Goal: Task Accomplishment & Management: Manage account settings

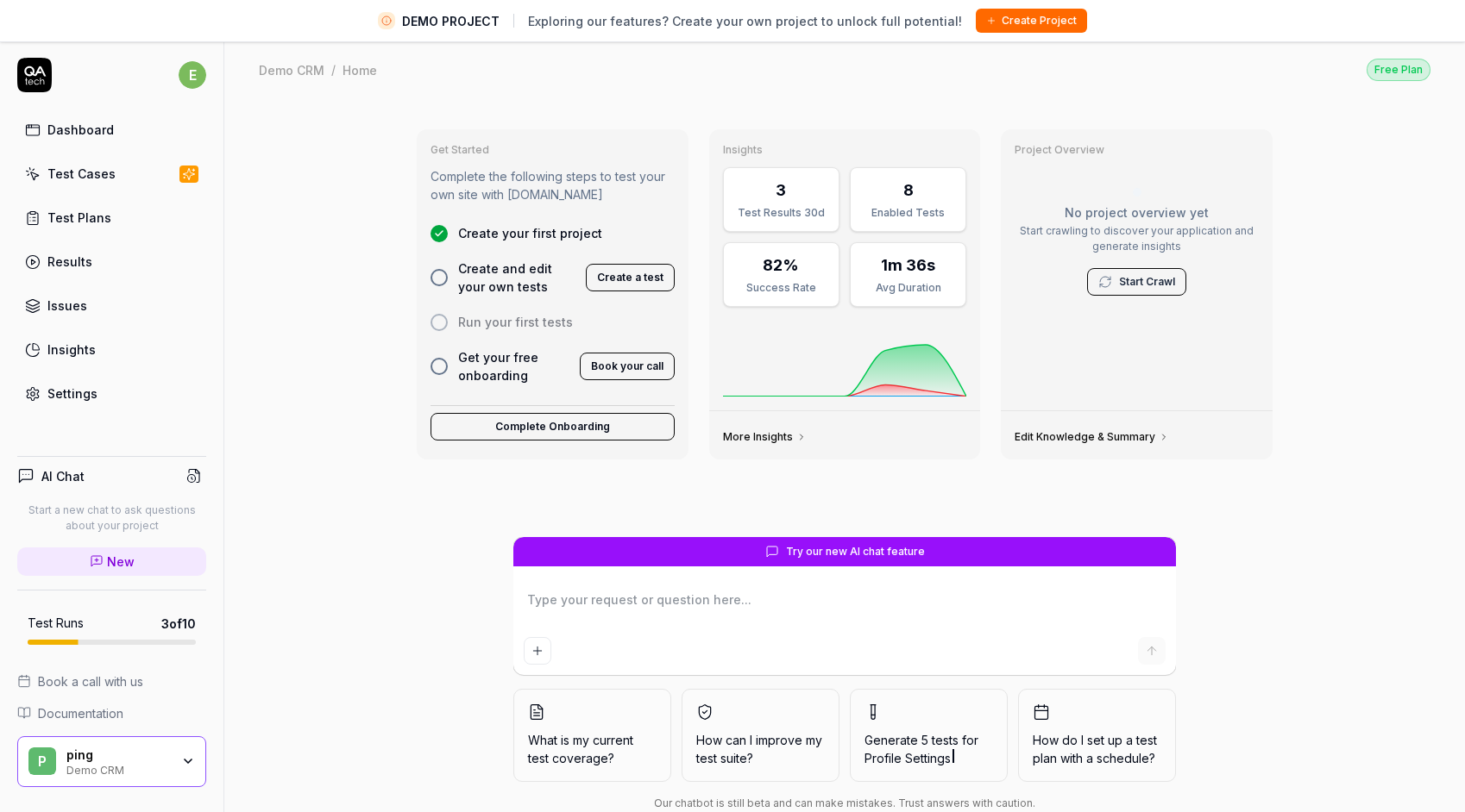
type textarea "*"
click at [94, 393] on div "Settings" at bounding box center [73, 393] width 50 height 18
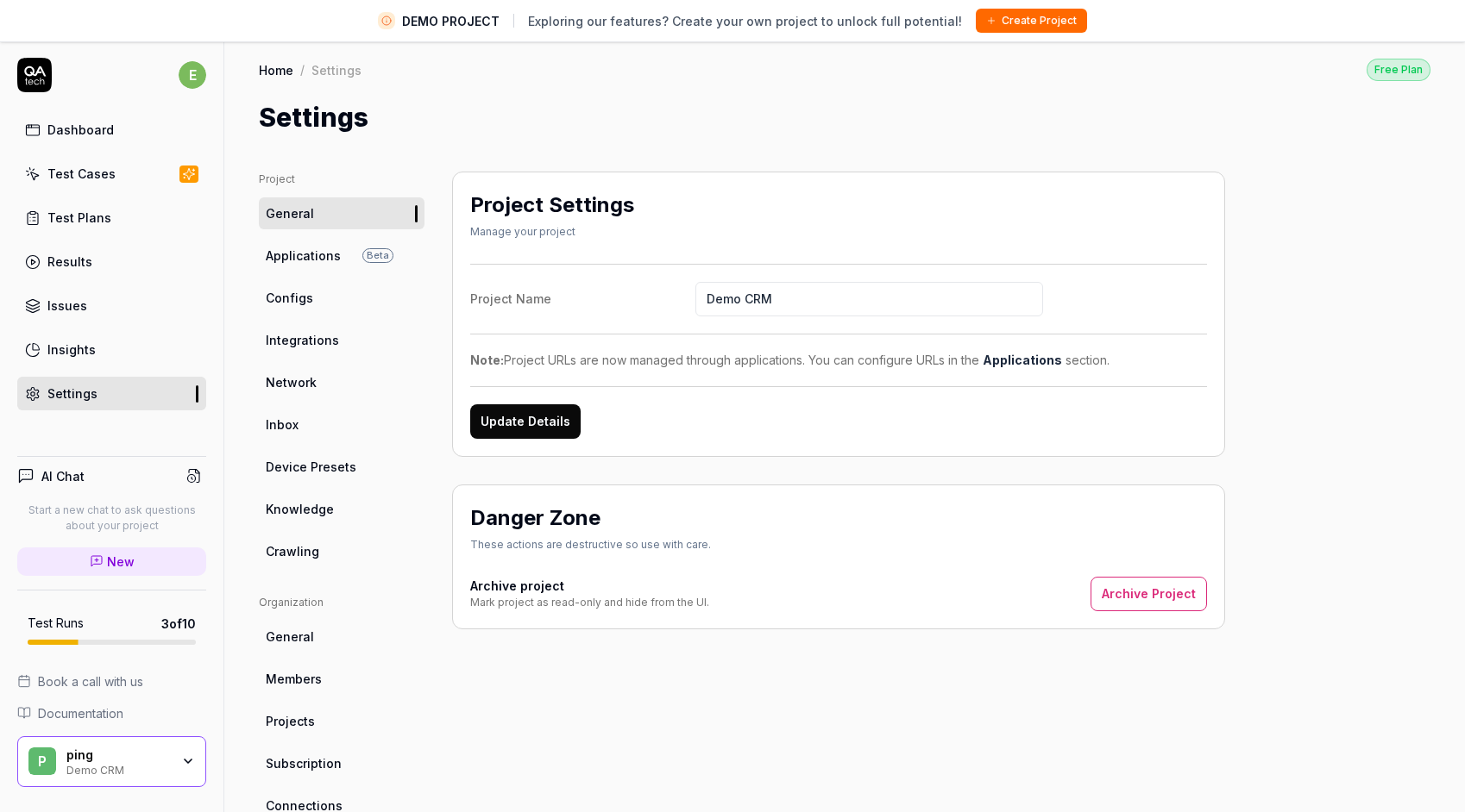
click at [310, 636] on link "General" at bounding box center [341, 637] width 166 height 32
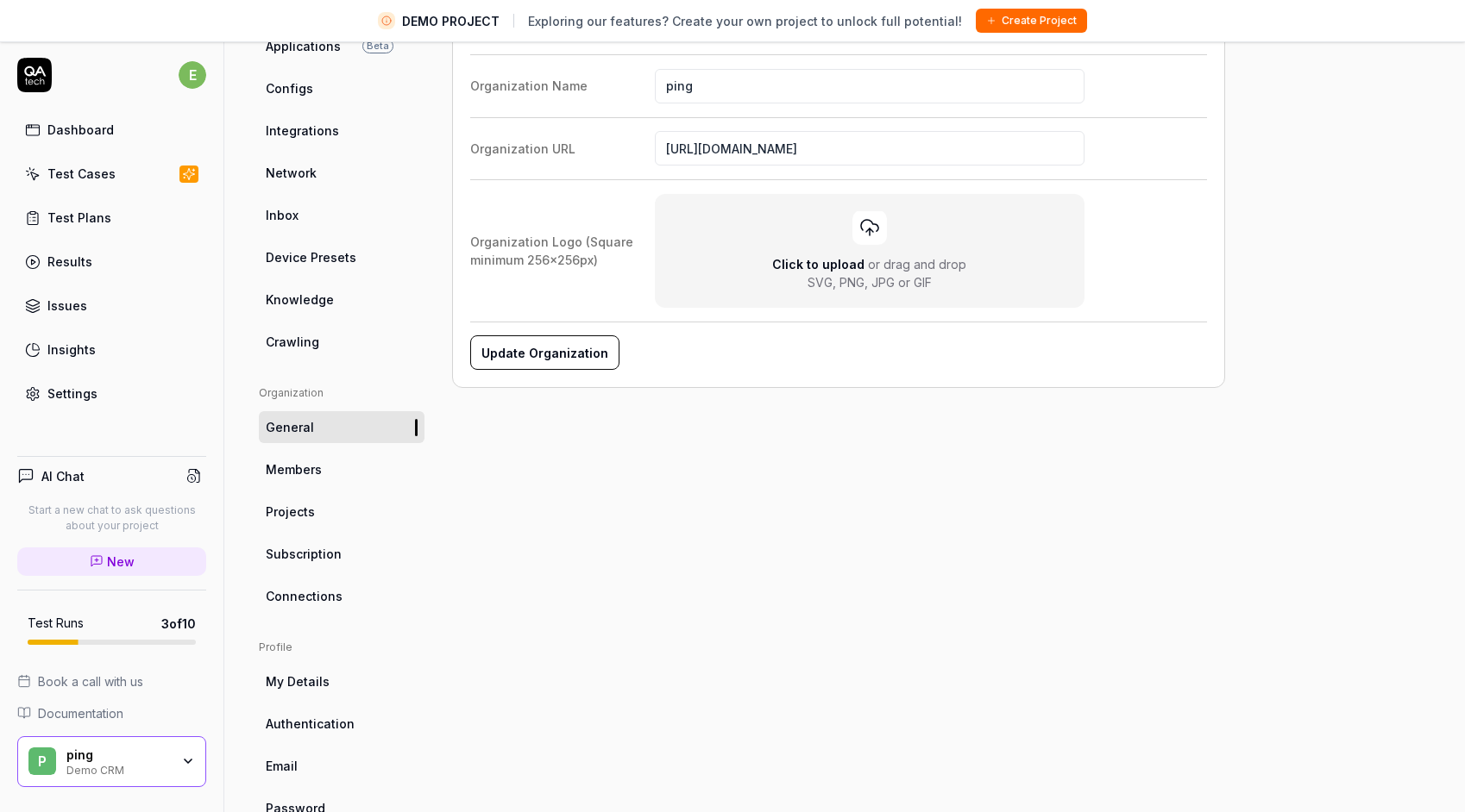
scroll to position [209, 0]
click at [352, 571] on ul "Organization General Members Projects Subscription Connections" at bounding box center [341, 498] width 166 height 227
click at [354, 564] on link "Subscription" at bounding box center [341, 553] width 166 height 32
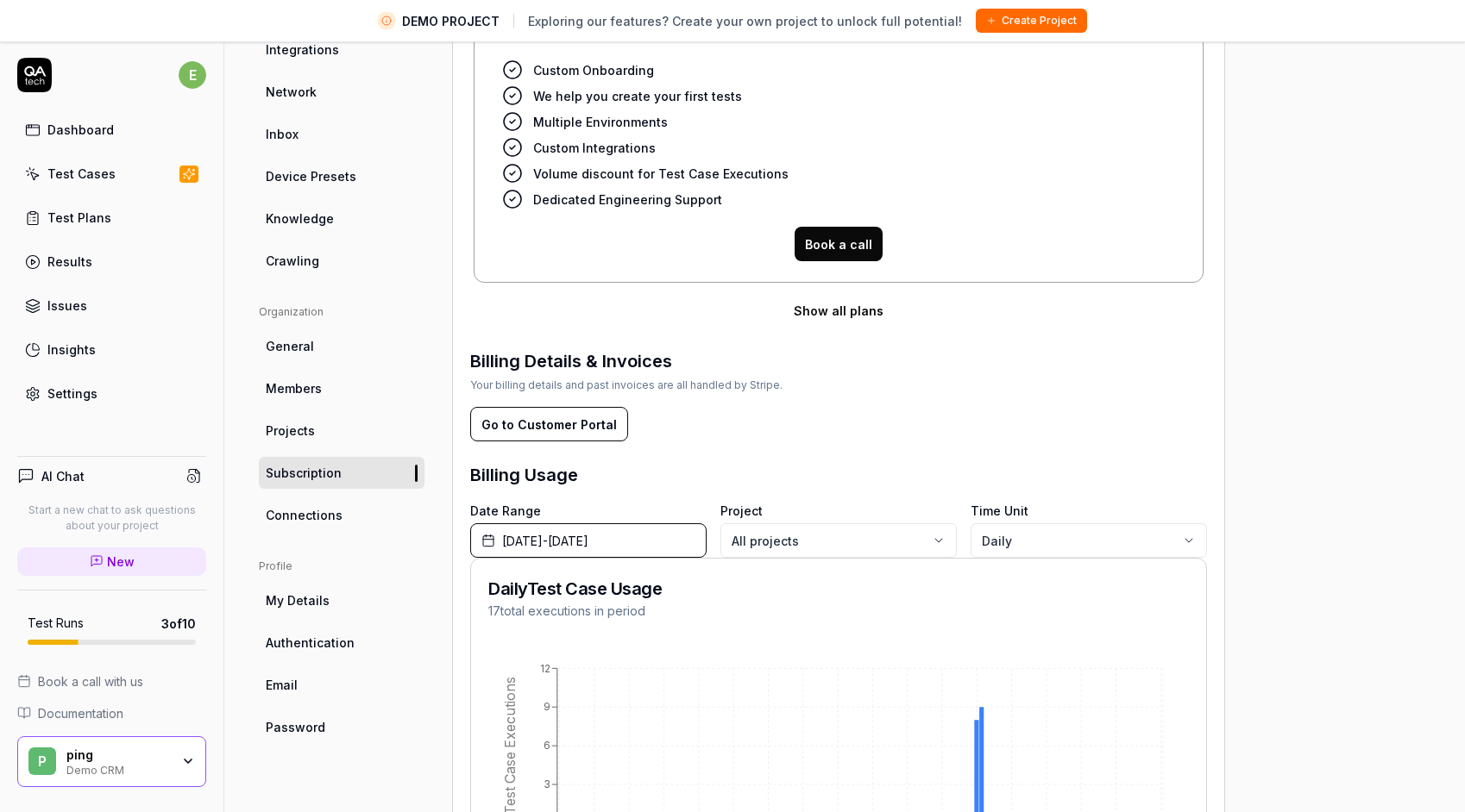
scroll to position [292, 0]
click at [567, 426] on button "Go to Customer Portal" at bounding box center [549, 424] width 158 height 35
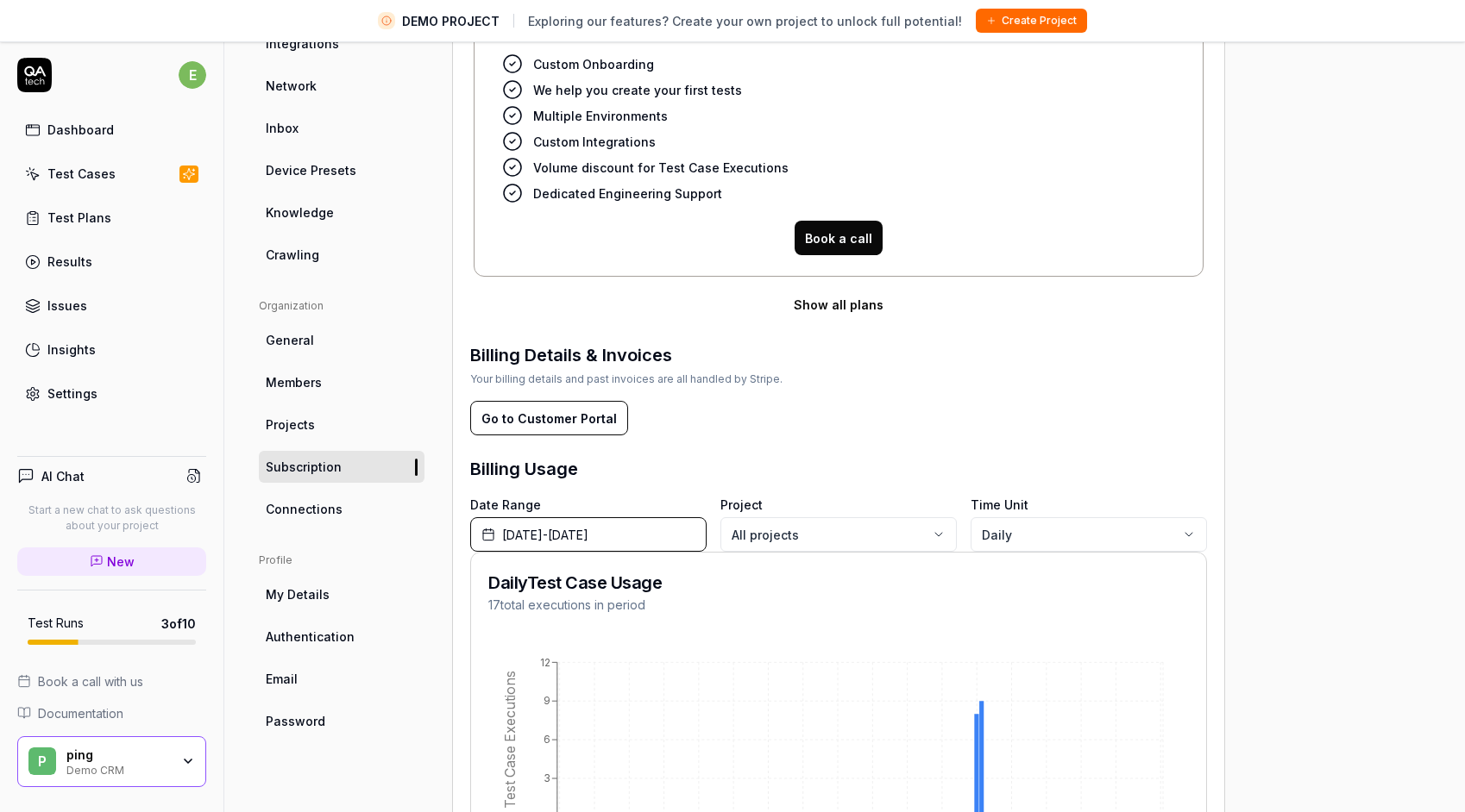
scroll to position [420, 0]
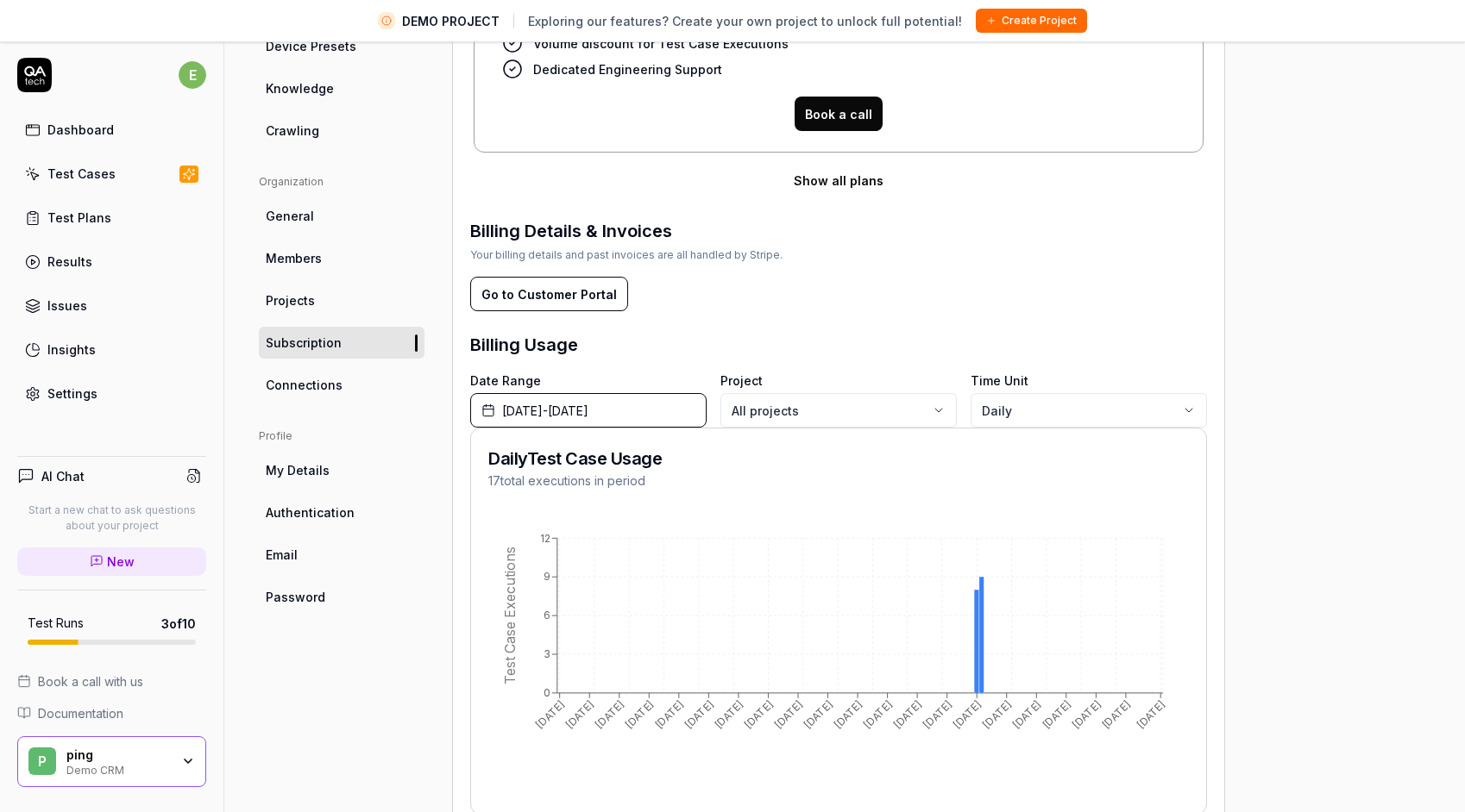
click at [336, 468] on link "My Details" at bounding box center [341, 470] width 166 height 32
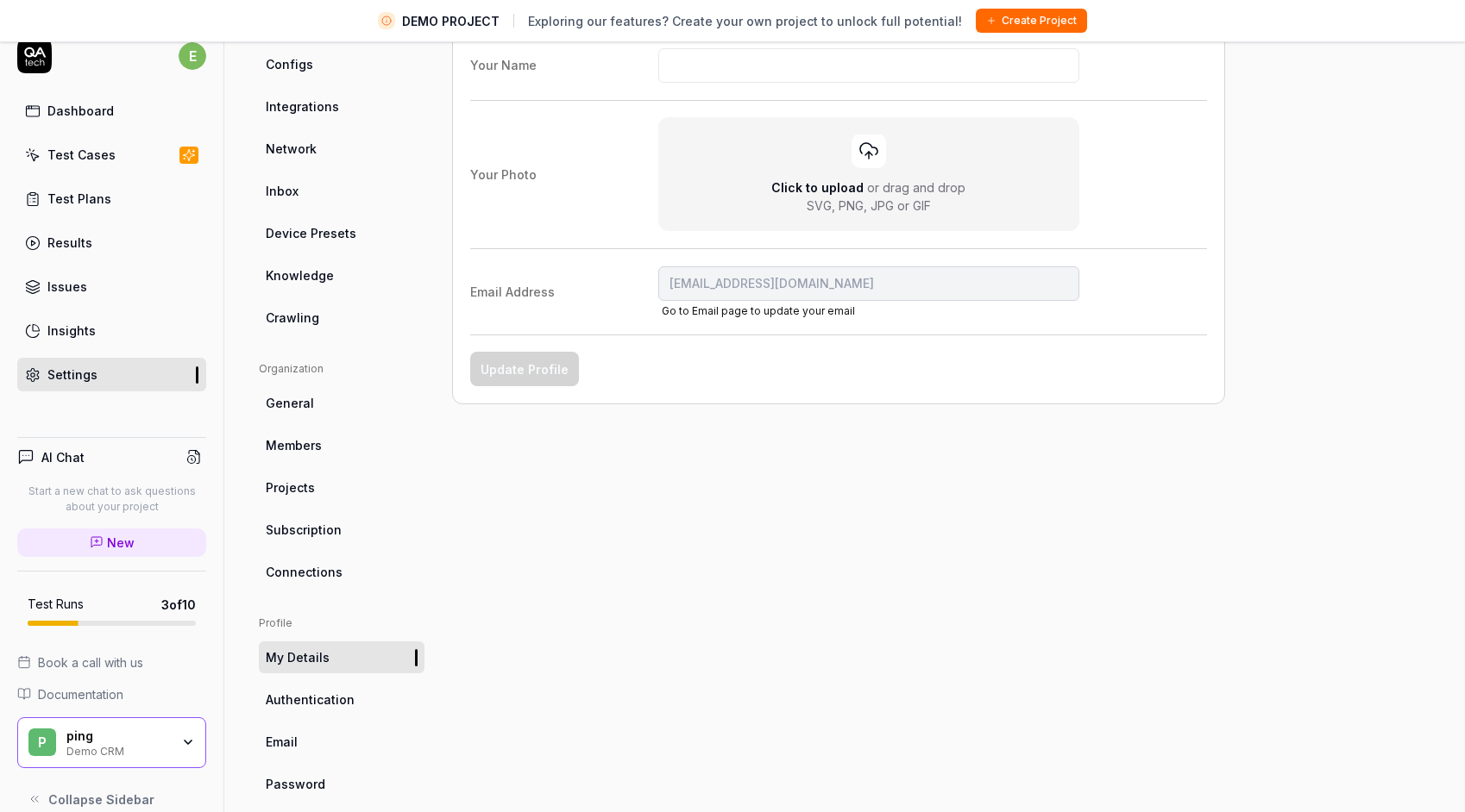
scroll to position [41, 0]
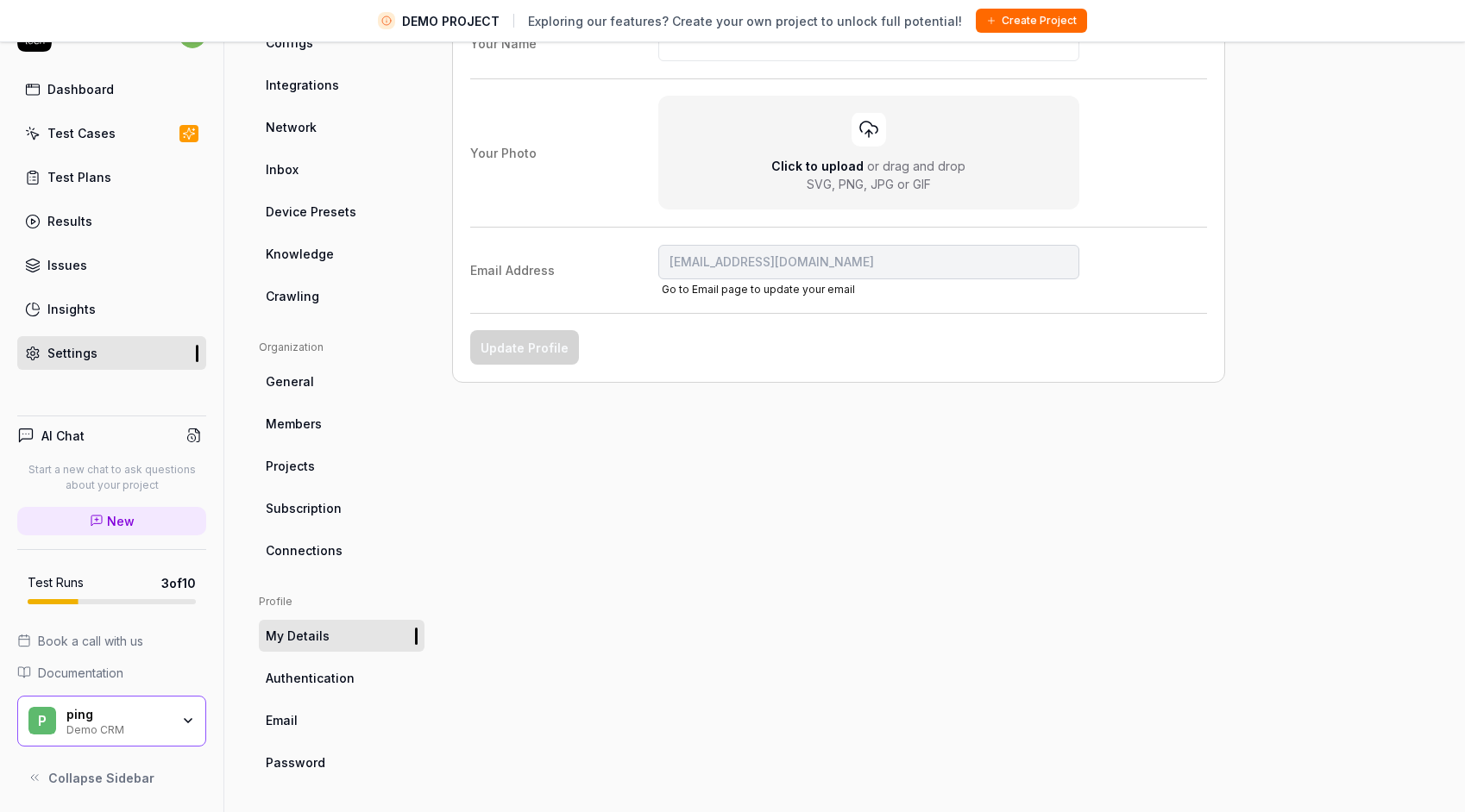
click at [305, 684] on span "Authentication" at bounding box center [310, 677] width 89 height 18
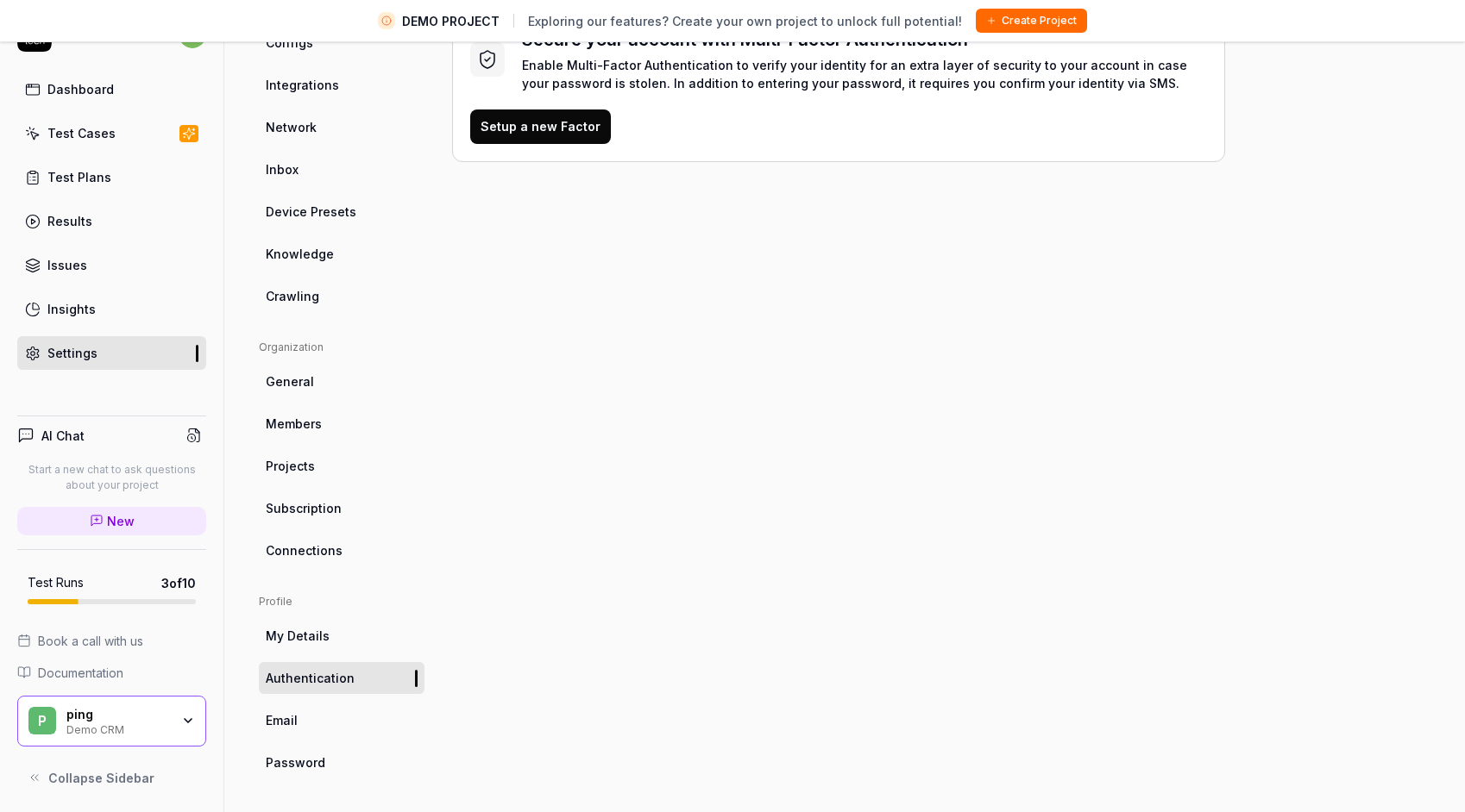
click at [284, 723] on span "Email" at bounding box center [282, 720] width 32 height 18
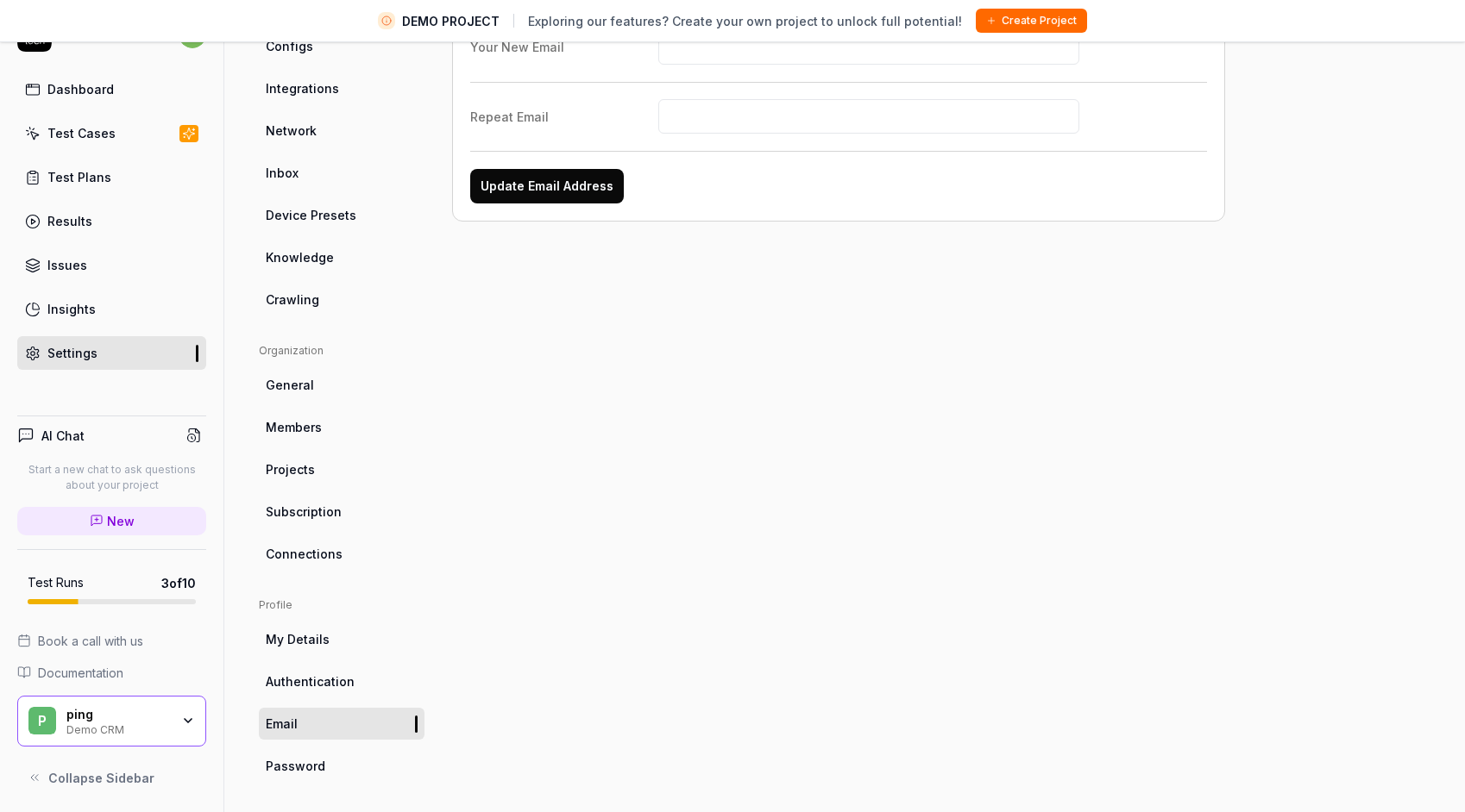
scroll to position [215, 0]
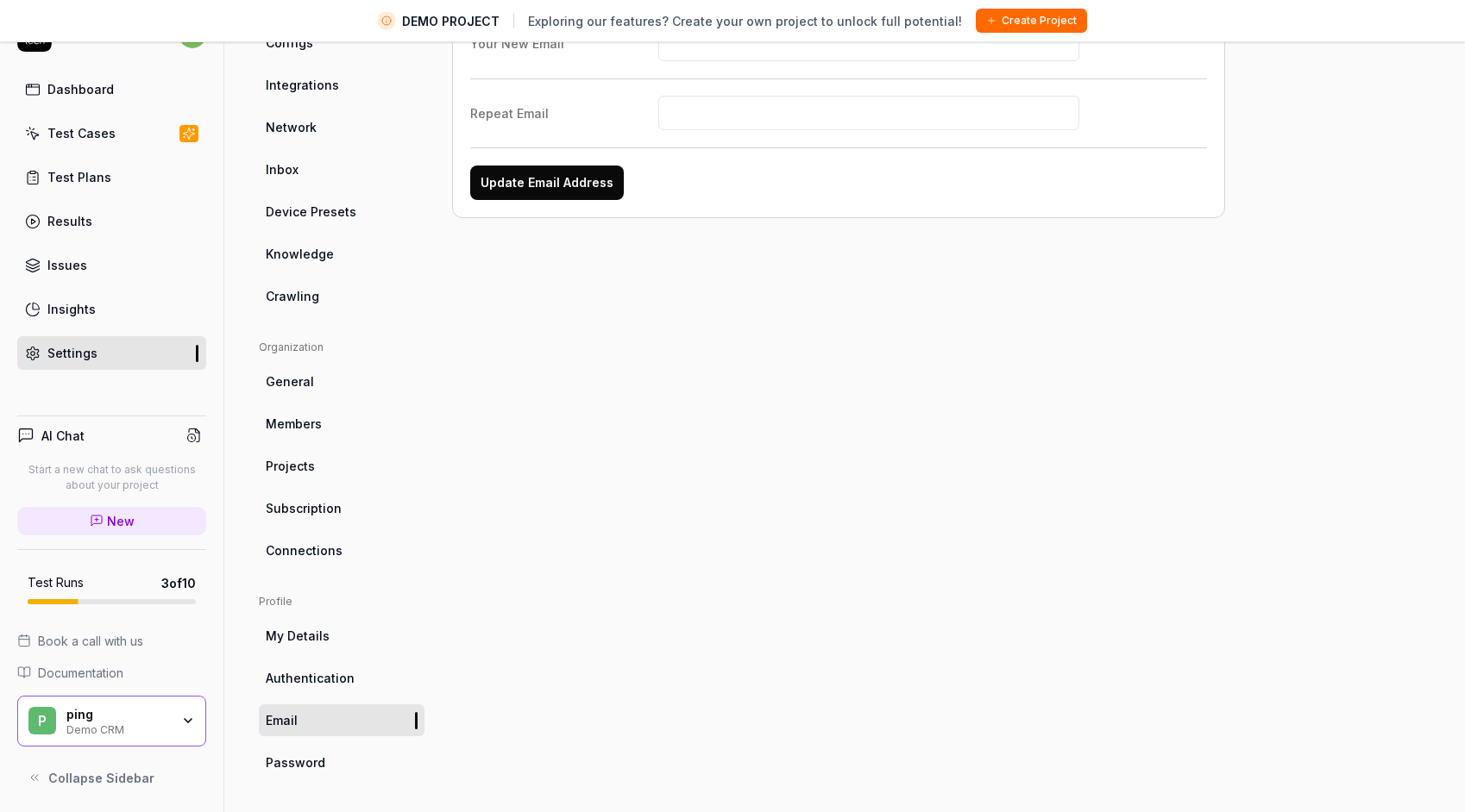
click at [302, 756] on span "Password" at bounding box center [295, 762] width 60 height 18
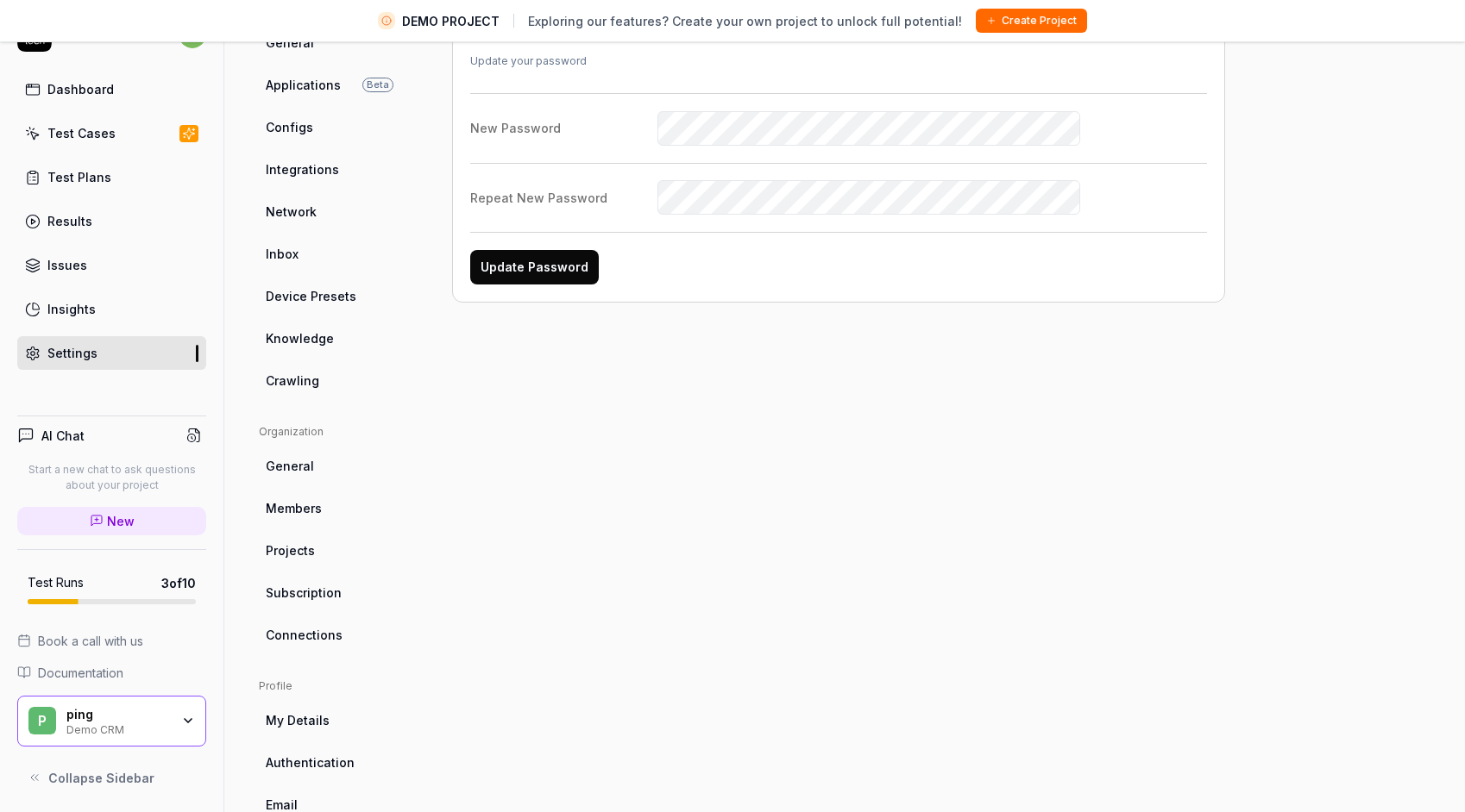
click at [308, 519] on link "Members" at bounding box center [341, 508] width 166 height 32
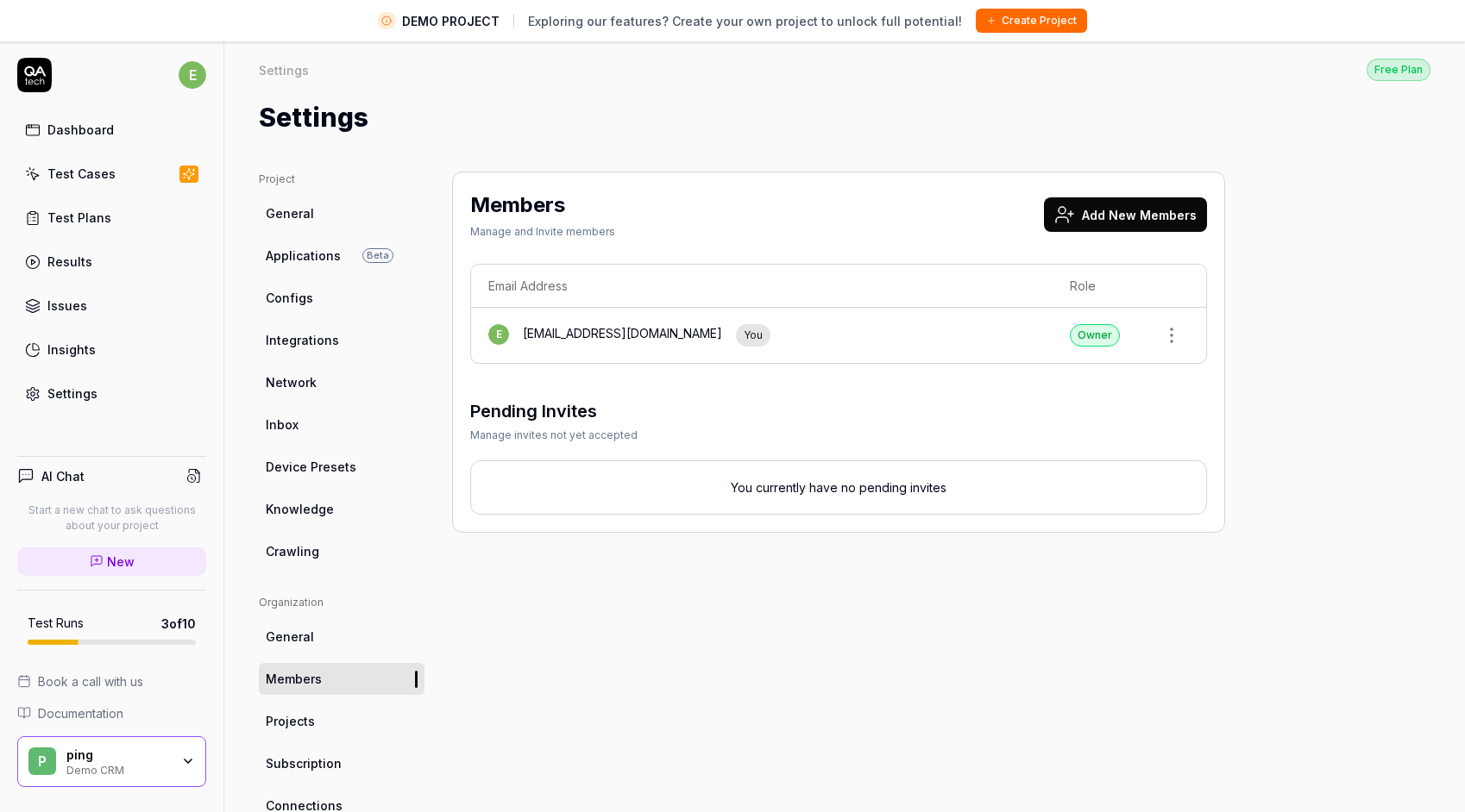
click at [63, 403] on link "Settings" at bounding box center [111, 393] width 189 height 34
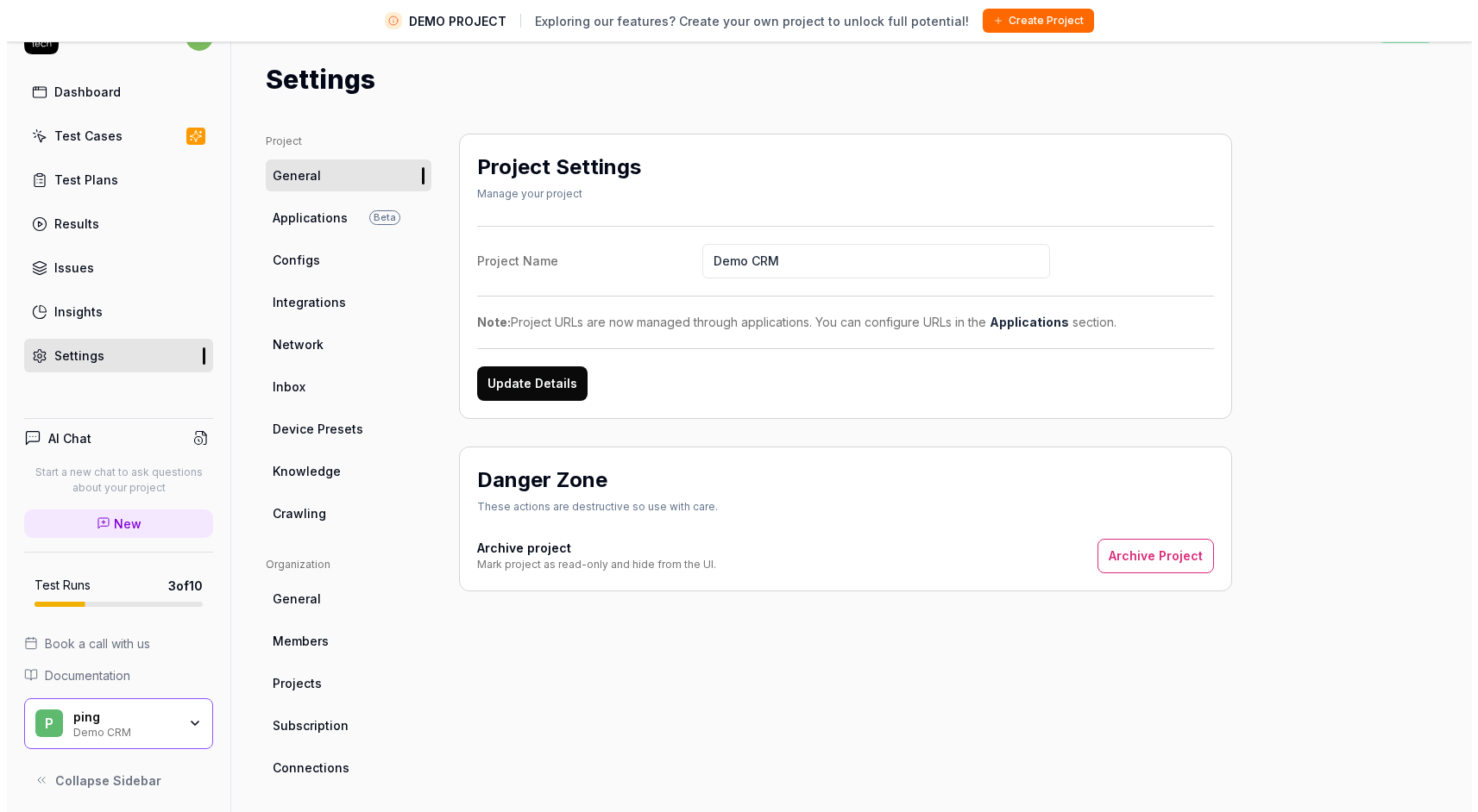
scroll to position [37, 0]
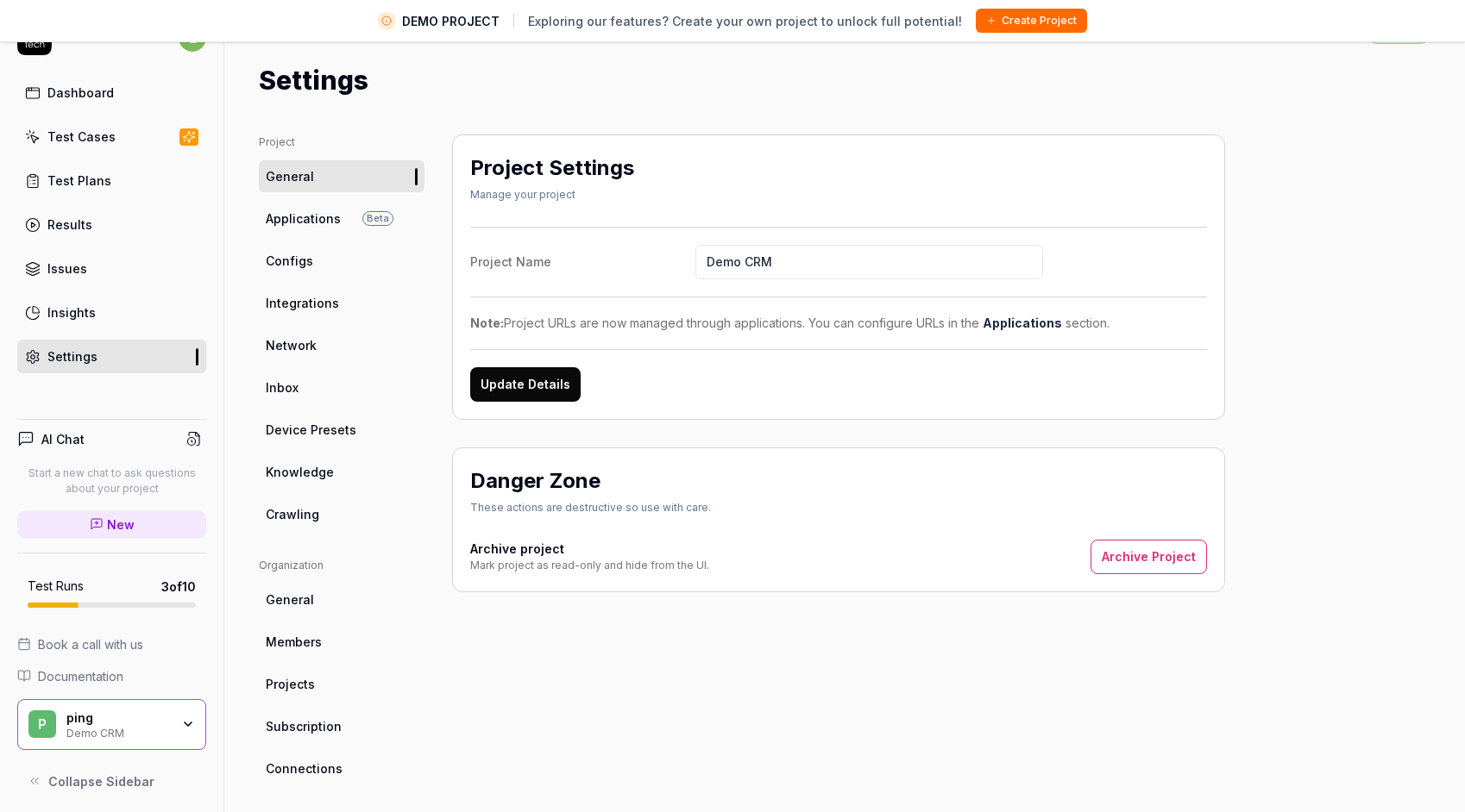
click at [178, 711] on div "ping Demo CRM" at bounding box center [123, 725] width 115 height 30
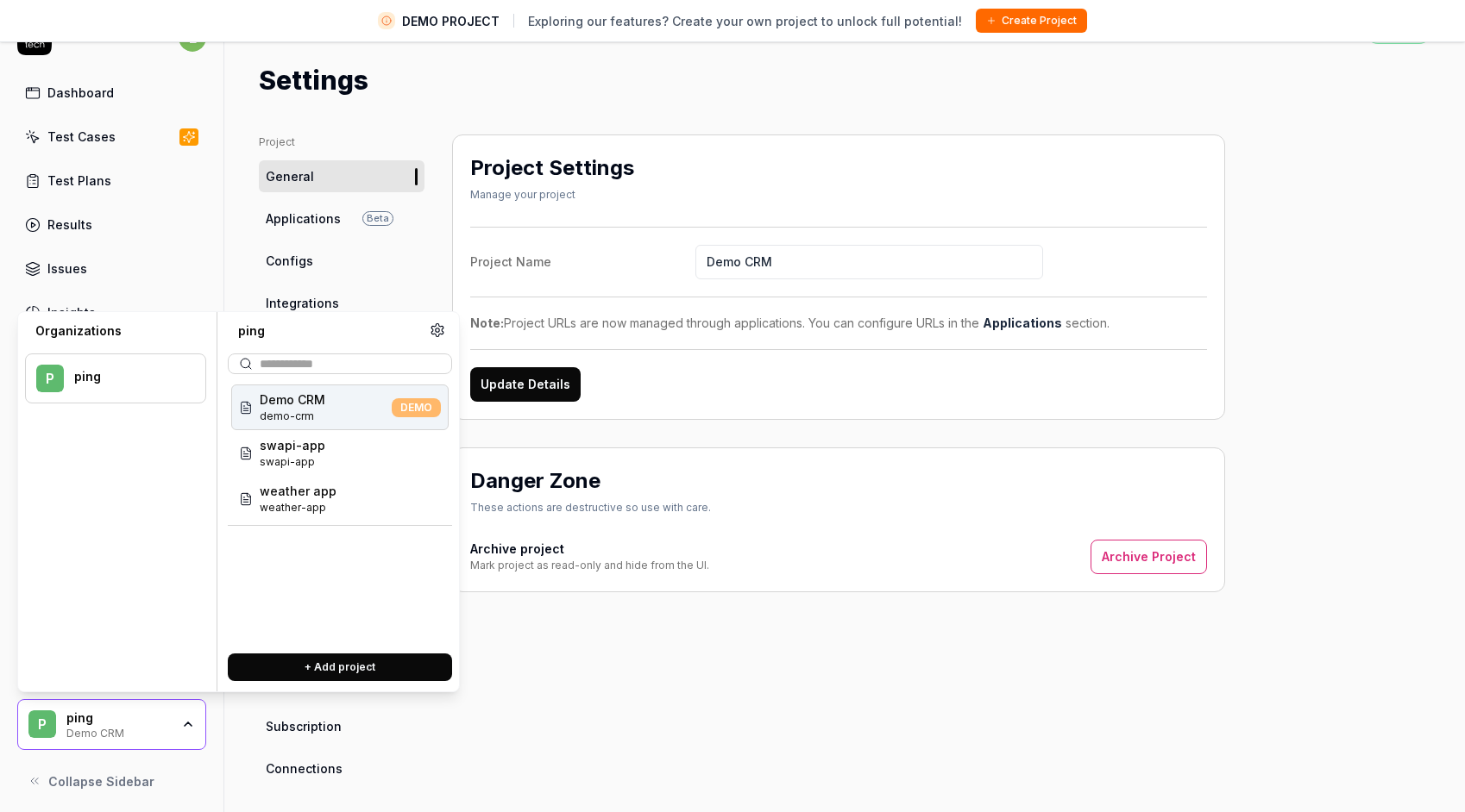
click at [433, 334] on icon at bounding box center [437, 330] width 16 height 16
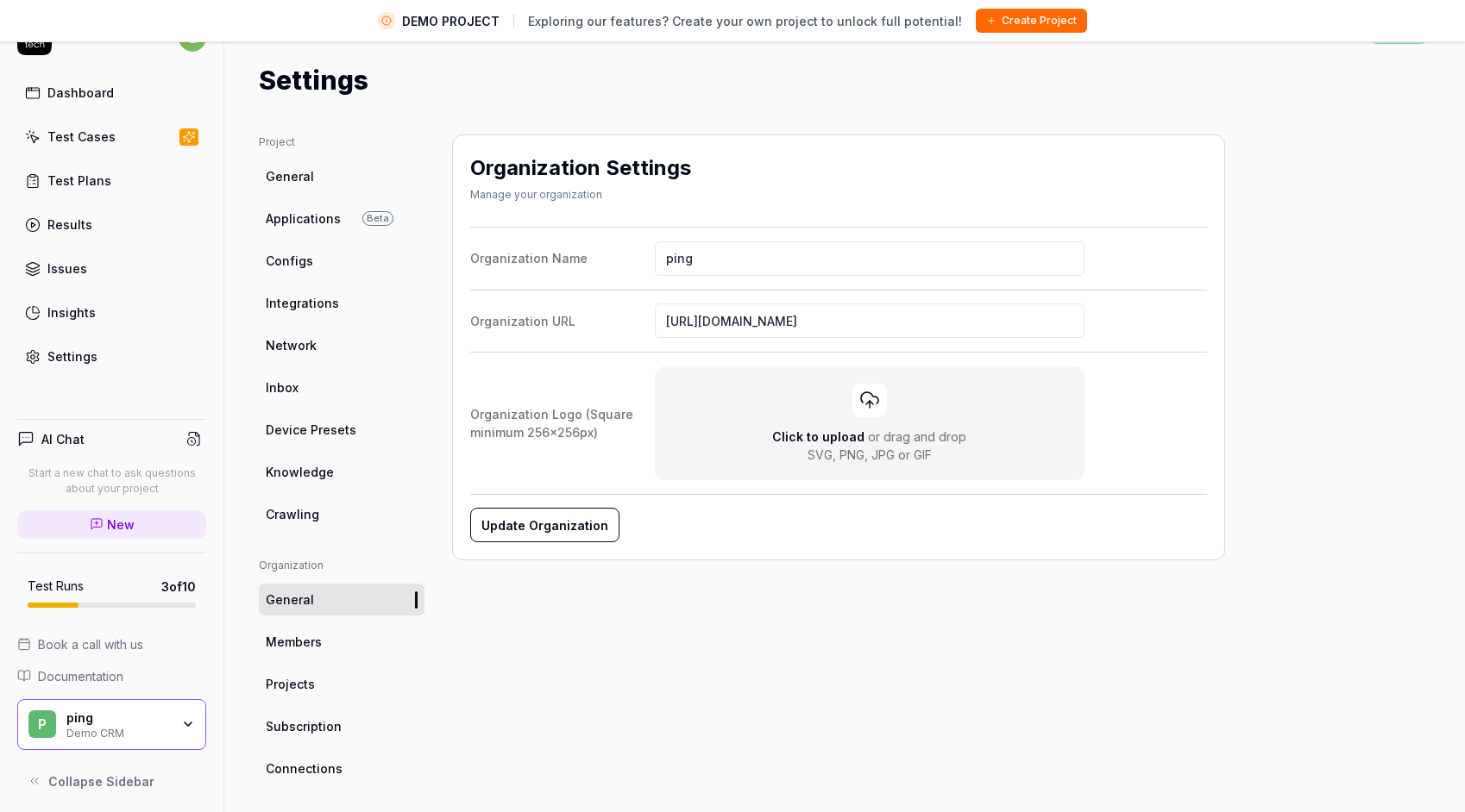
click at [532, 522] on button "Update Organization" at bounding box center [545, 525] width 149 height 35
click at [318, 172] on link "General" at bounding box center [341, 176] width 166 height 32
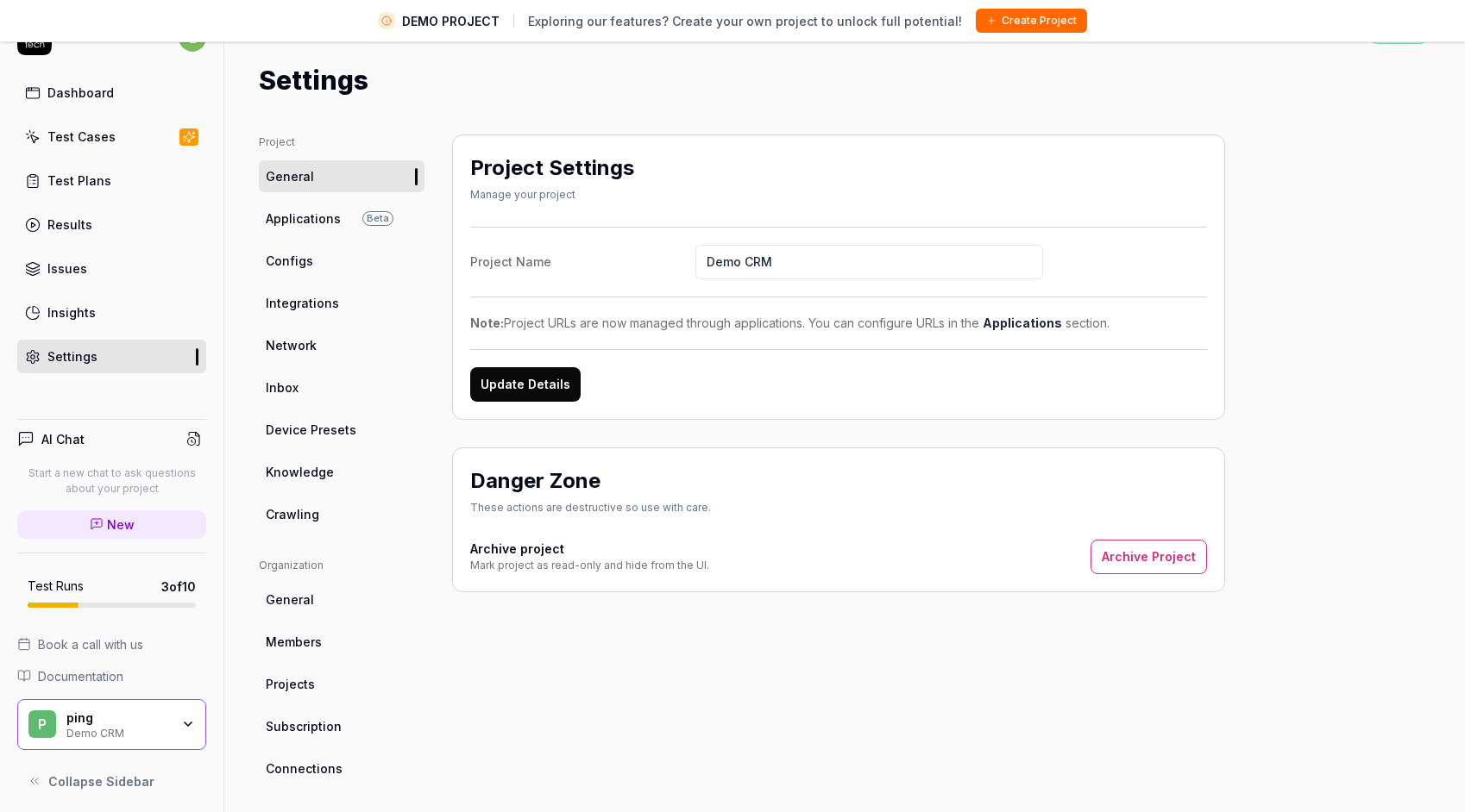
click at [1137, 561] on button "Archive Project" at bounding box center [1149, 557] width 116 height 35
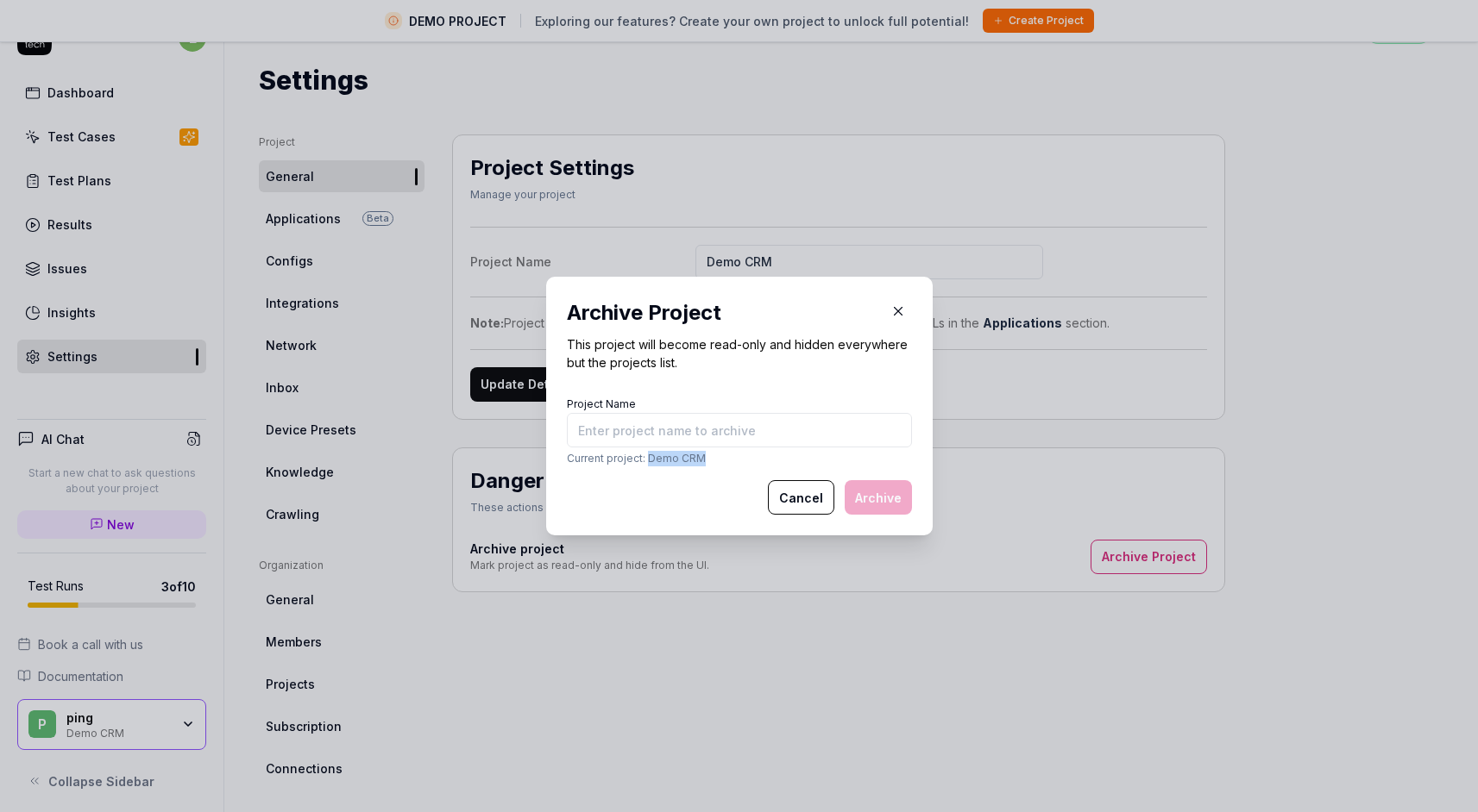
drag, startPoint x: 641, startPoint y: 459, endPoint x: 779, endPoint y: 490, distance: 141.4
click at [693, 459] on p "Current project: Demo CRM" at bounding box center [739, 459] width 345 height 16
copy p "Demo CRM"
click at [812, 433] on input "Project Name" at bounding box center [739, 431] width 345 height 35
paste input "Demo CRM"
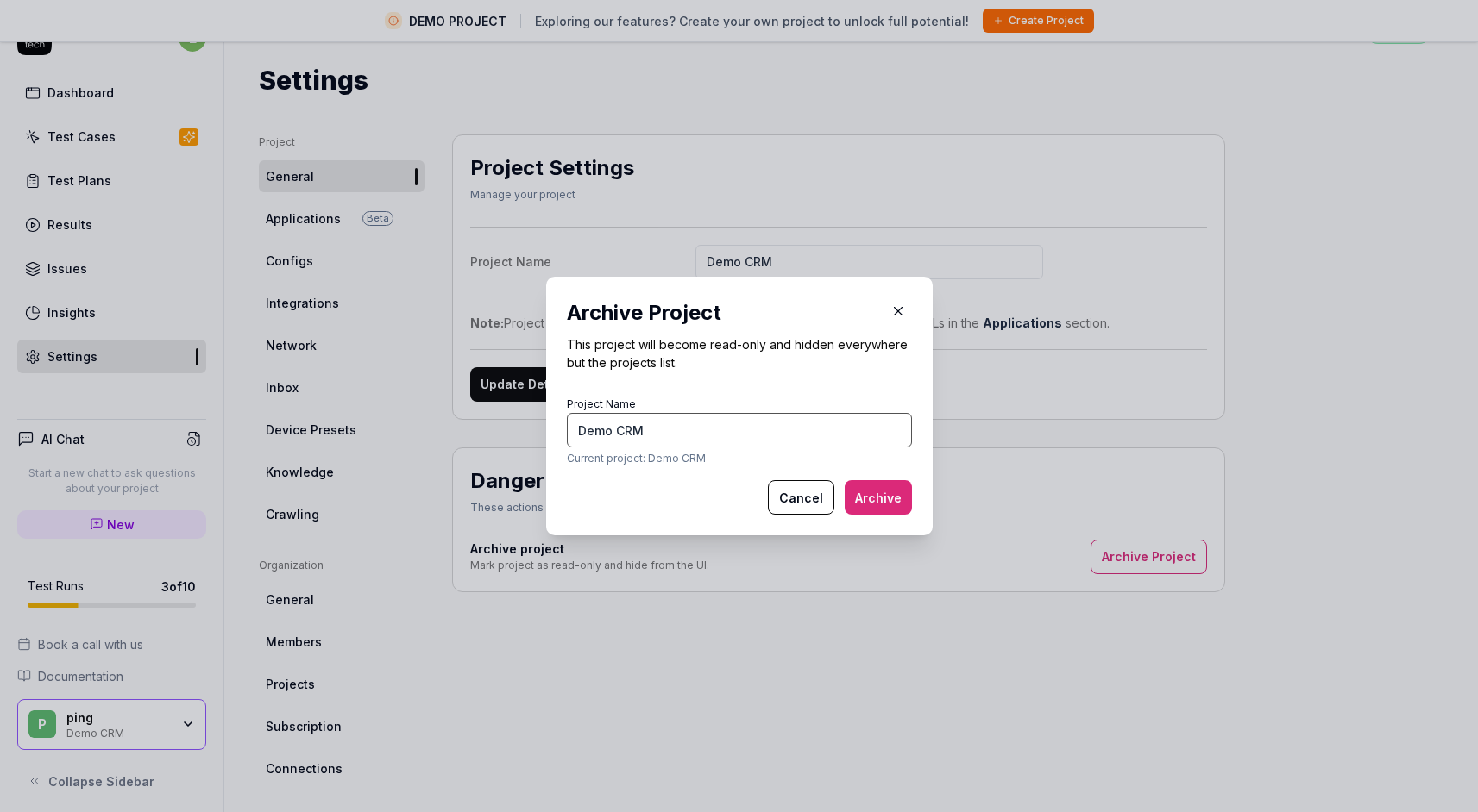
type input "Demo CRM"
click at [859, 483] on button "Archive" at bounding box center [878, 498] width 67 height 35
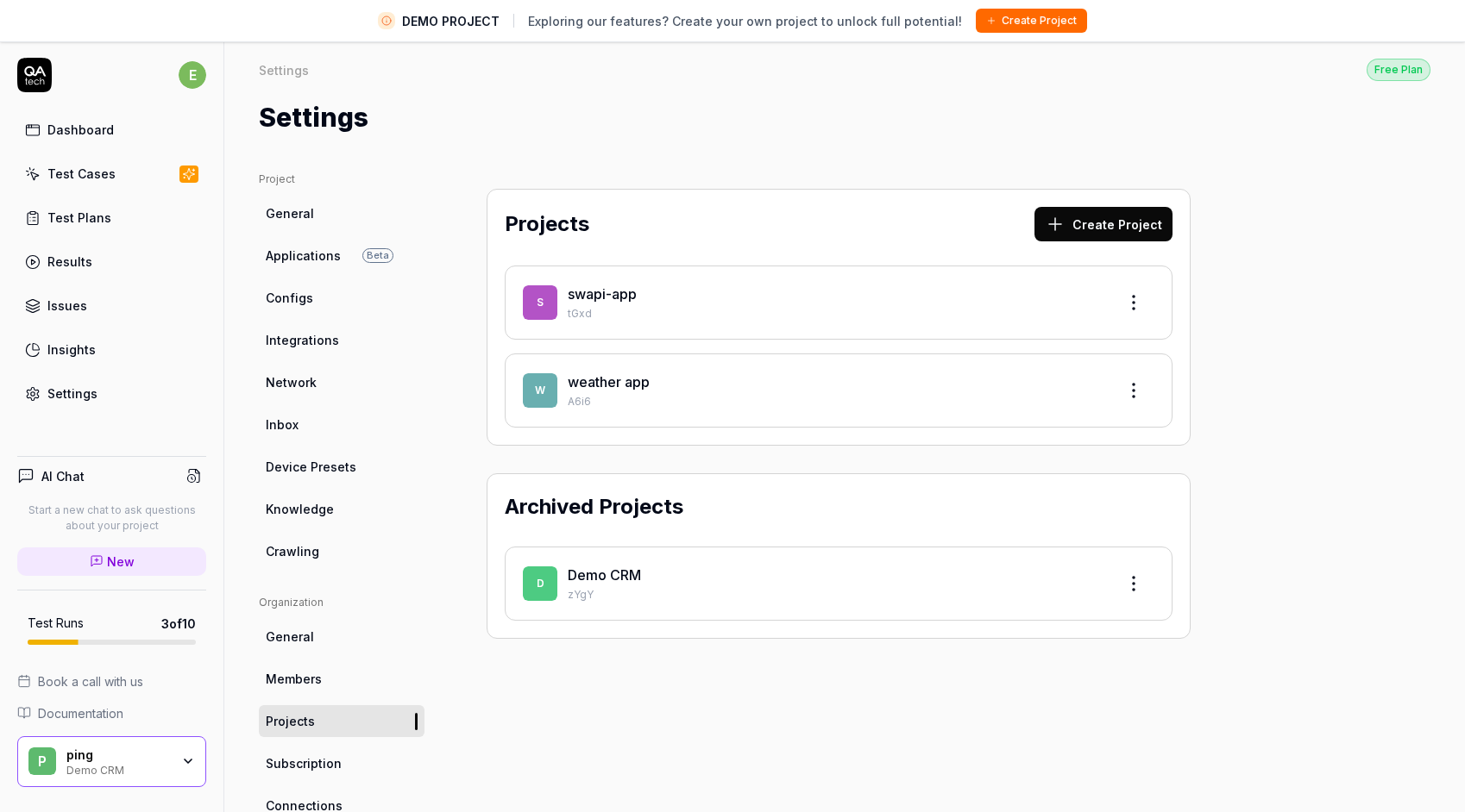
click at [1133, 299] on html "DEMO PROJECT Exploring our features? Create your own project to unlock full pot…" at bounding box center [732, 426] width 1465 height 853
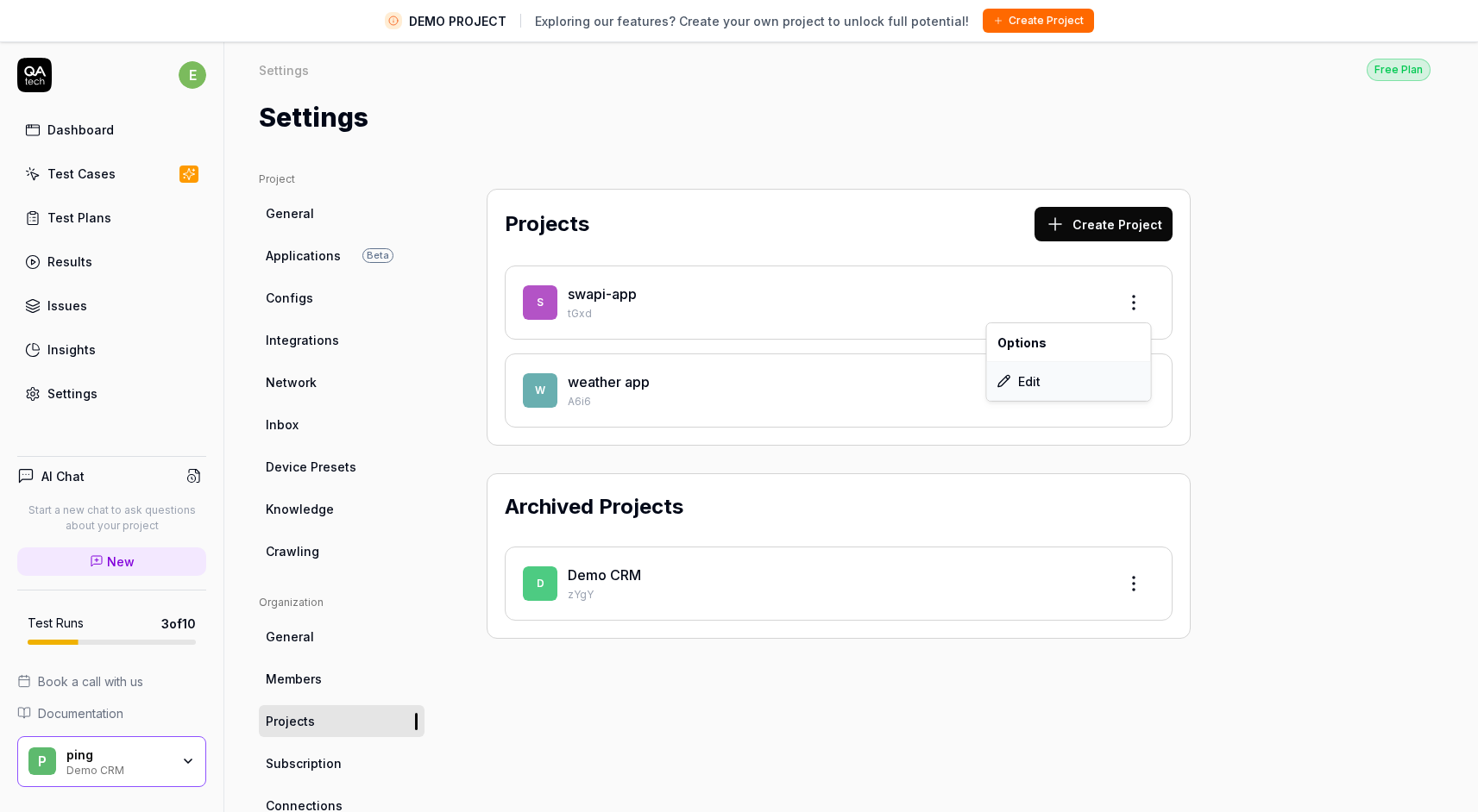
click at [1029, 384] on div "Edit" at bounding box center [1069, 381] width 164 height 38
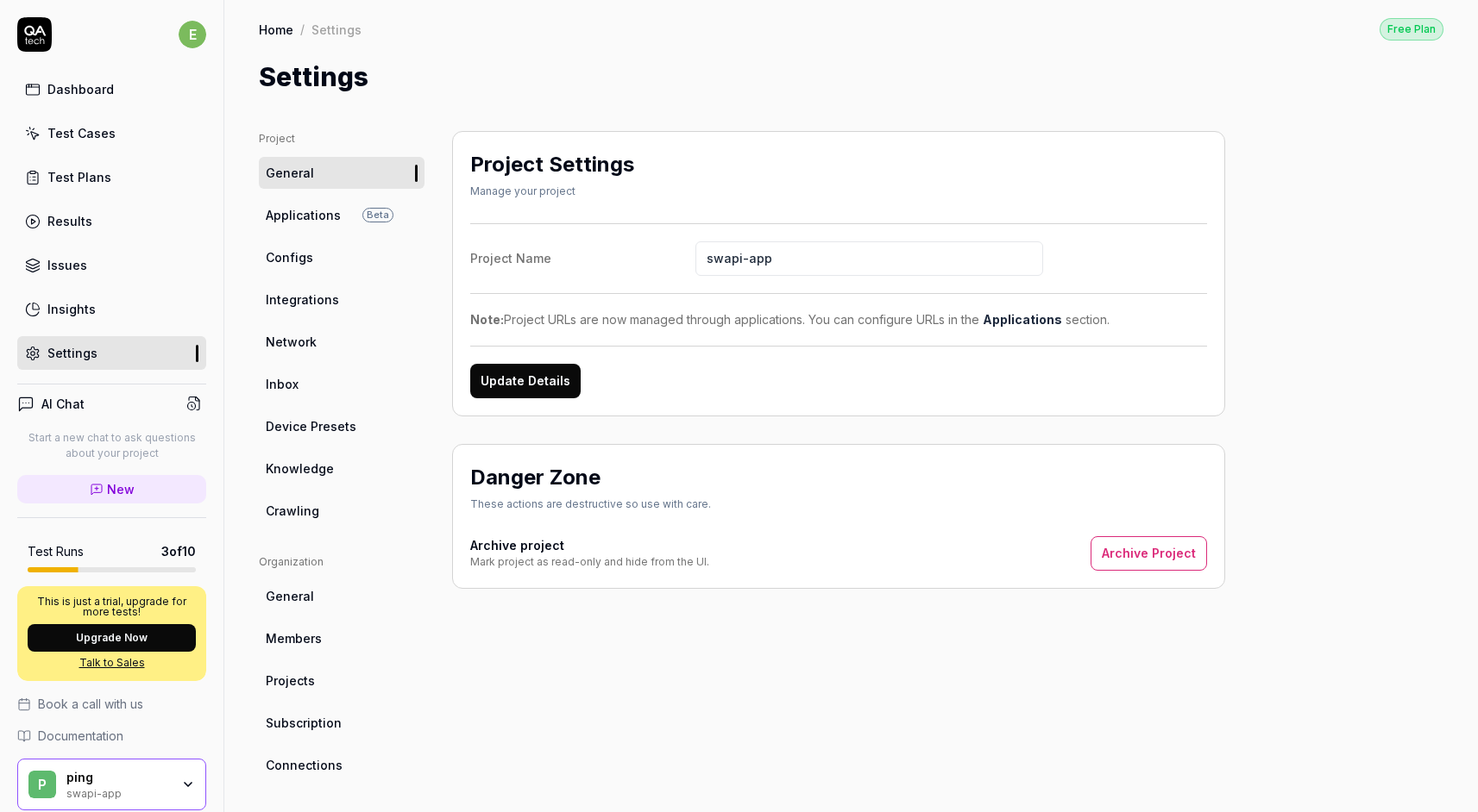
click at [1117, 546] on button "Archive Project" at bounding box center [1149, 554] width 116 height 35
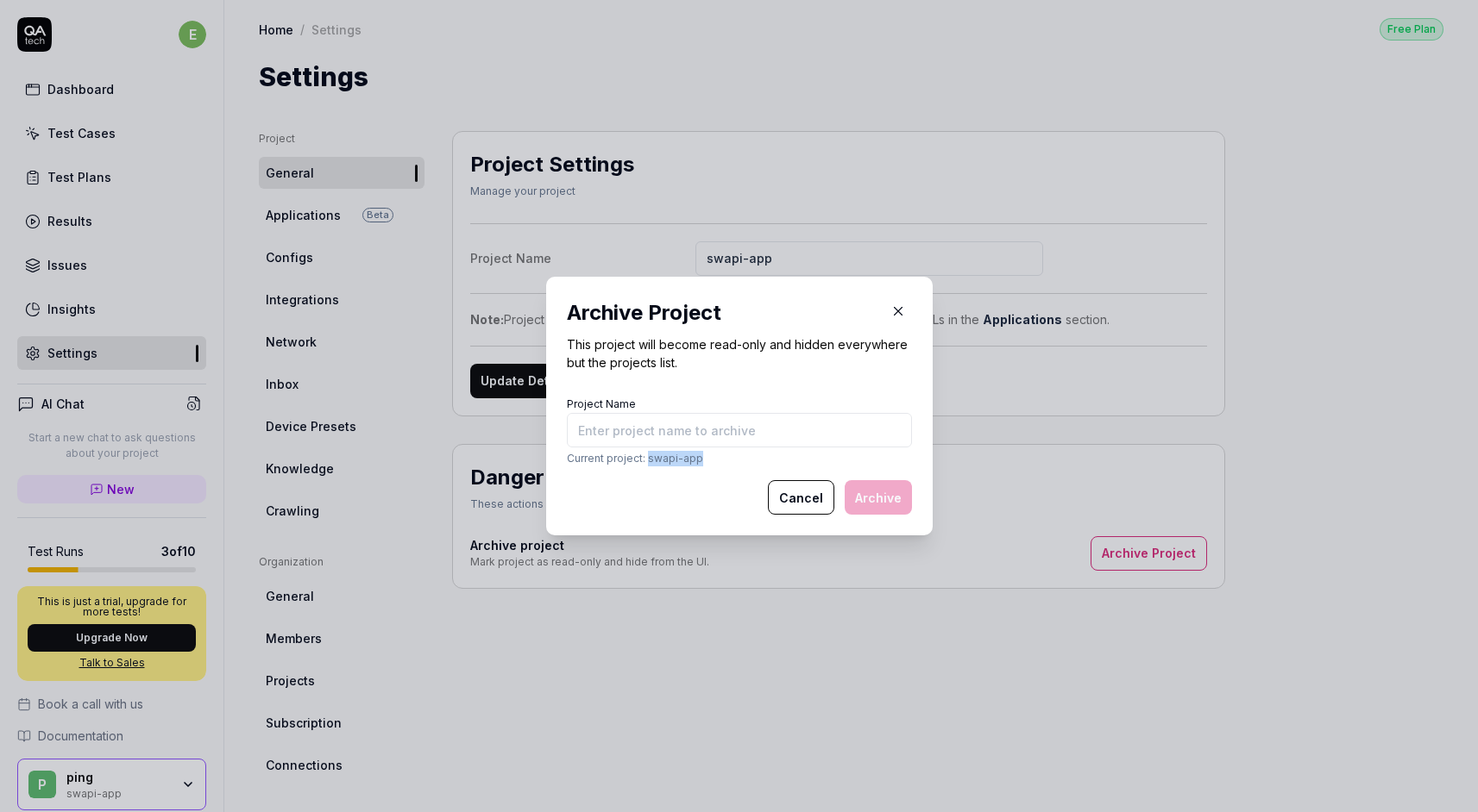
drag, startPoint x: 653, startPoint y: 461, endPoint x: 743, endPoint y: 465, distance: 90.1
click at [723, 465] on p "Current project: swapi-app" at bounding box center [739, 459] width 345 height 16
click at [756, 429] on input "Project Name" at bounding box center [739, 431] width 345 height 35
paste input "swapi-app"
type input "swapi-app"
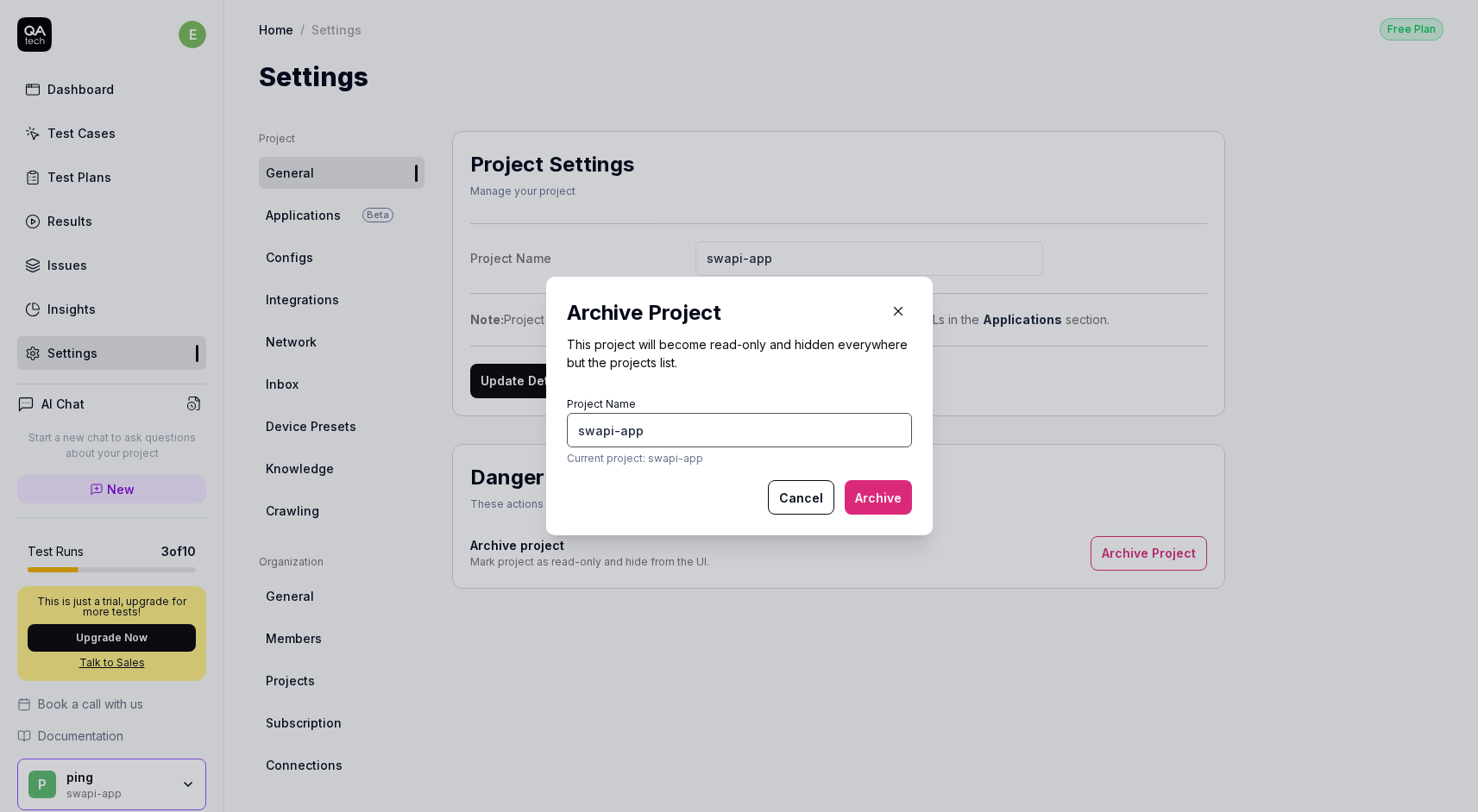
click at [845, 480] on button "Archive" at bounding box center [878, 498] width 67 height 35
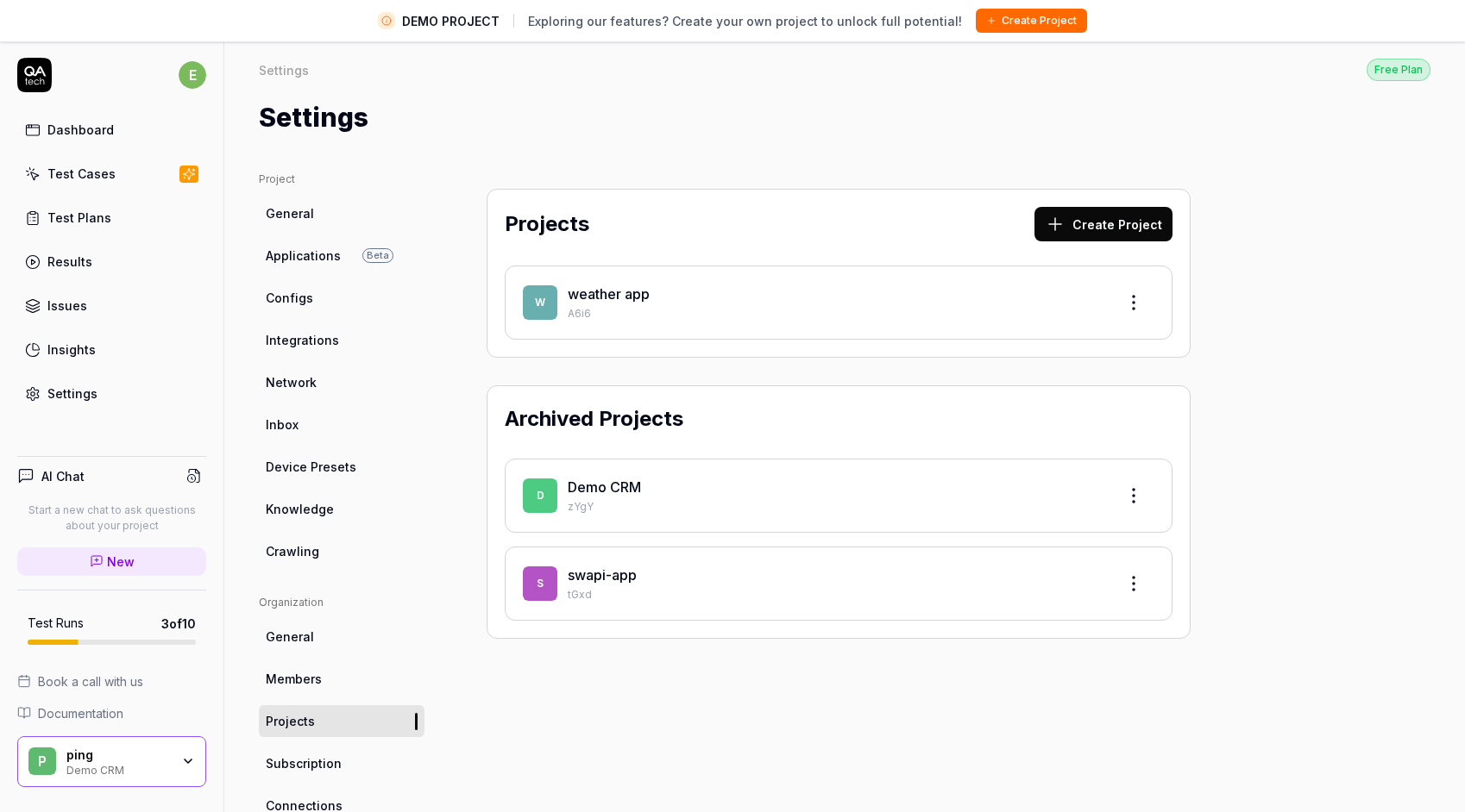
click at [1137, 300] on html "DEMO PROJECT Exploring our features? Create your own project to unlock full pot…" at bounding box center [732, 426] width 1465 height 853
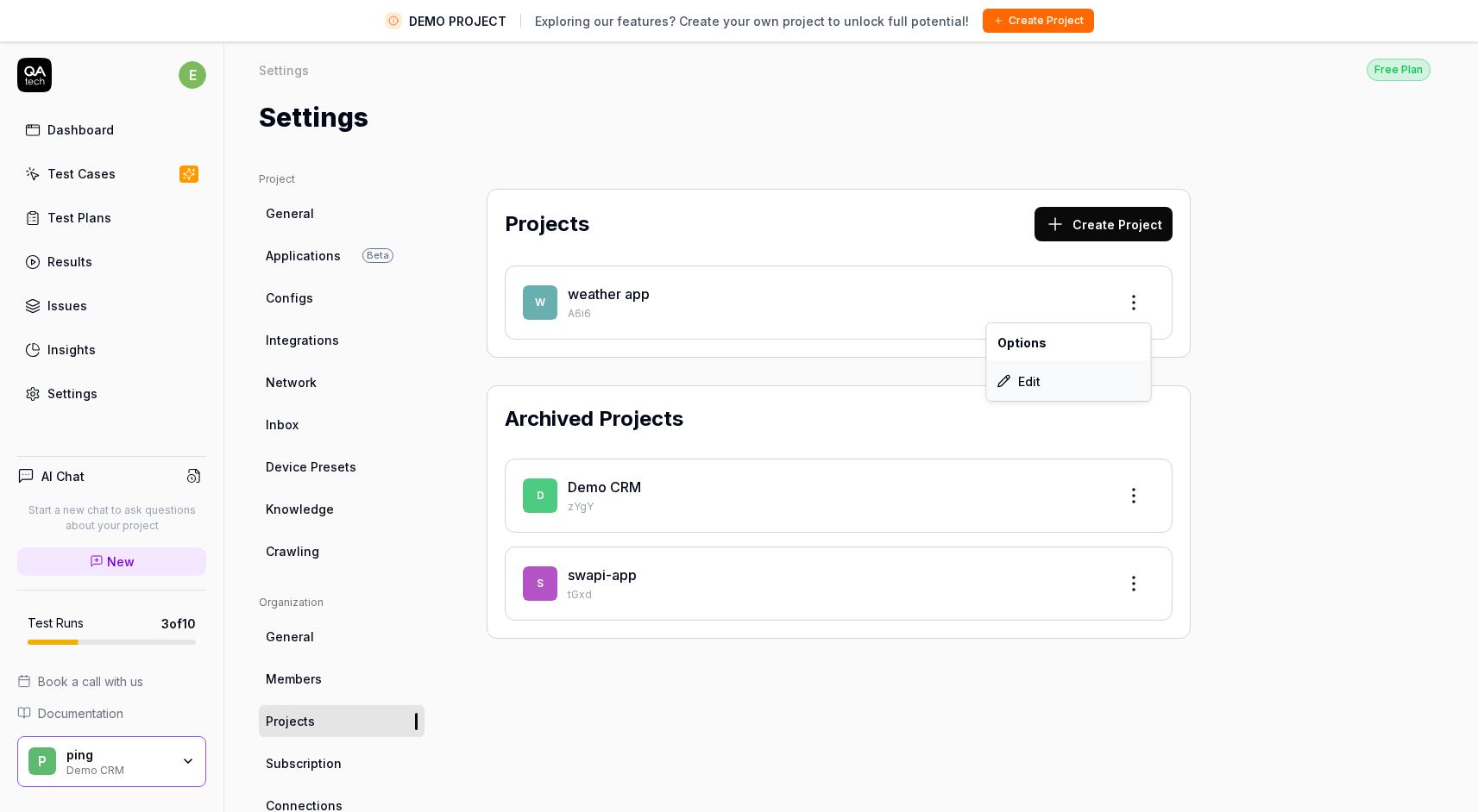
click at [1070, 372] on div "Edit" at bounding box center [1069, 381] width 164 height 38
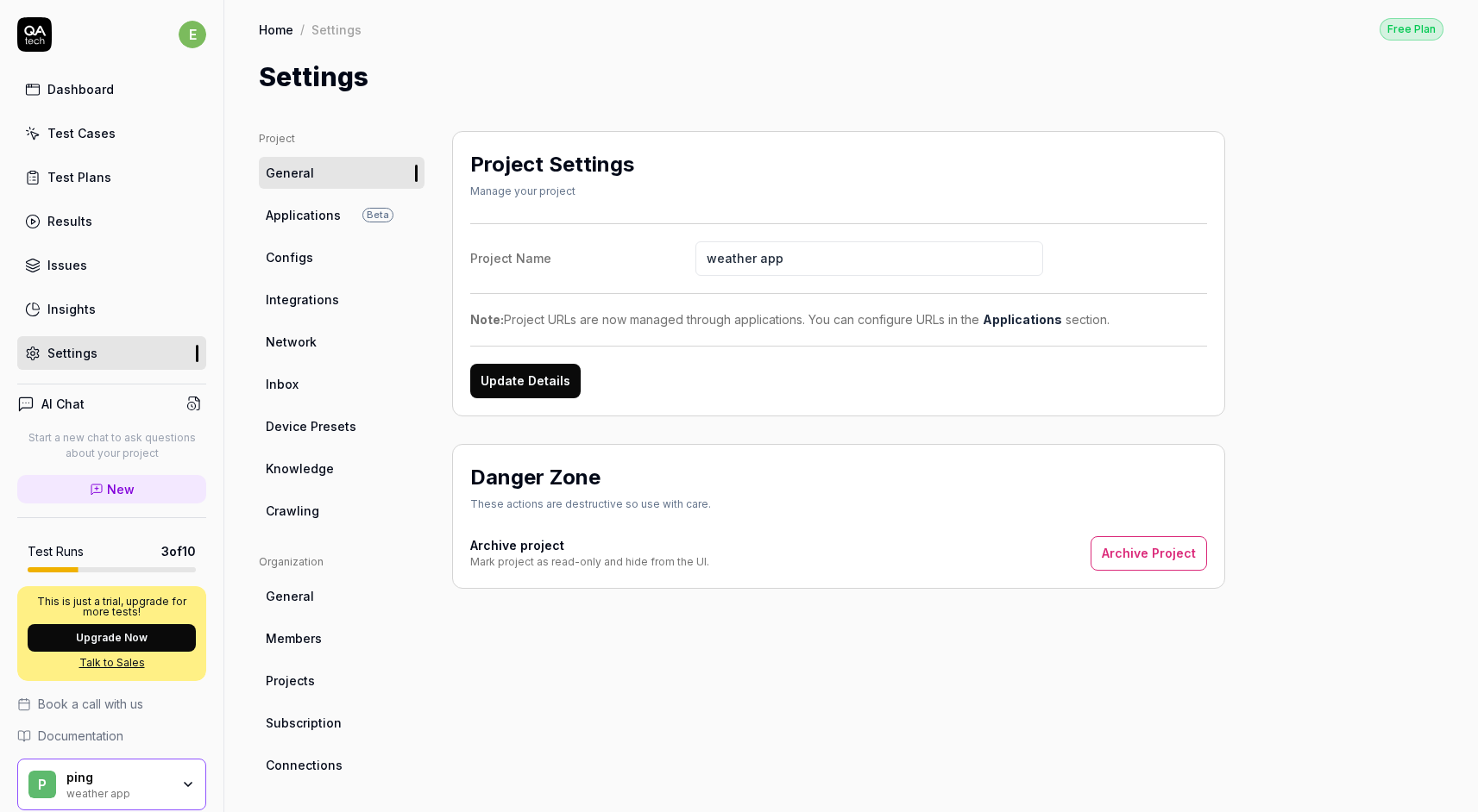
click at [1134, 553] on button "Archive Project" at bounding box center [1149, 554] width 116 height 35
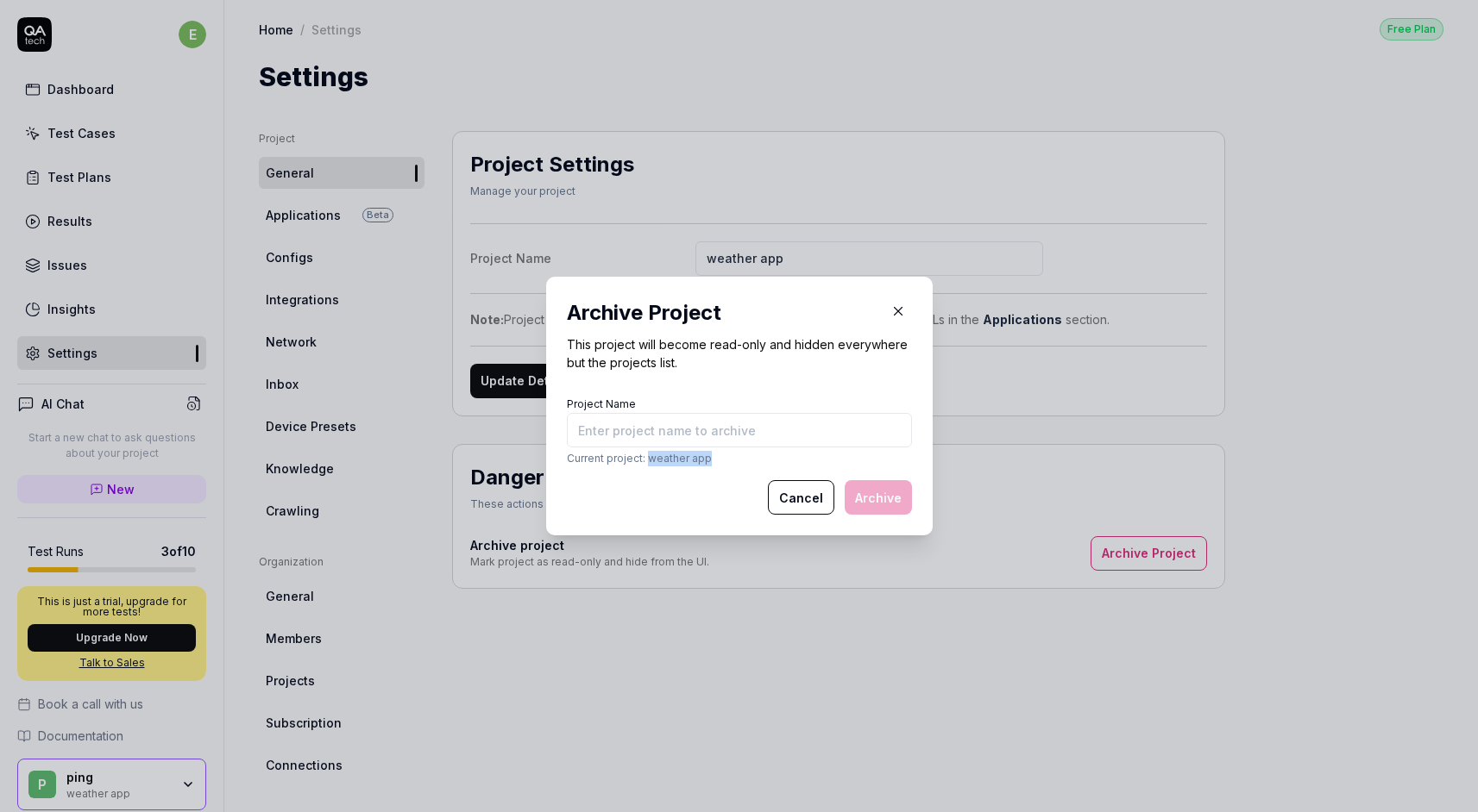
drag, startPoint x: 642, startPoint y: 459, endPoint x: 733, endPoint y: 465, distance: 91.2
click at [733, 465] on p "Current project: weather app" at bounding box center [739, 459] width 345 height 16
copy p "weather app"
paste input "weather app"
type input "weather app"
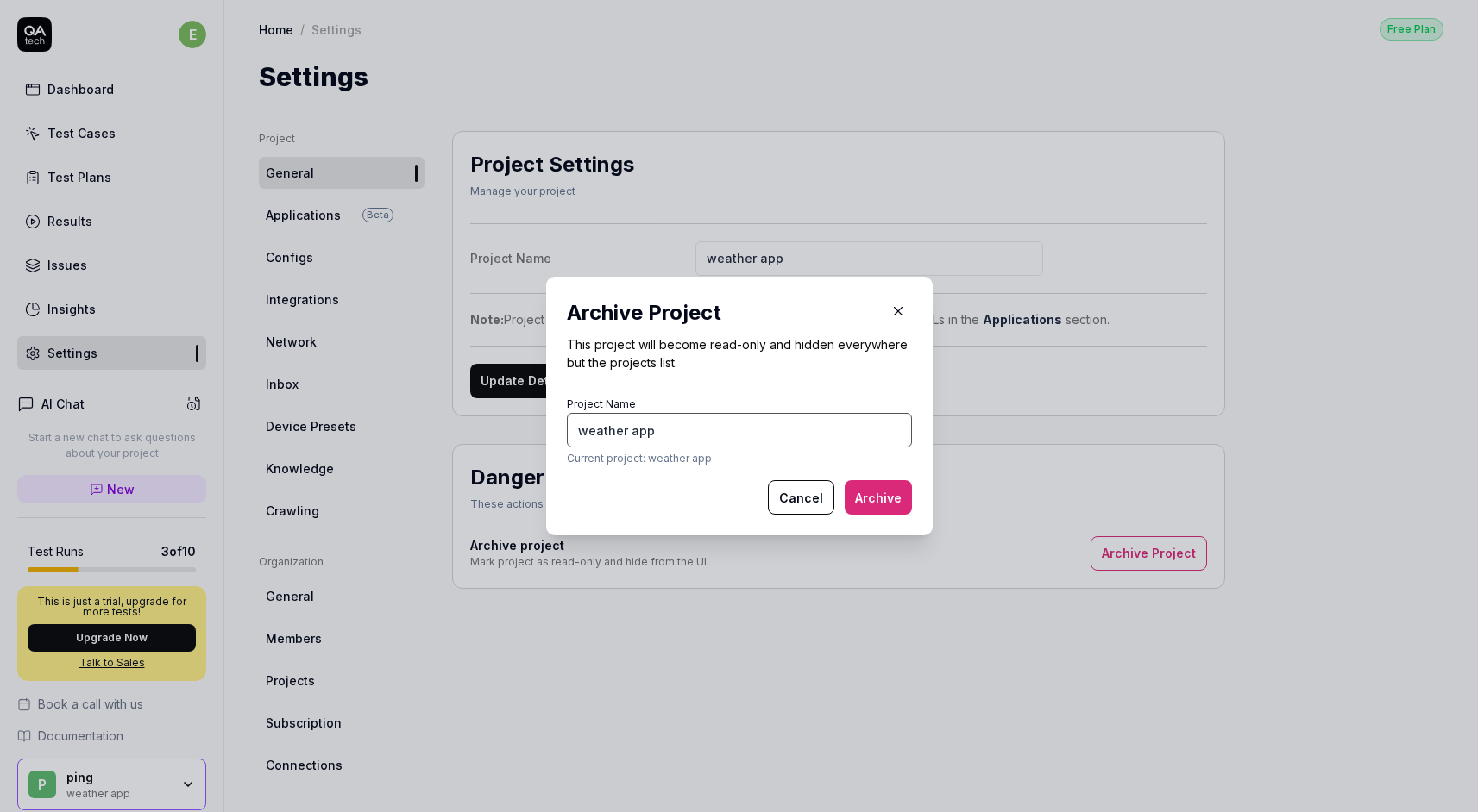
click at [845, 480] on button "Archive" at bounding box center [878, 498] width 67 height 35
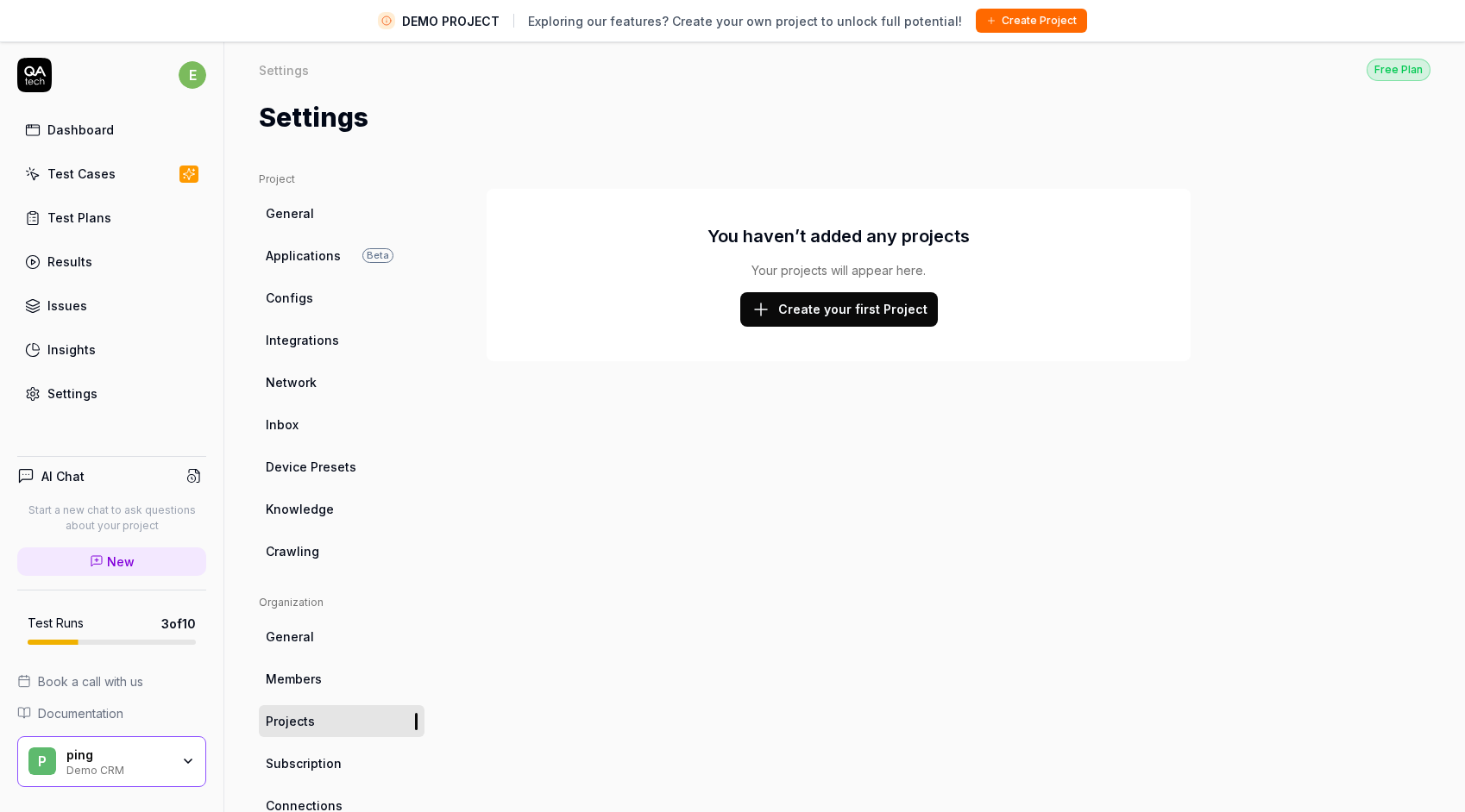
click at [307, 209] on span "General" at bounding box center [290, 213] width 49 height 18
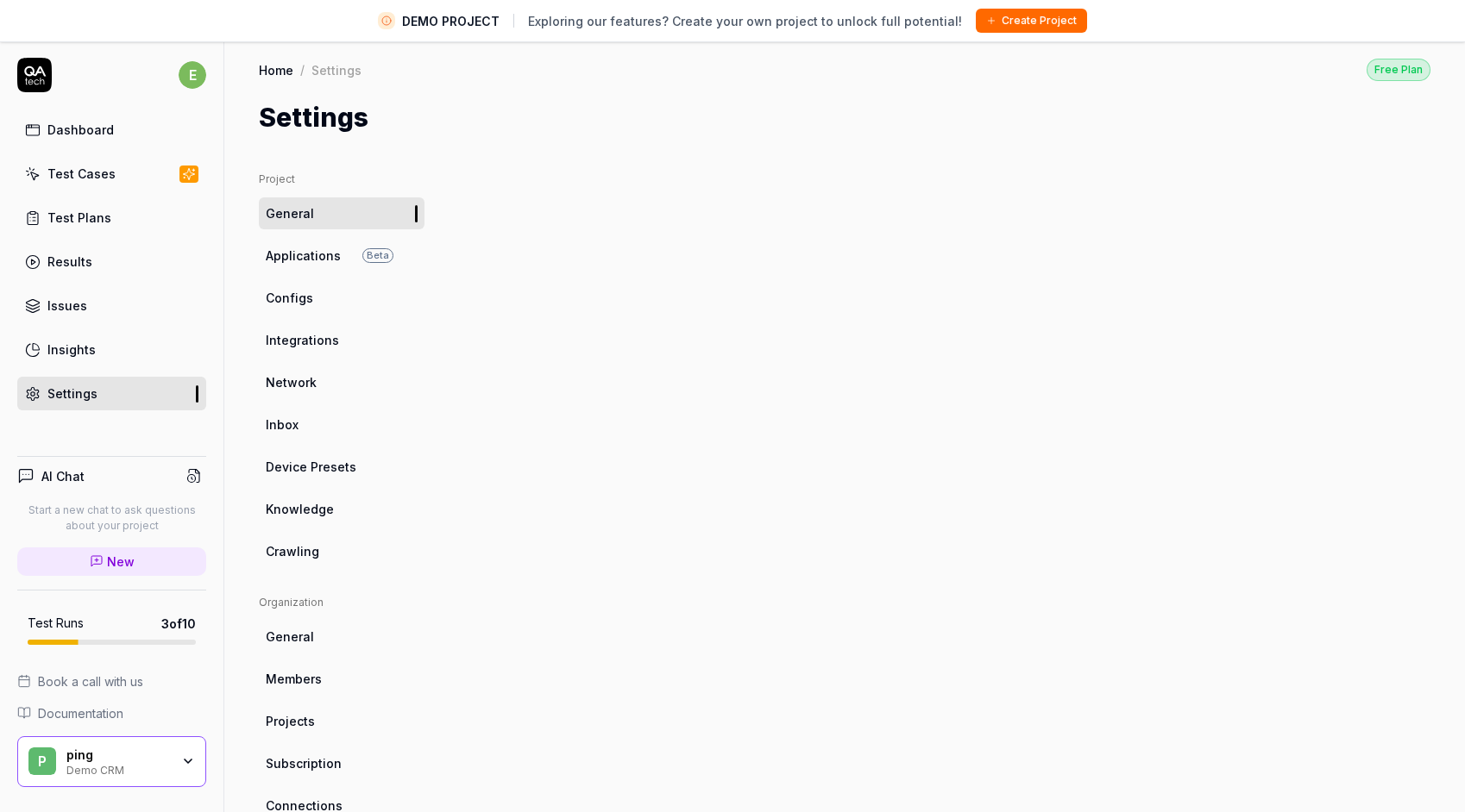
drag, startPoint x: 292, startPoint y: 273, endPoint x: 297, endPoint y: 261, distance: 13.0
click at [292, 273] on ul "Project General Applications Beta Configs Integrations Network Inbox Device Pre…" at bounding box center [341, 370] width 166 height 396
click at [297, 258] on html "DEMO PROJECT Exploring our features? Create your own project to unlock full pot…" at bounding box center [739, 426] width 1478 height 853
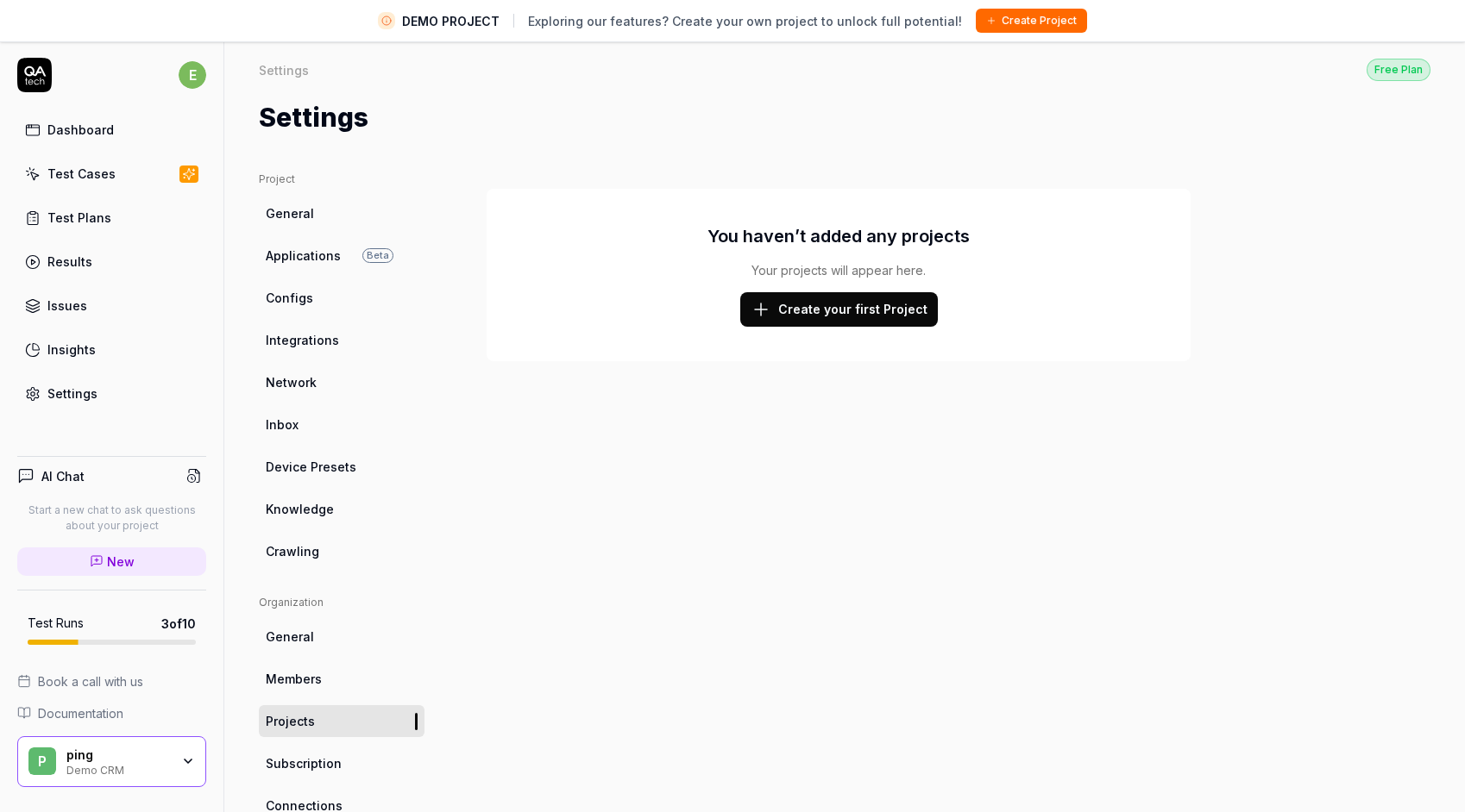
click at [295, 287] on link "Configs" at bounding box center [341, 298] width 166 height 32
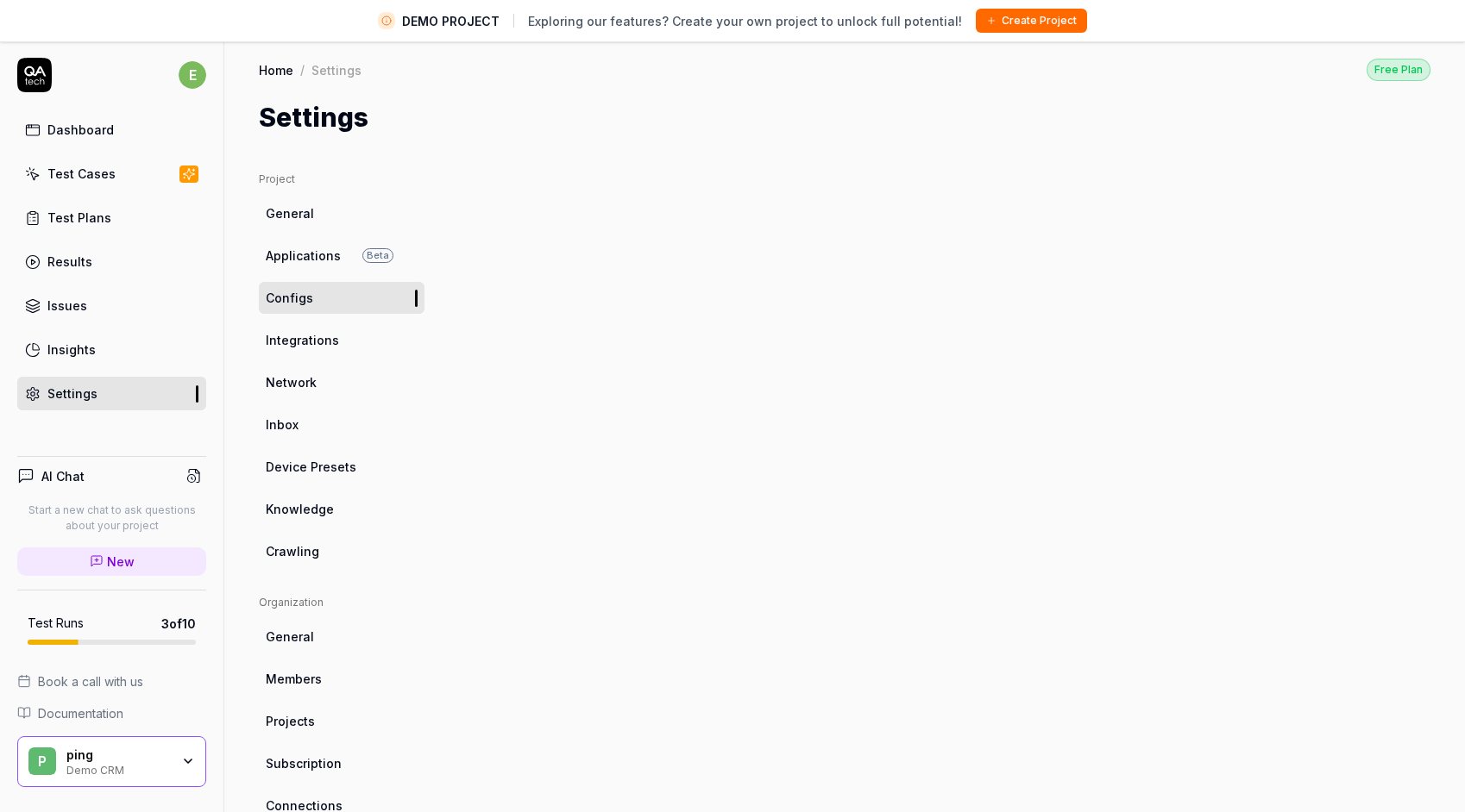
click at [299, 337] on span "Integrations" at bounding box center [302, 340] width 73 height 18
click at [328, 394] on link "Network" at bounding box center [341, 382] width 166 height 32
click at [314, 424] on link "Inbox" at bounding box center [341, 425] width 166 height 32
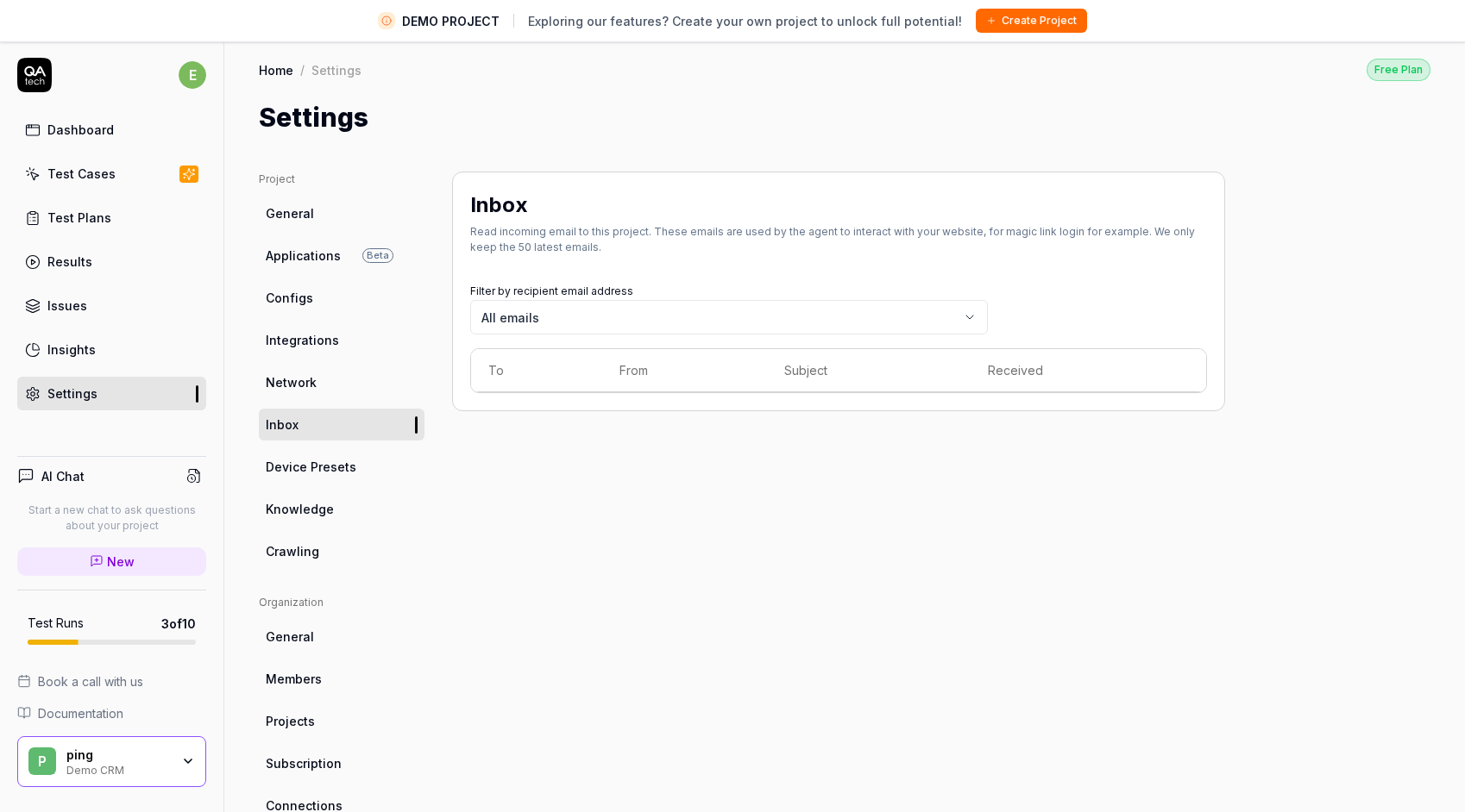
click at [336, 474] on span "Device Presets" at bounding box center [311, 466] width 90 height 18
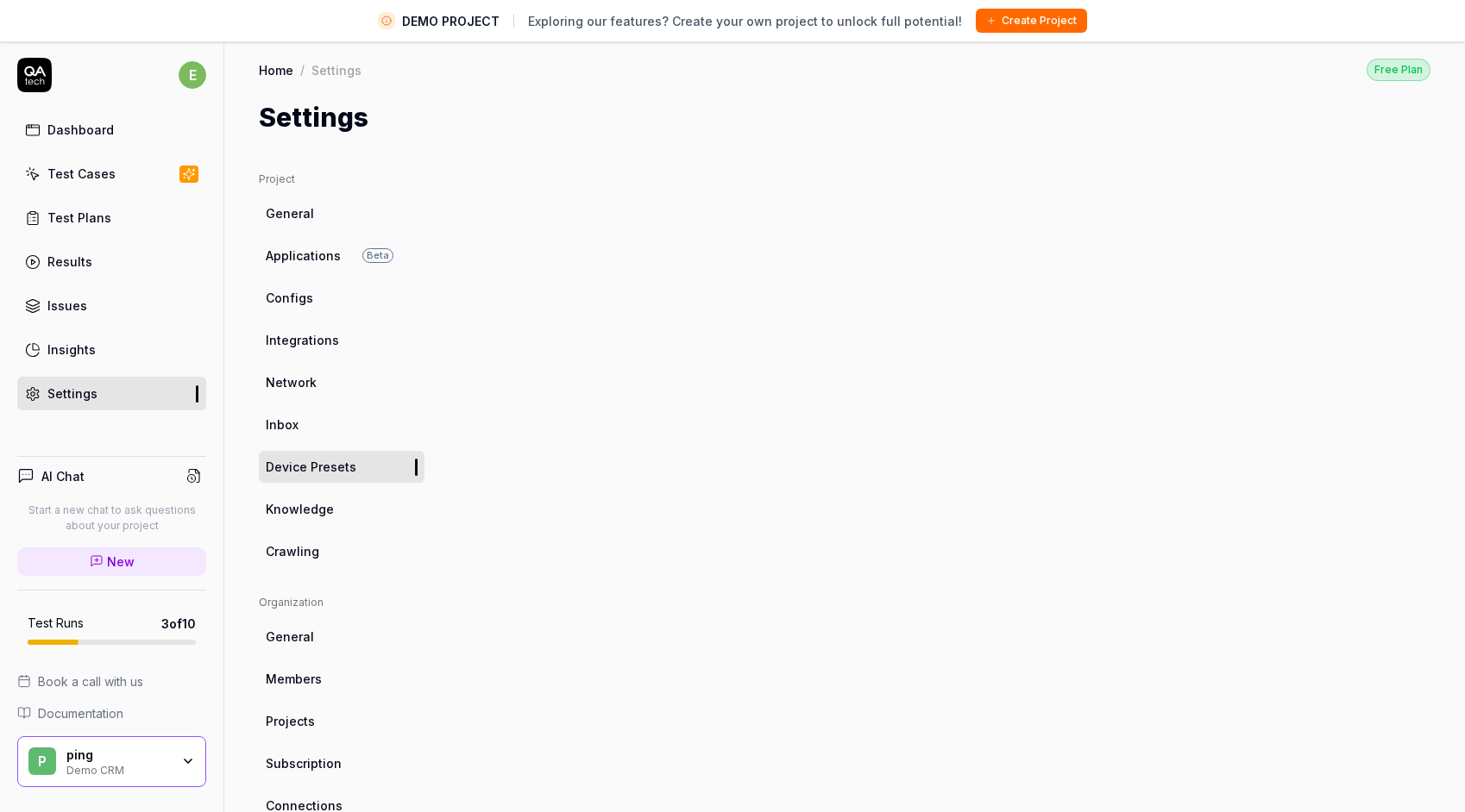
click at [335, 508] on link "Knowledge" at bounding box center [341, 509] width 166 height 32
click at [328, 546] on link "Crawling" at bounding box center [341, 551] width 166 height 32
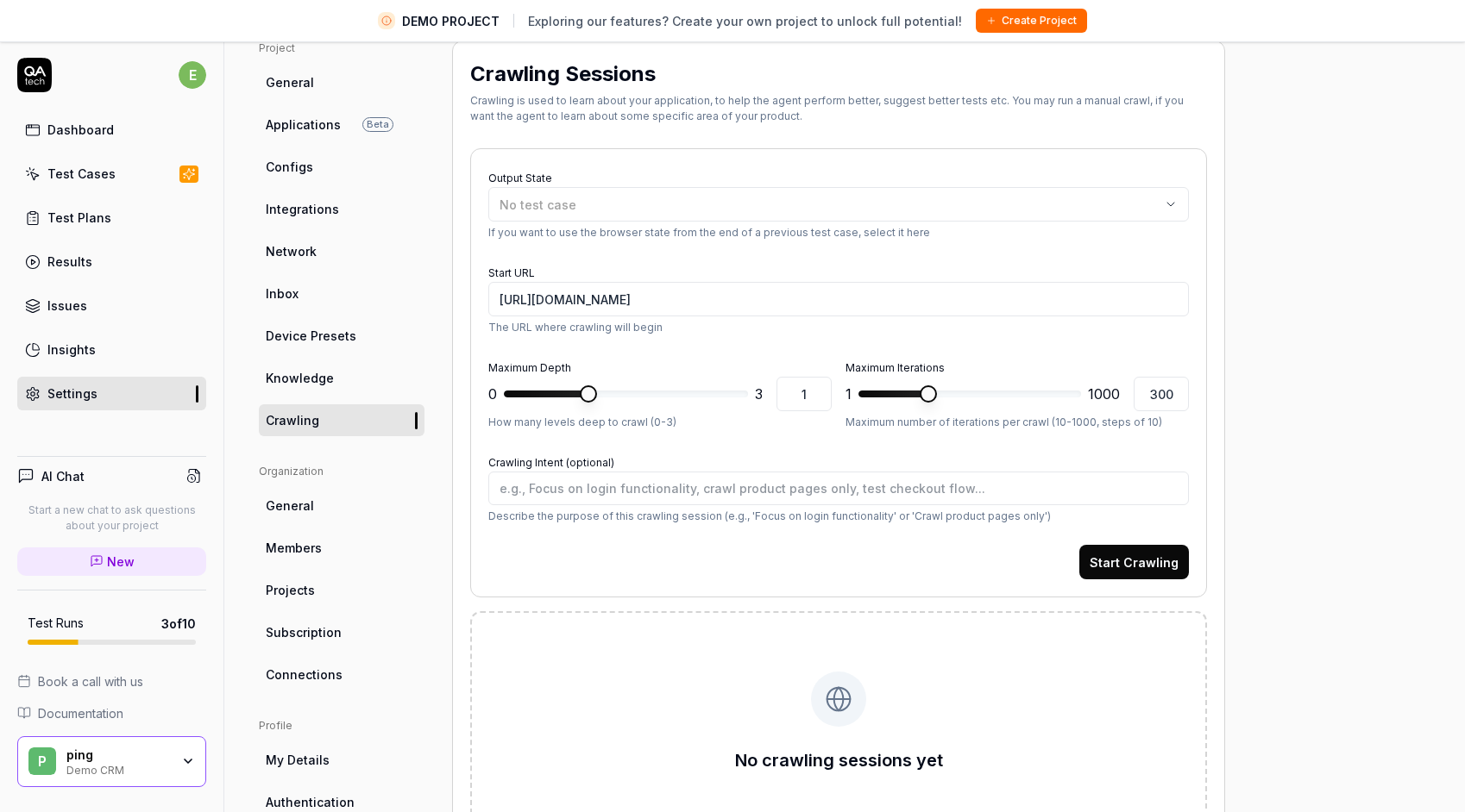
scroll to position [215, 0]
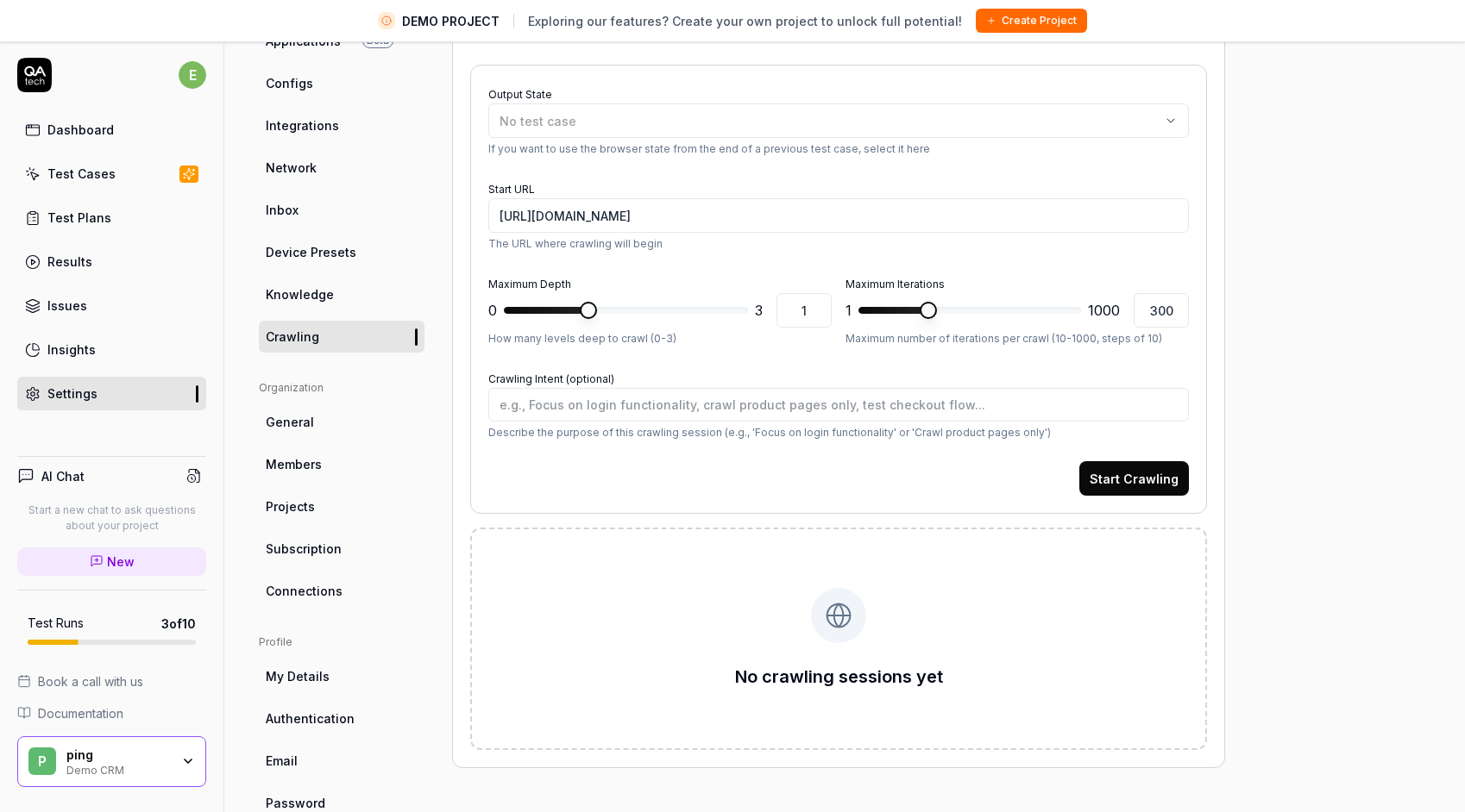
click at [352, 431] on link "General" at bounding box center [341, 422] width 166 height 32
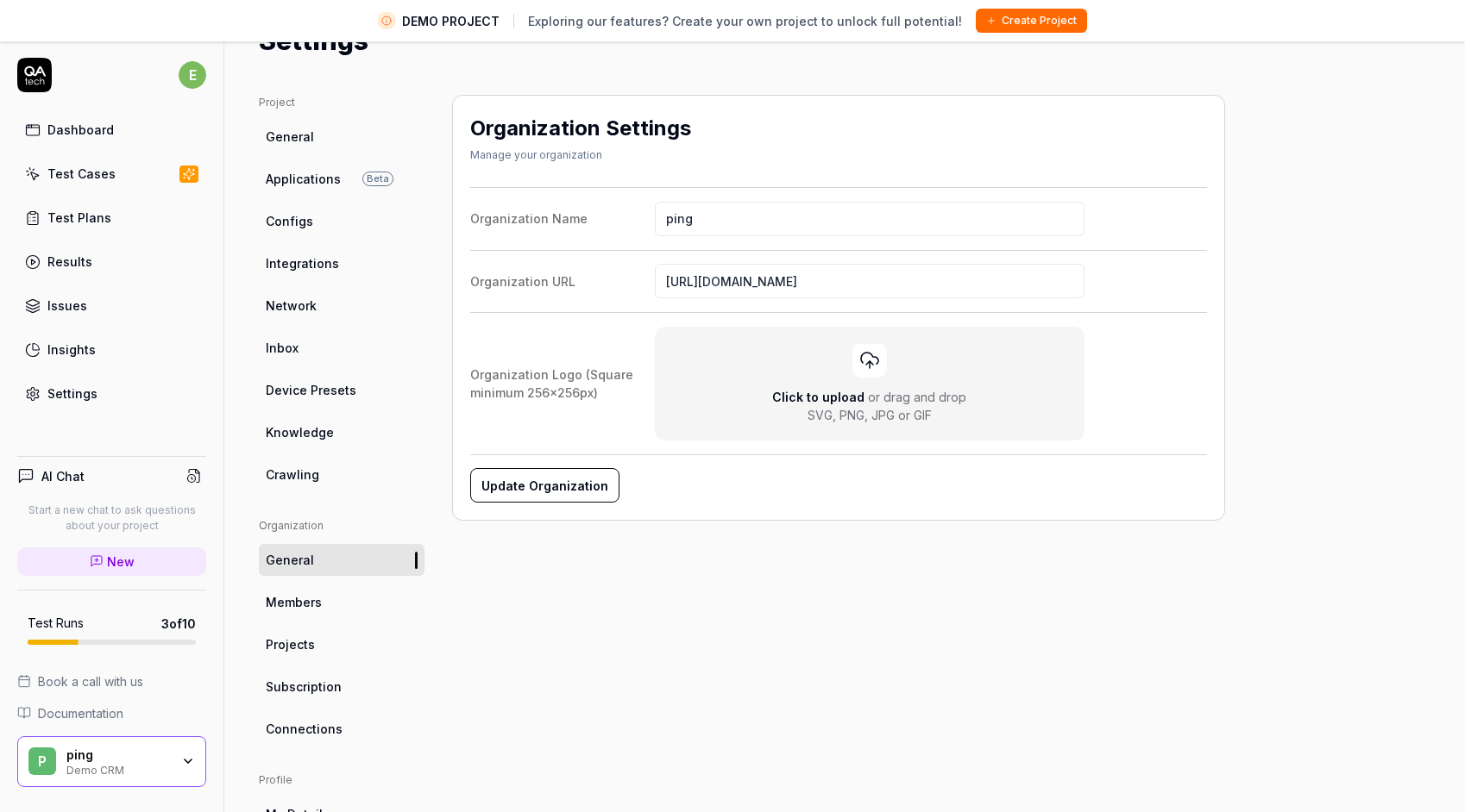
scroll to position [111, 0]
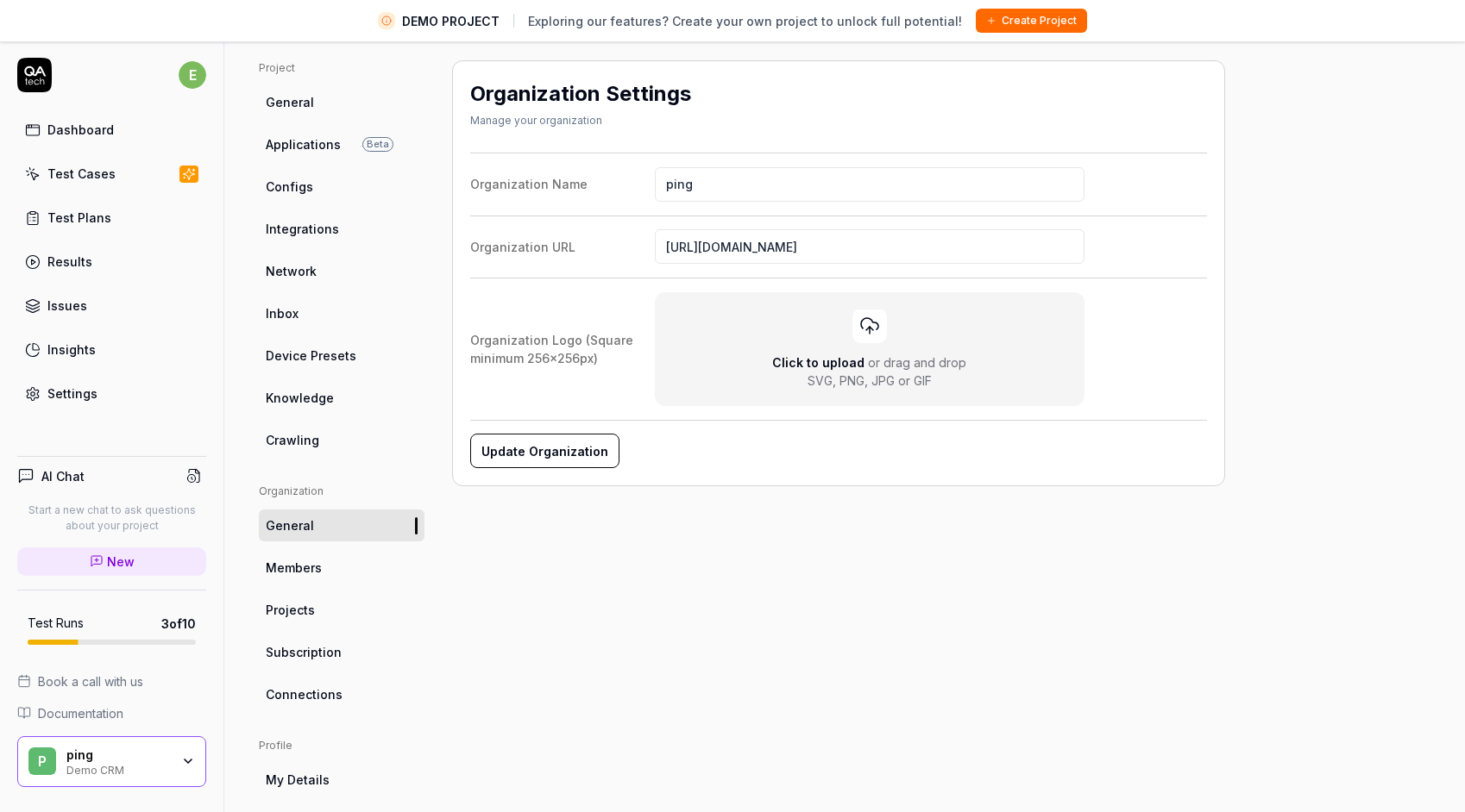
click at [298, 570] on span "Members" at bounding box center [294, 567] width 56 height 18
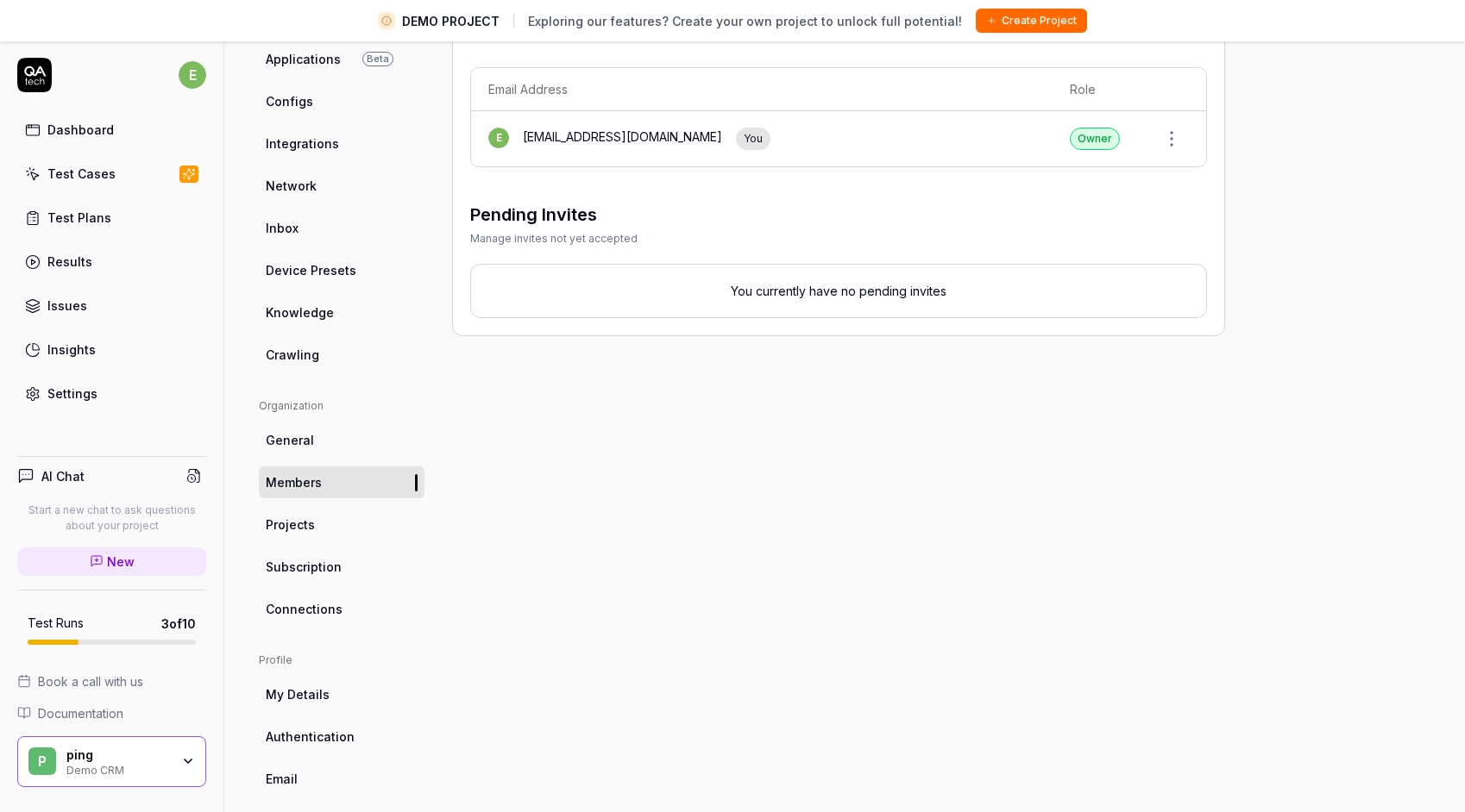
scroll to position [215, 0]
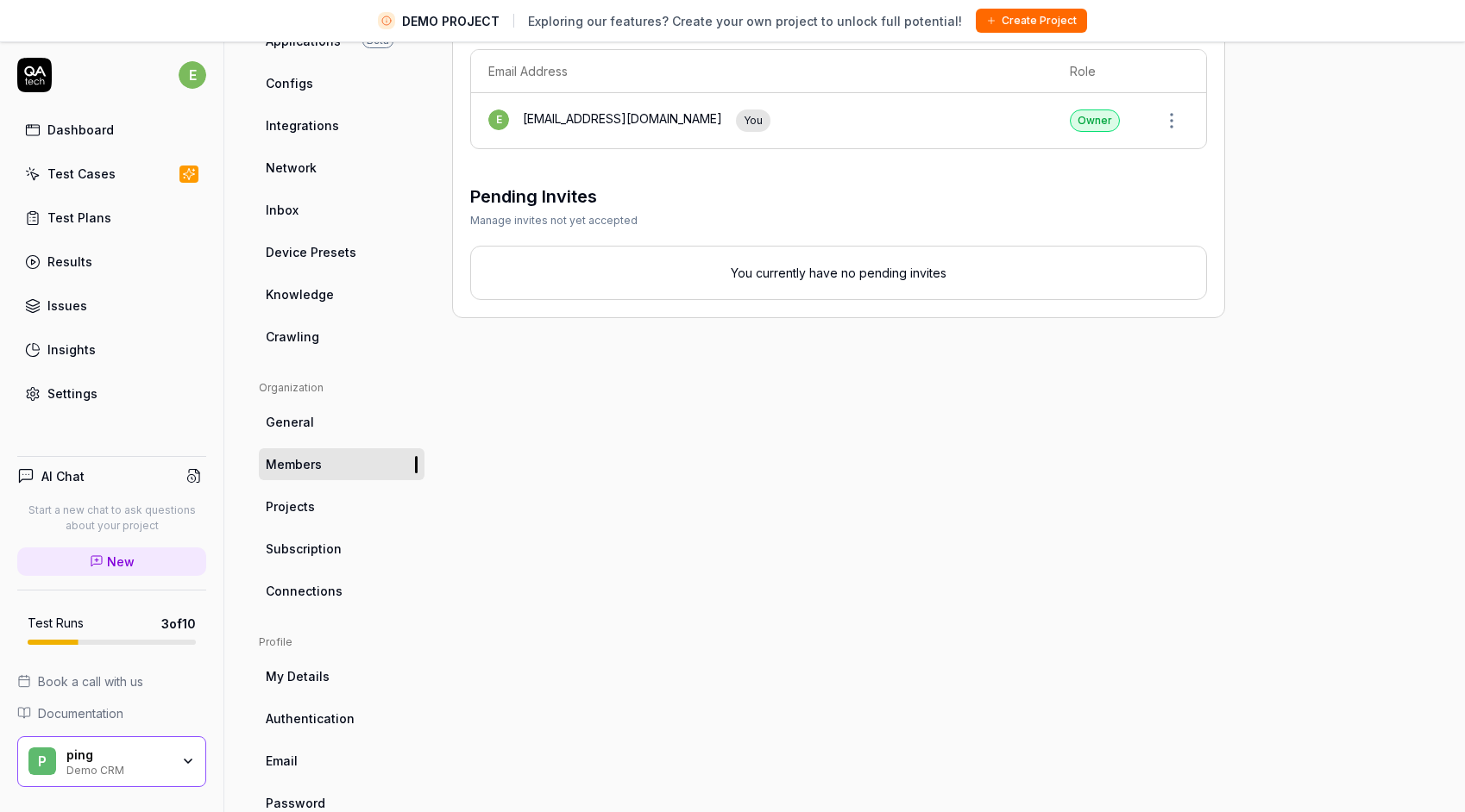
click at [335, 520] on link "Projects" at bounding box center [341, 506] width 166 height 32
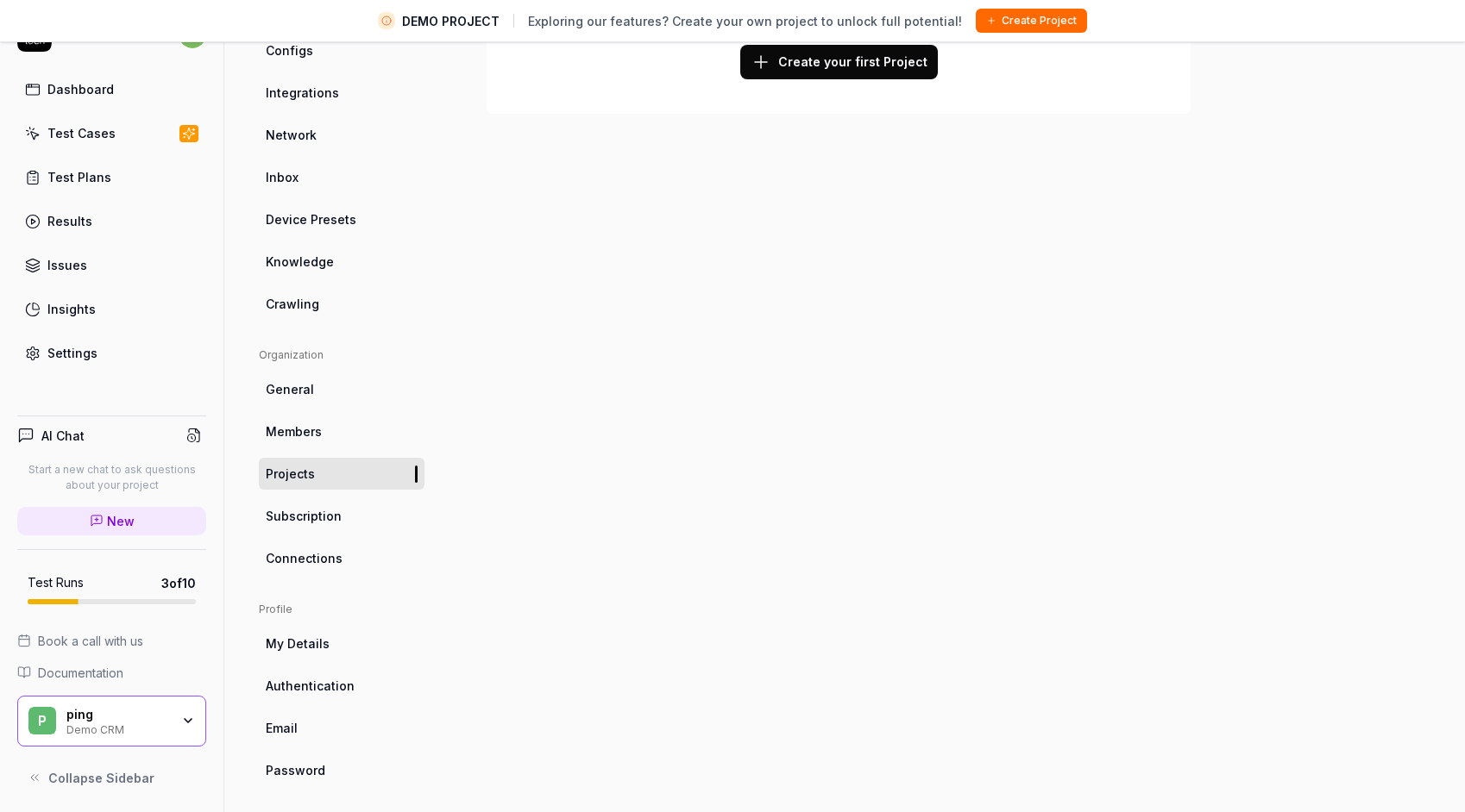
scroll to position [215, 0]
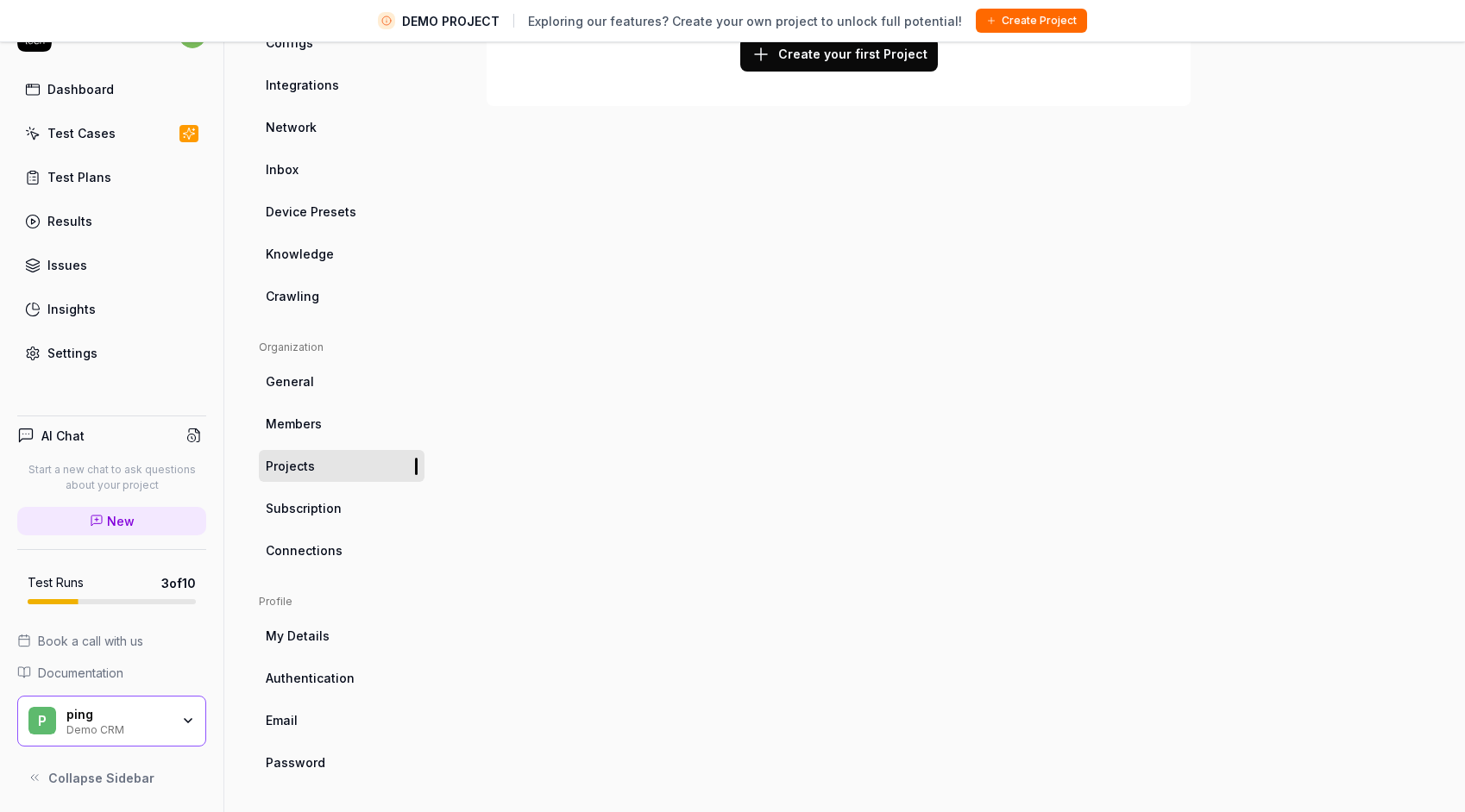
click at [322, 510] on span "Subscription" at bounding box center [303, 508] width 76 height 18
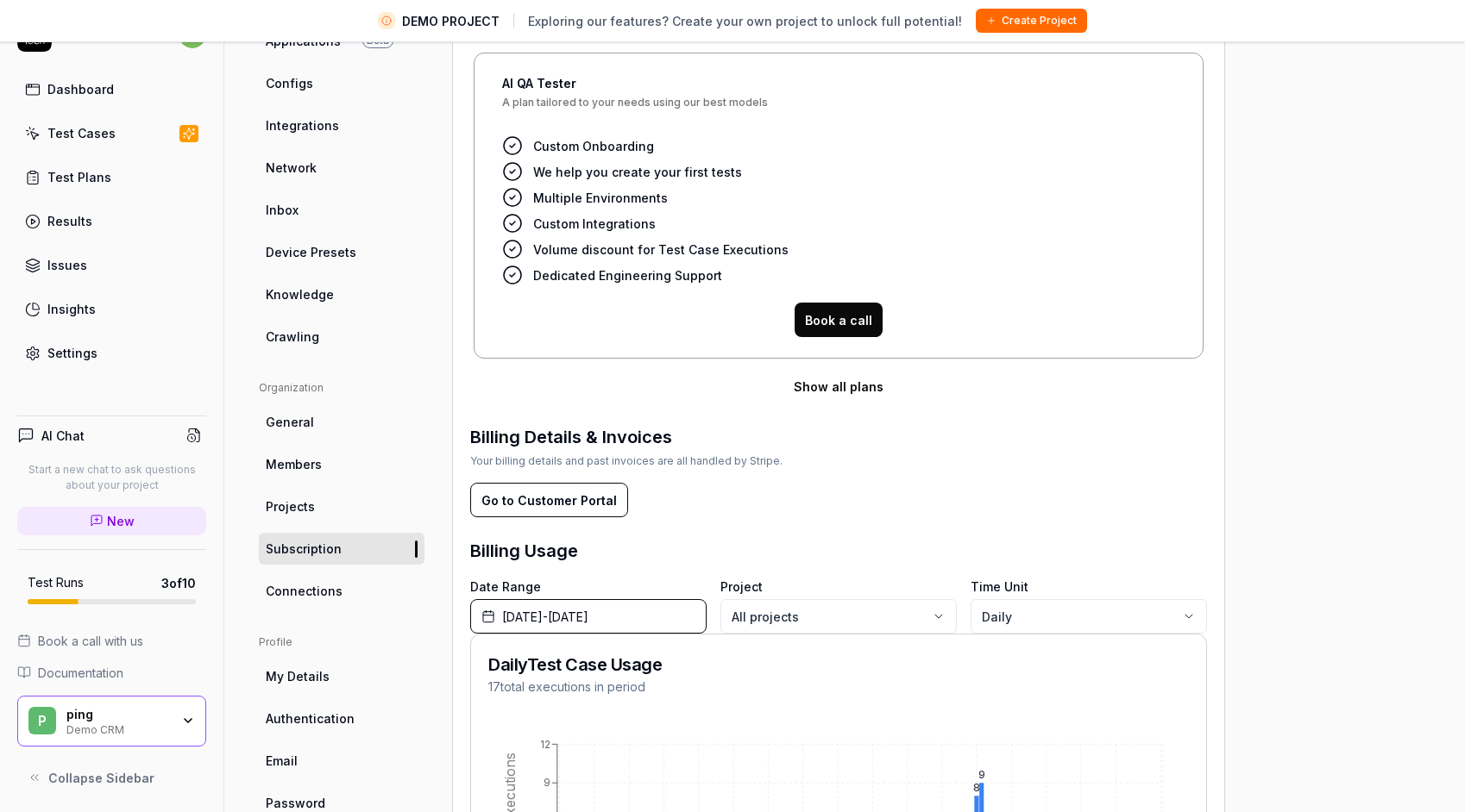
scroll to position [453, 0]
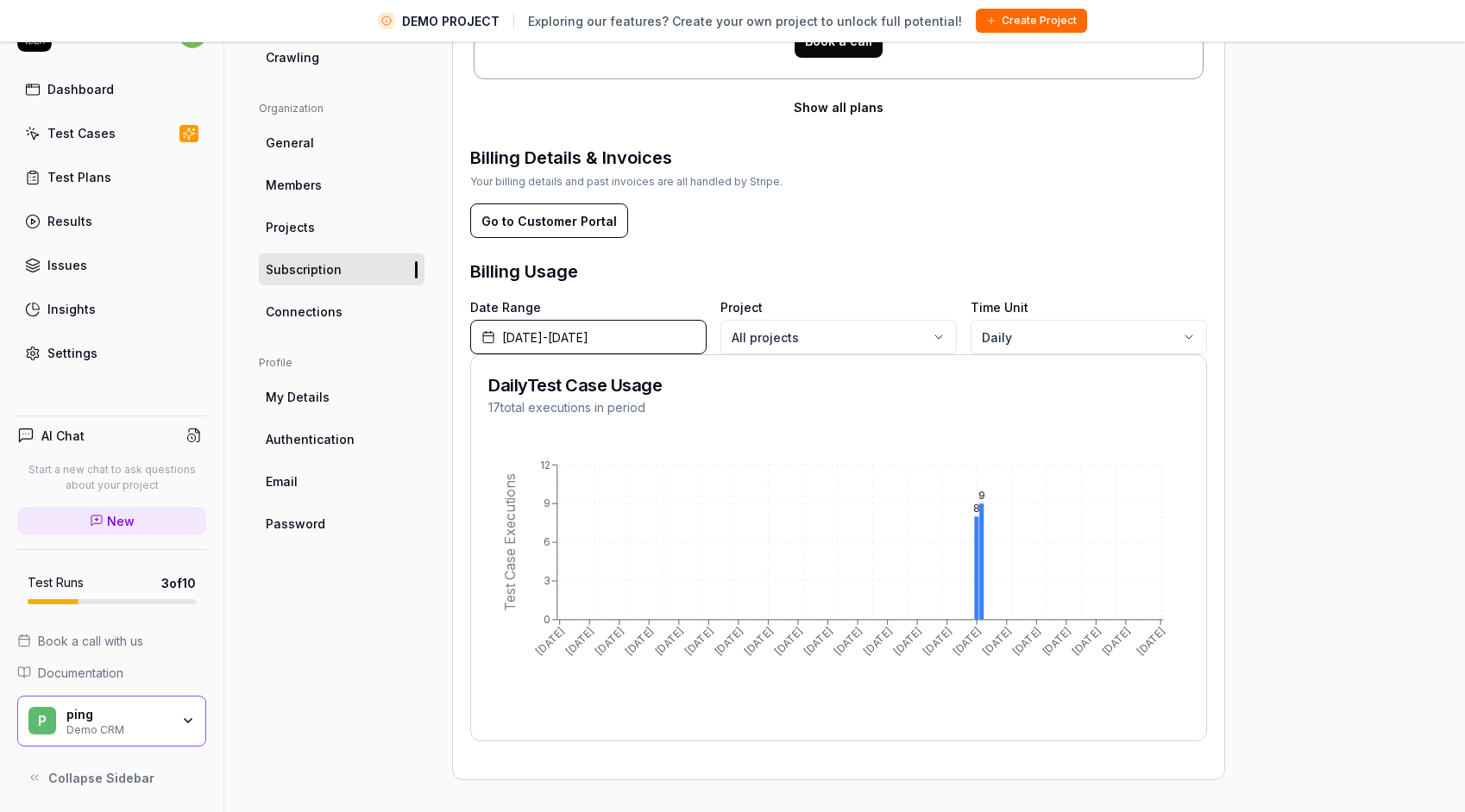
click at [321, 315] on span "Connections" at bounding box center [304, 311] width 76 height 18
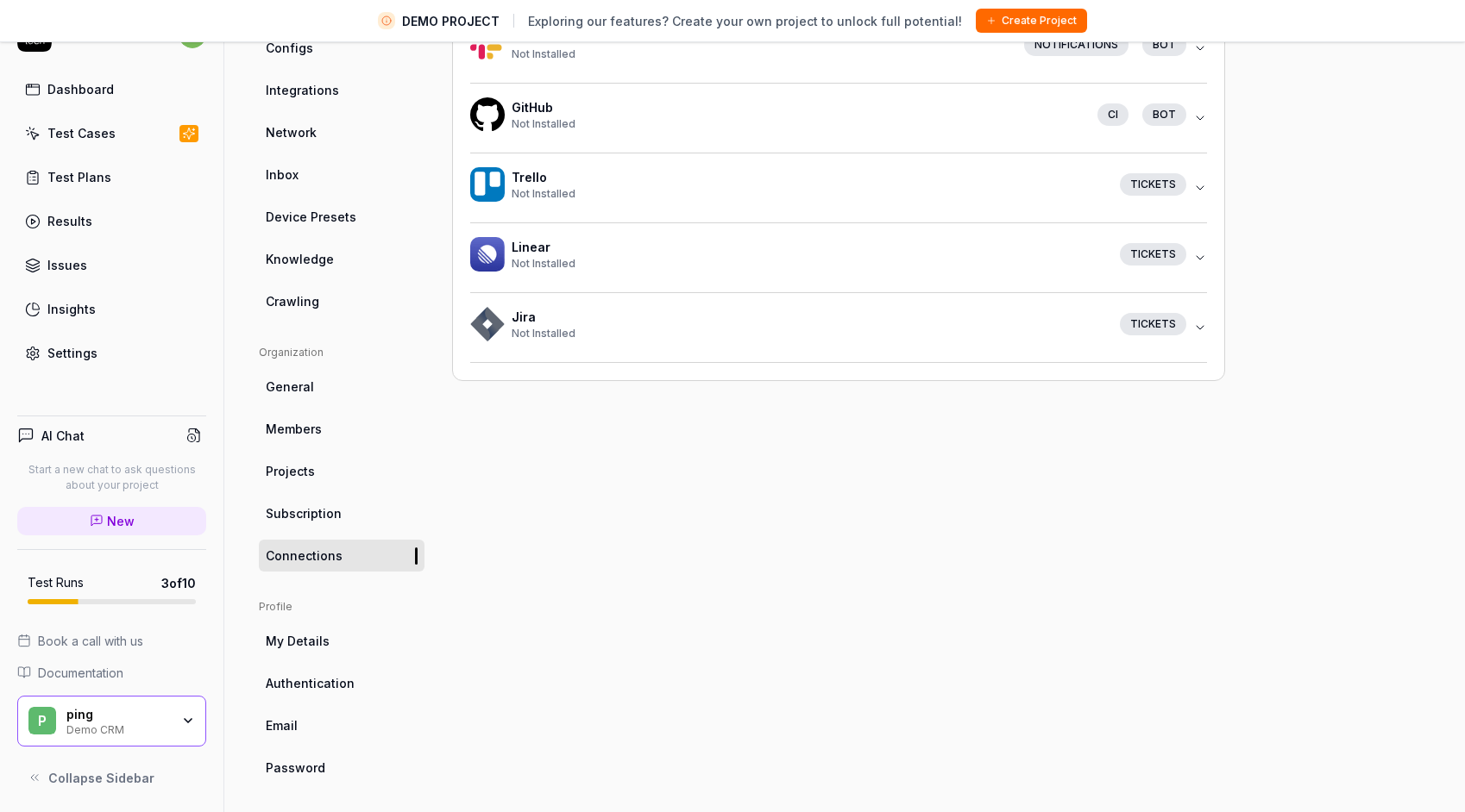
scroll to position [215, 0]
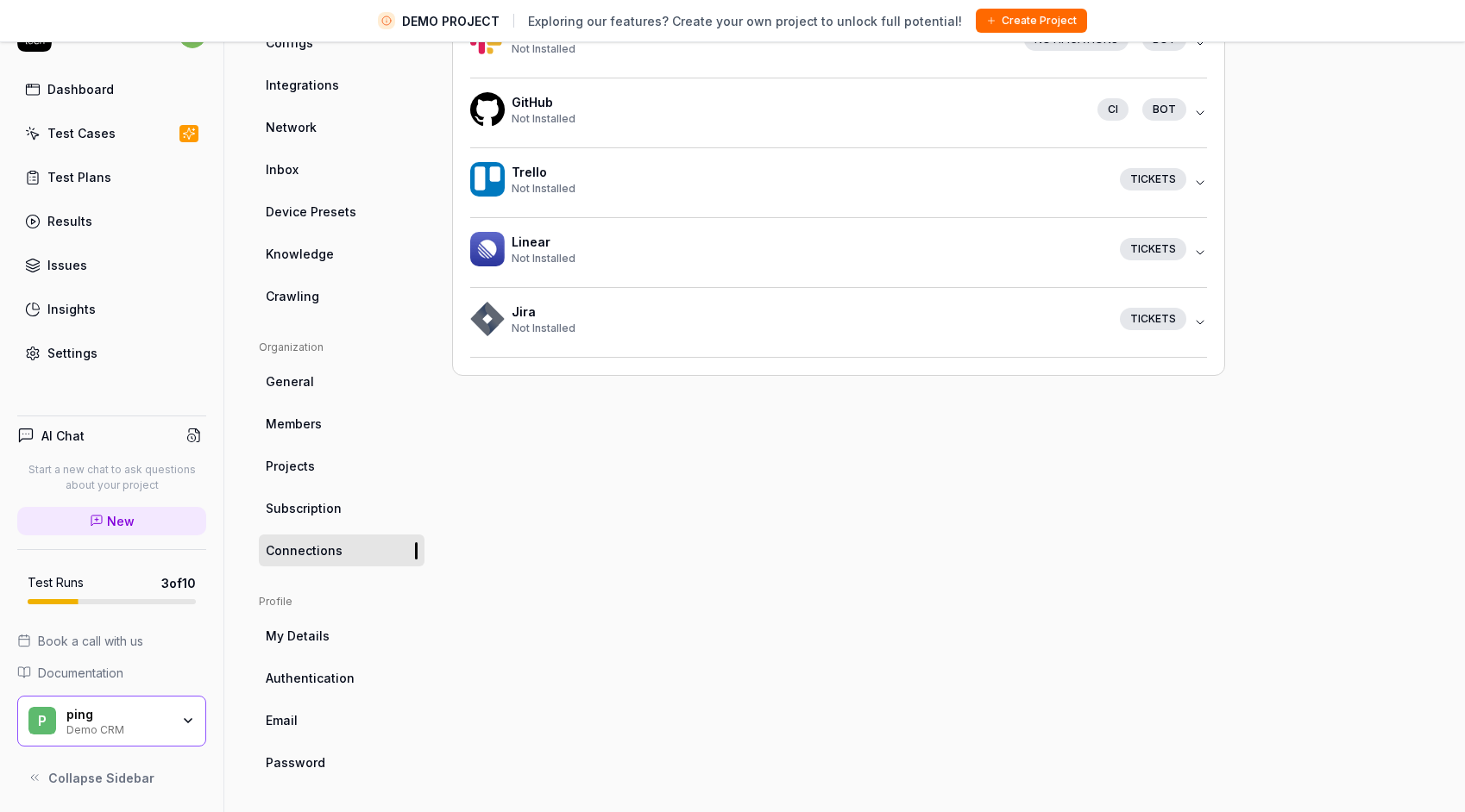
click at [294, 640] on span "My Details" at bounding box center [297, 636] width 63 height 18
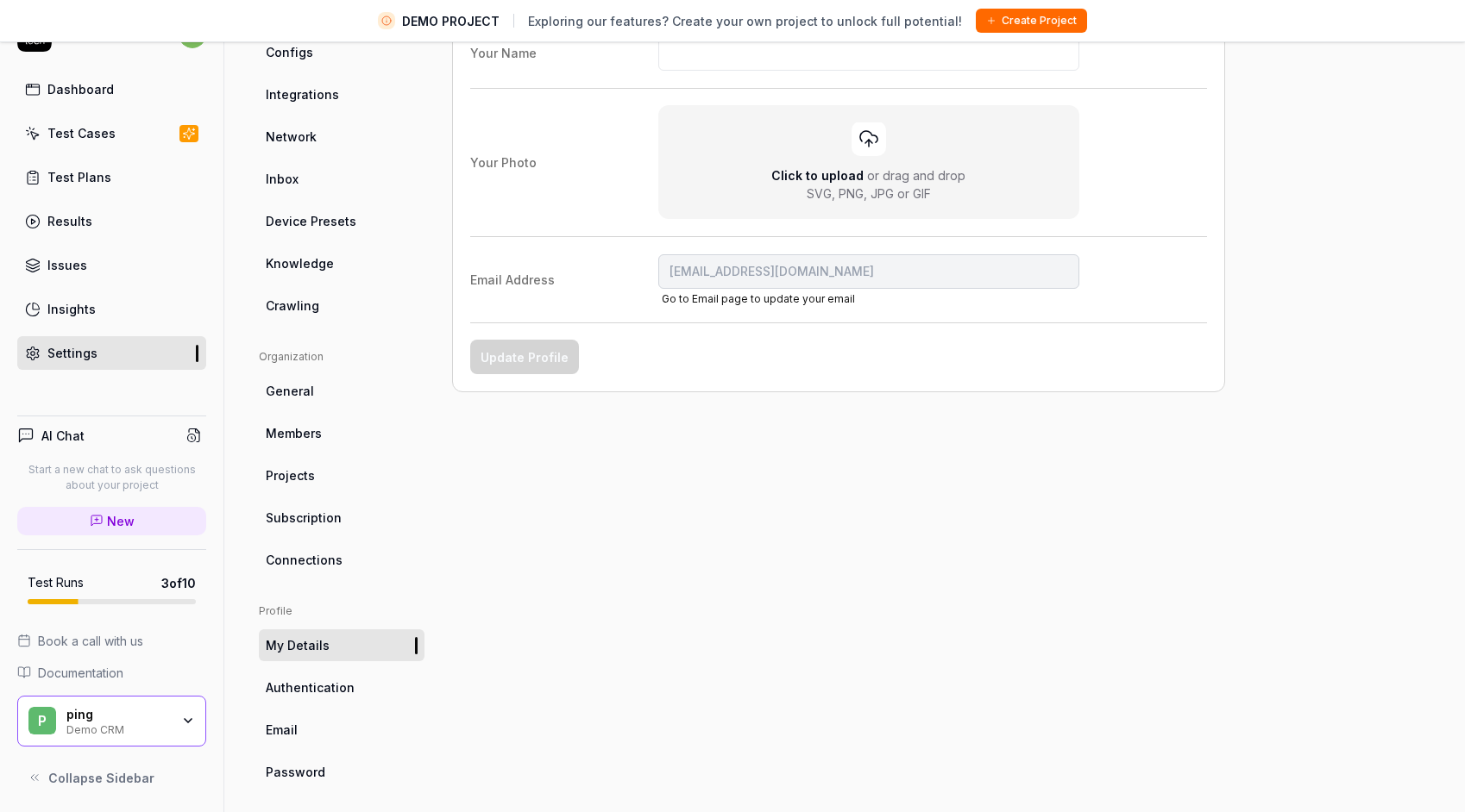
scroll to position [215, 0]
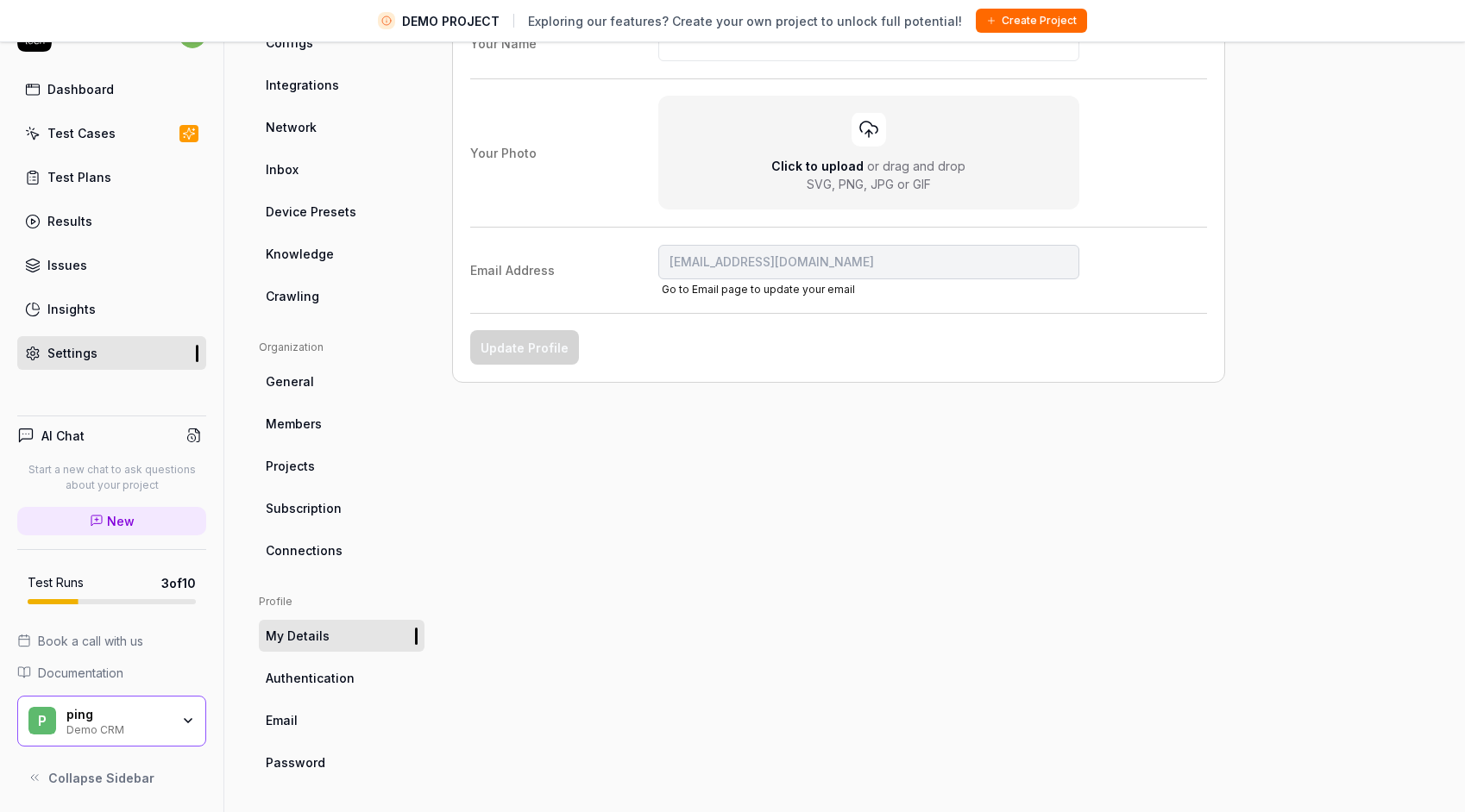
click at [320, 681] on span "Authentication" at bounding box center [310, 677] width 89 height 18
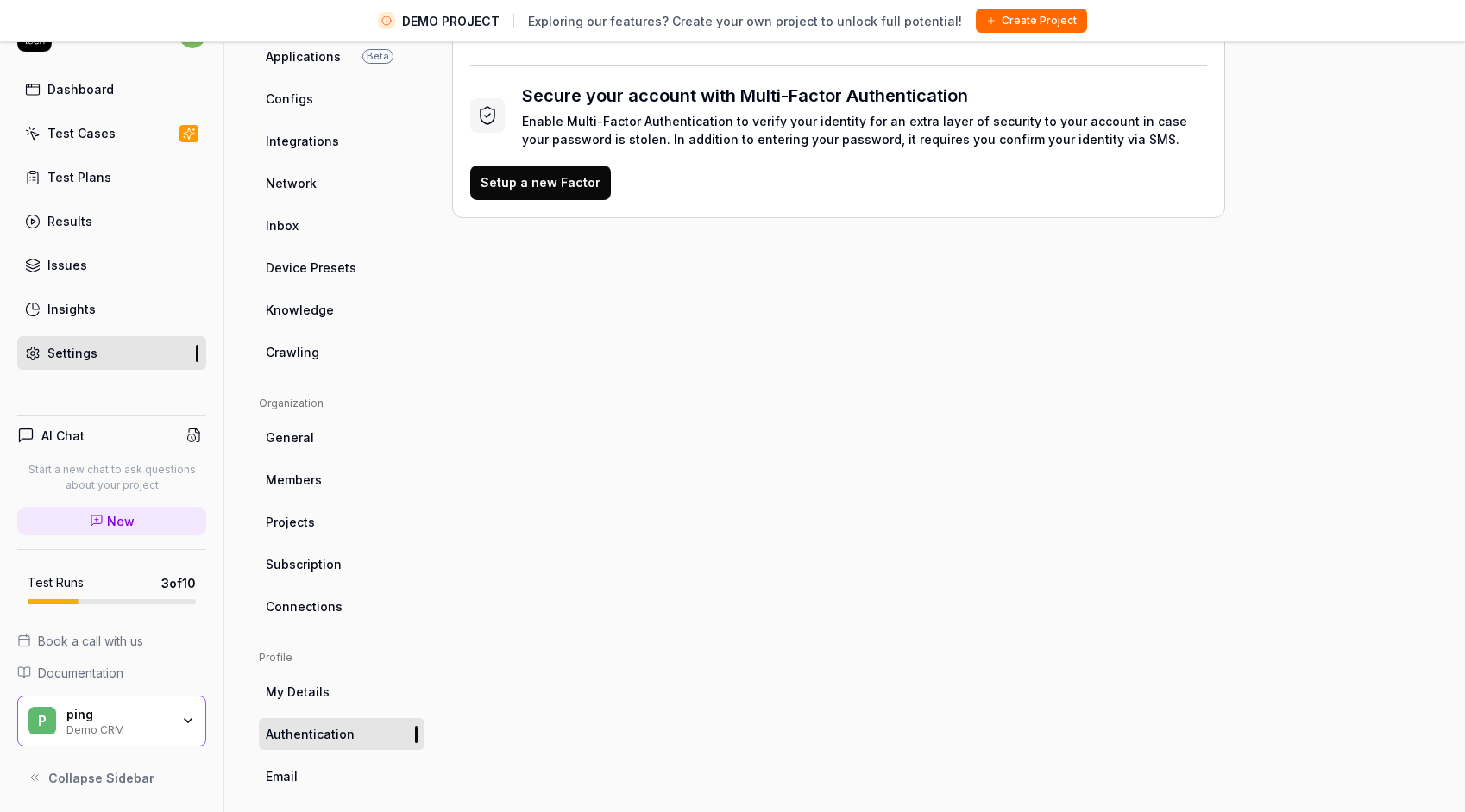
scroll to position [215, 0]
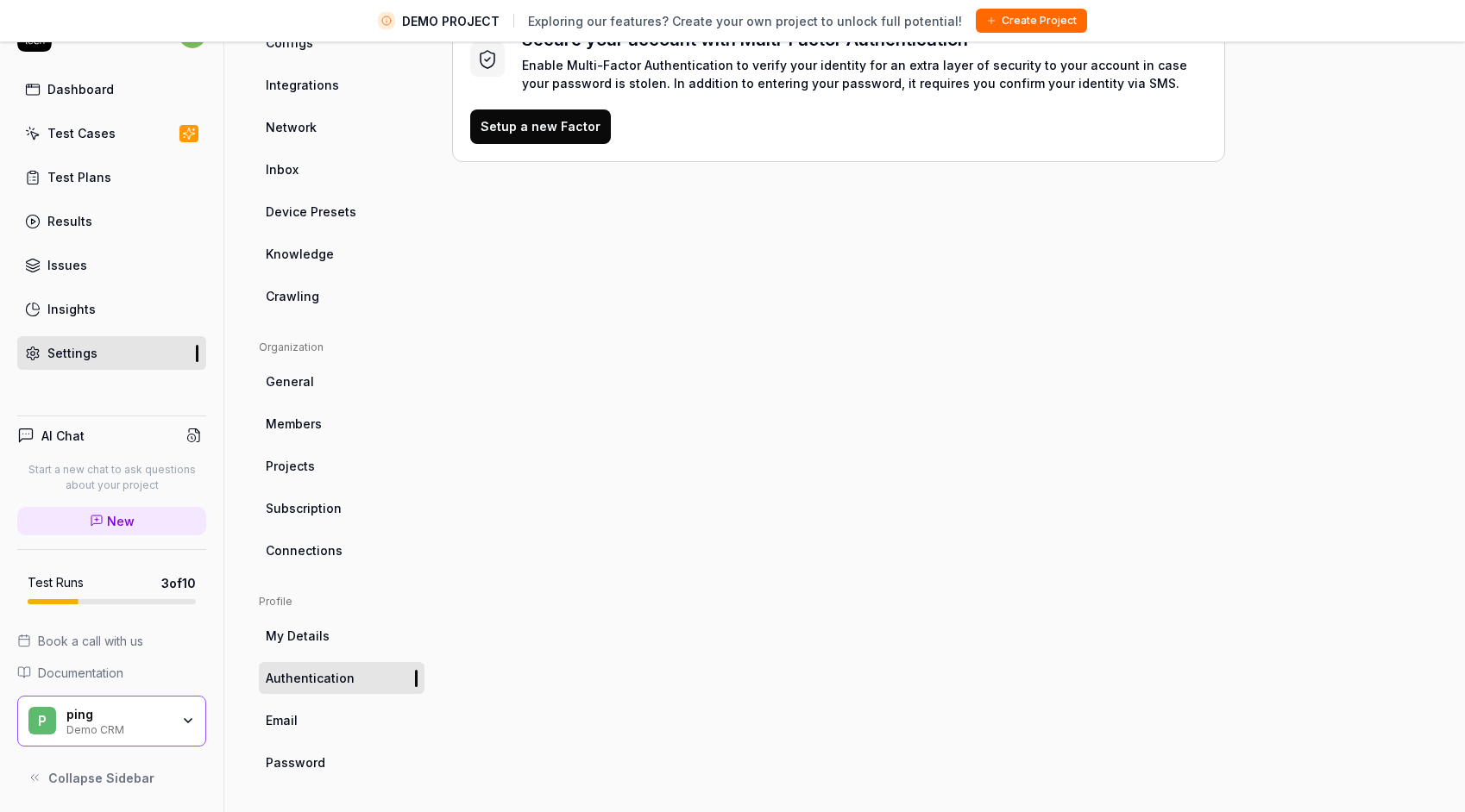
click at [299, 724] on link "Email" at bounding box center [341, 720] width 166 height 32
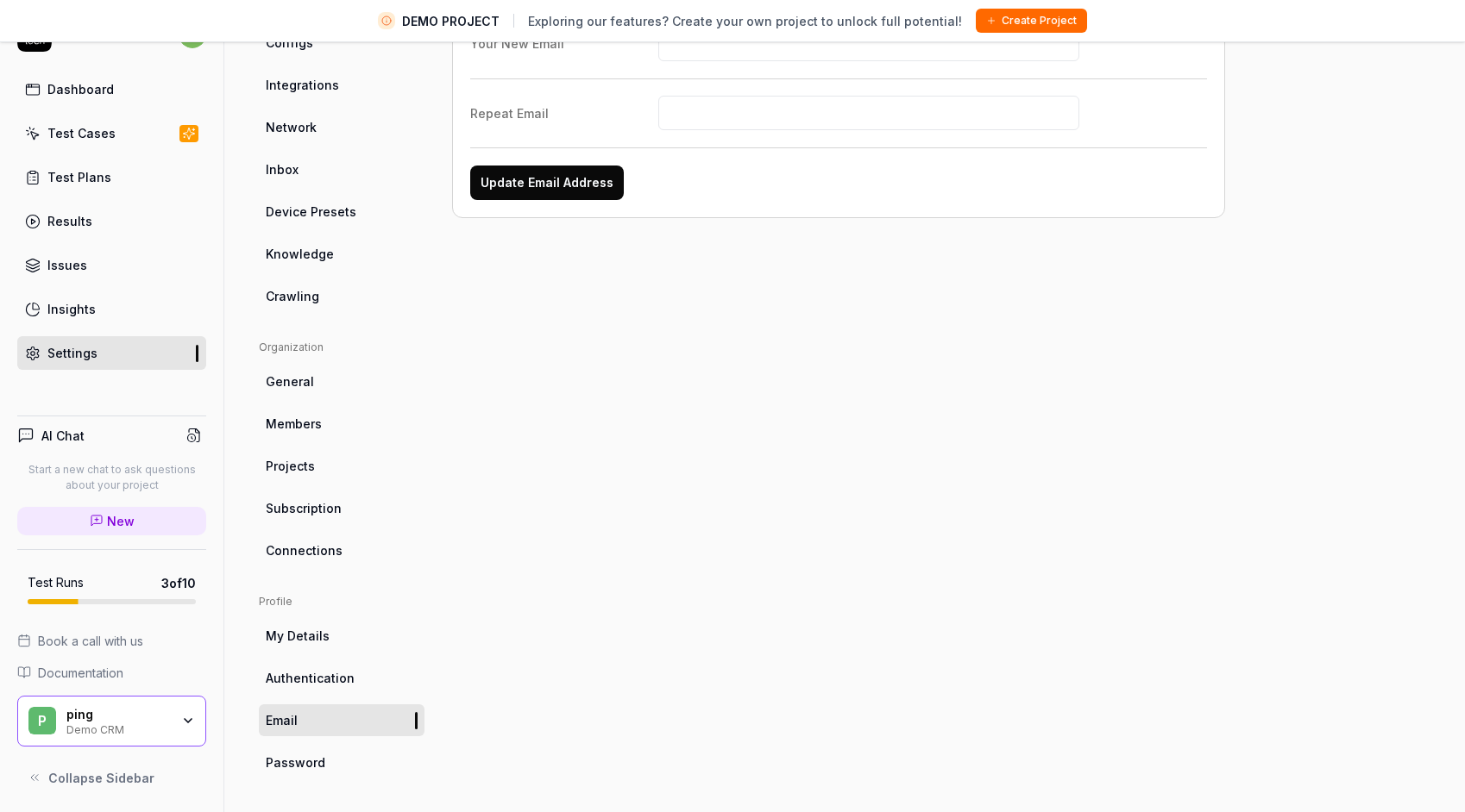
click at [310, 759] on span "Password" at bounding box center [295, 762] width 60 height 18
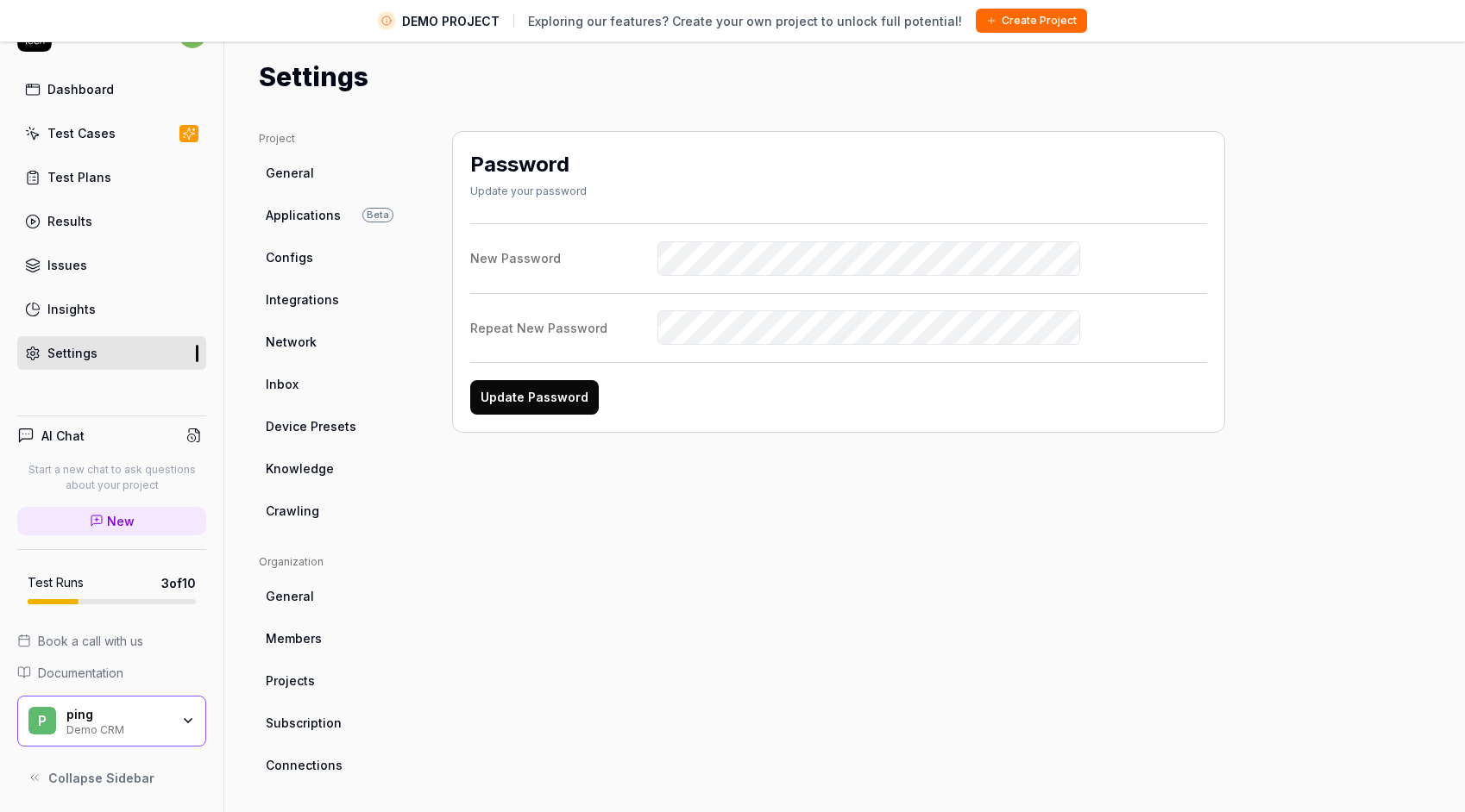
click at [109, 83] on div "Dashboard" at bounding box center [81, 89] width 66 height 18
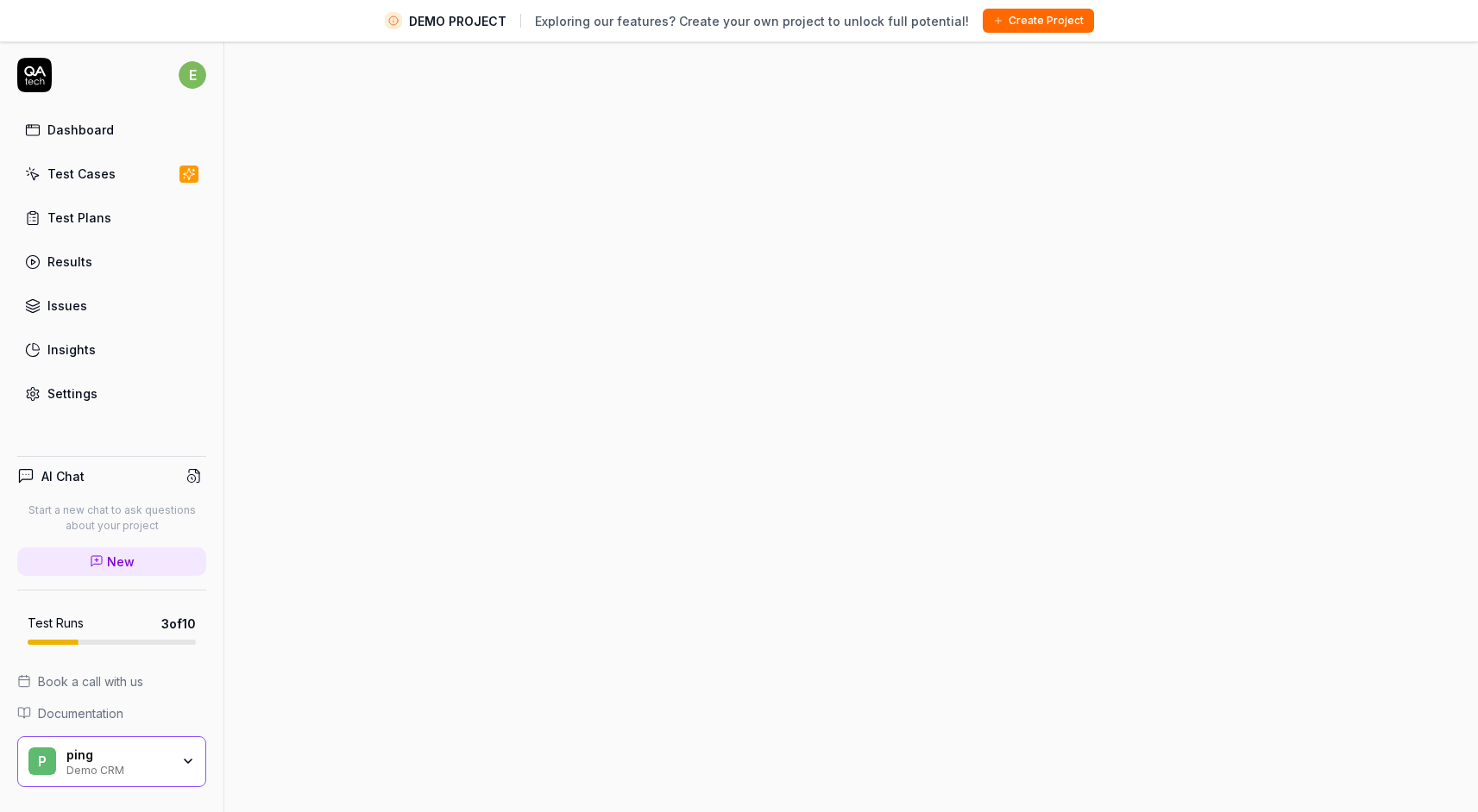
click at [199, 69] on html "DEMO PROJECT Exploring our features? Create your own project to unlock full pot…" at bounding box center [739, 426] width 1478 height 853
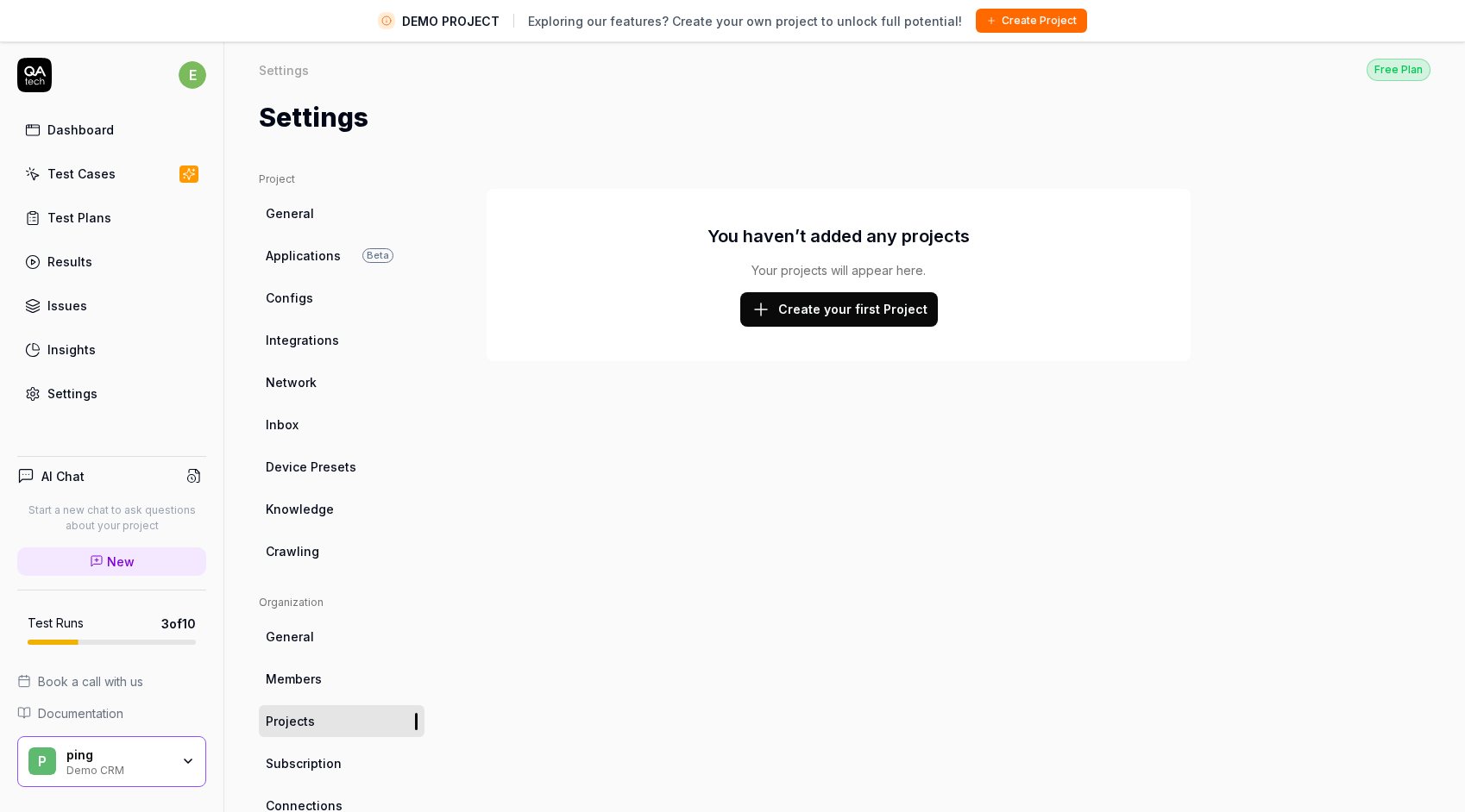
click at [196, 73] on html "DEMO PROJECT Exploring our features? Create your own project to unlock full pot…" at bounding box center [732, 426] width 1465 height 853
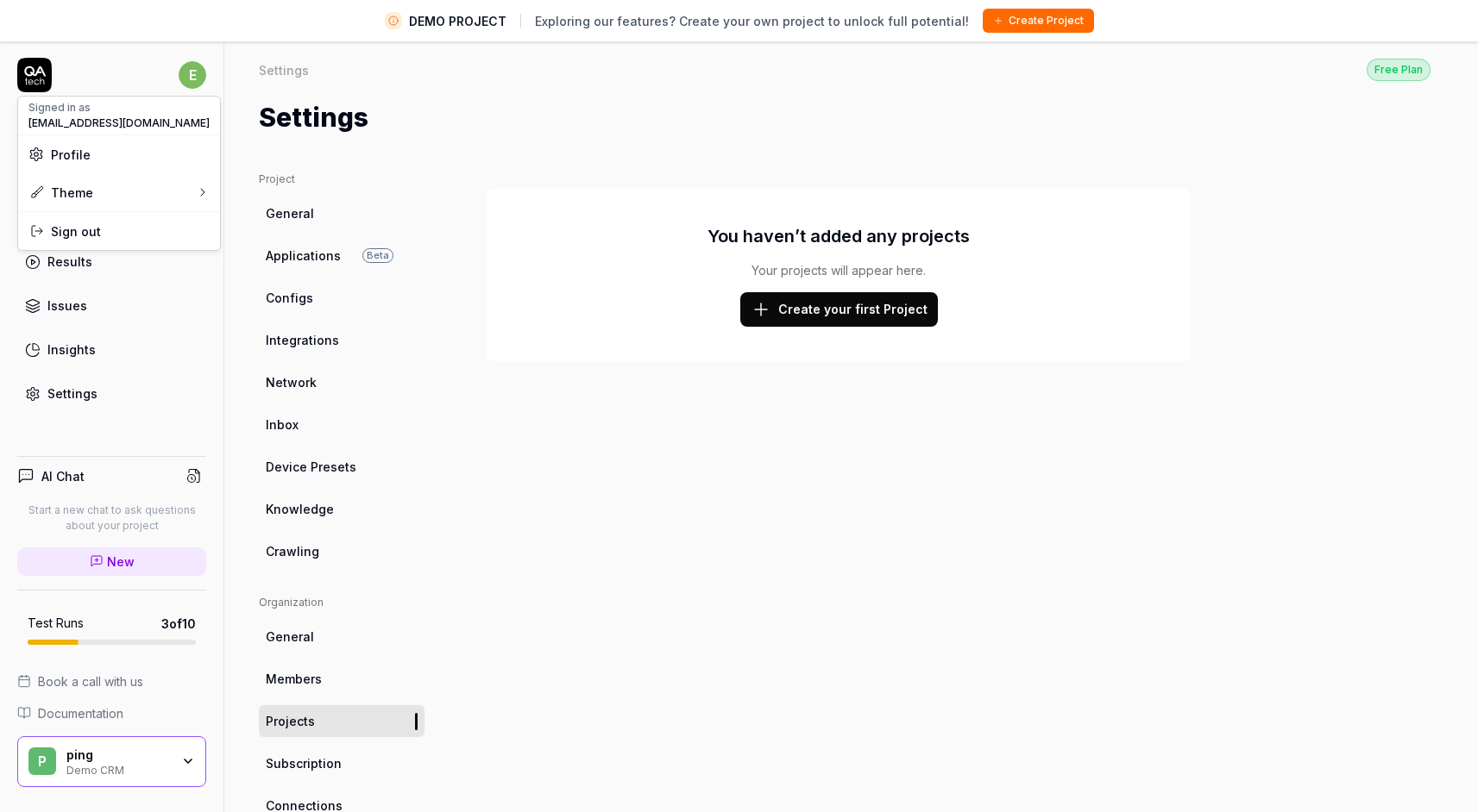
click at [101, 155] on span "Profile" at bounding box center [119, 155] width 181 height 18
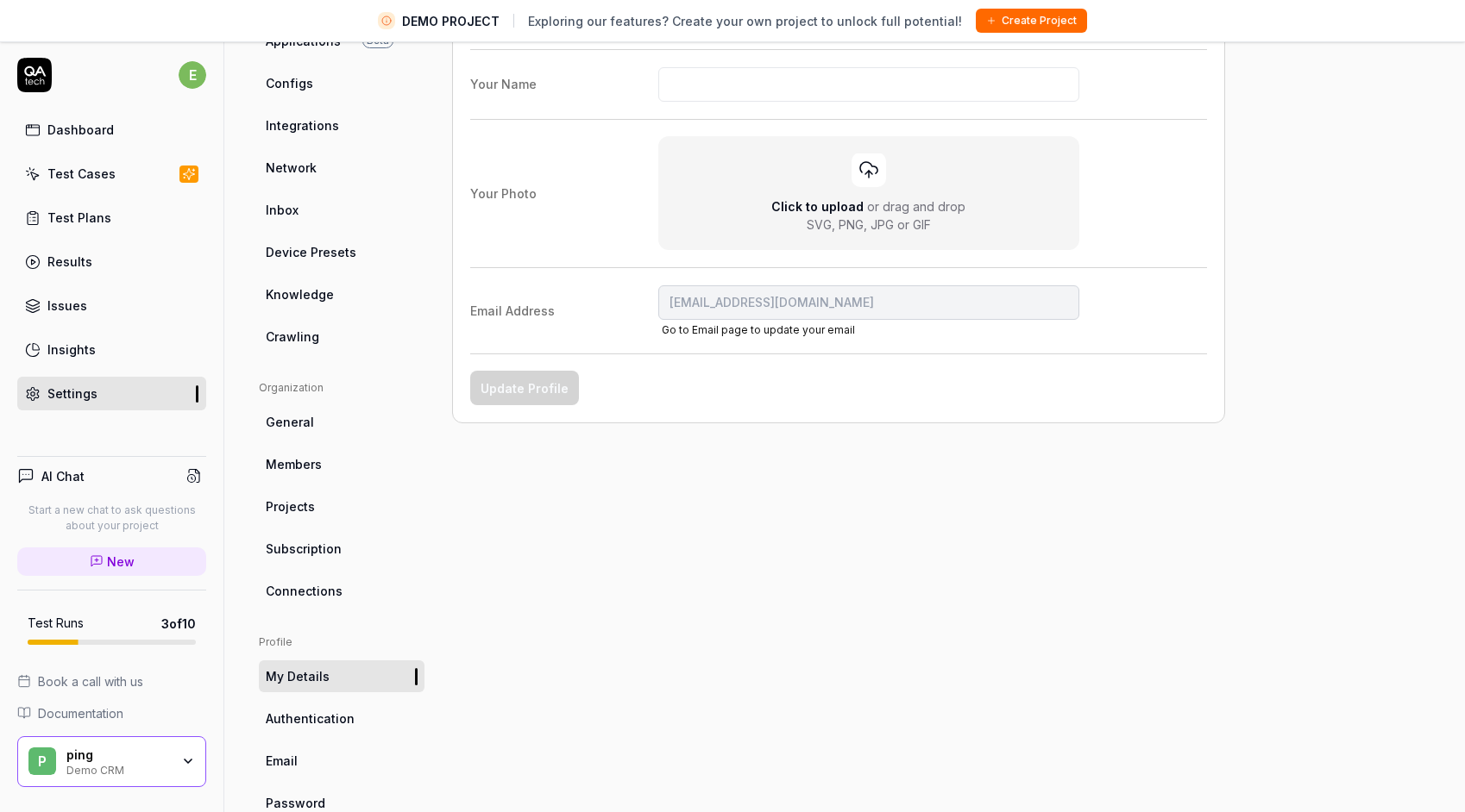
scroll to position [215, 0]
click at [61, 360] on link "Insights" at bounding box center [111, 349] width 189 height 34
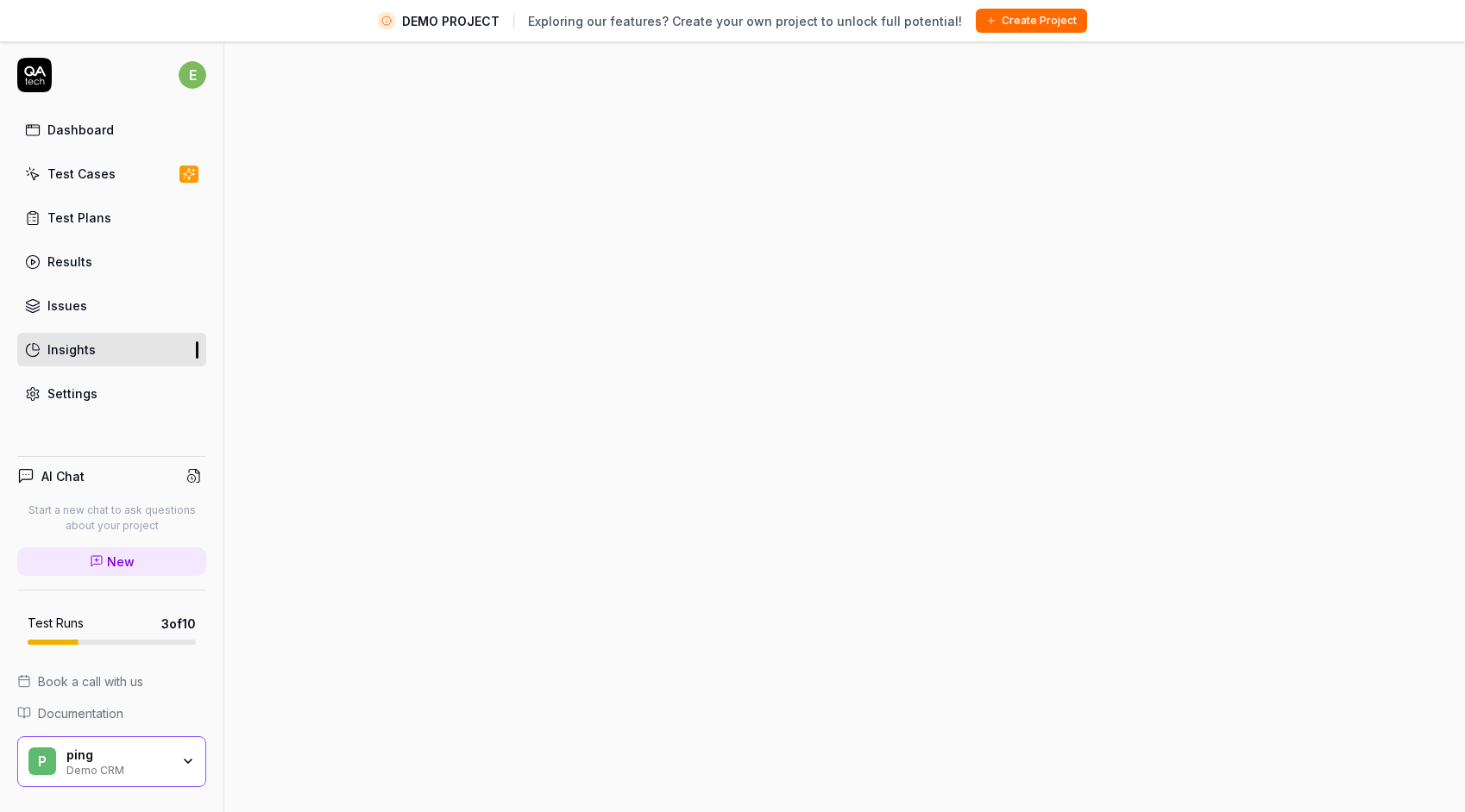
click at [93, 302] on link "Issues" at bounding box center [111, 306] width 189 height 34
click at [76, 260] on div "Results" at bounding box center [70, 261] width 45 height 18
click at [78, 222] on div "Test Plans" at bounding box center [79, 217] width 63 height 18
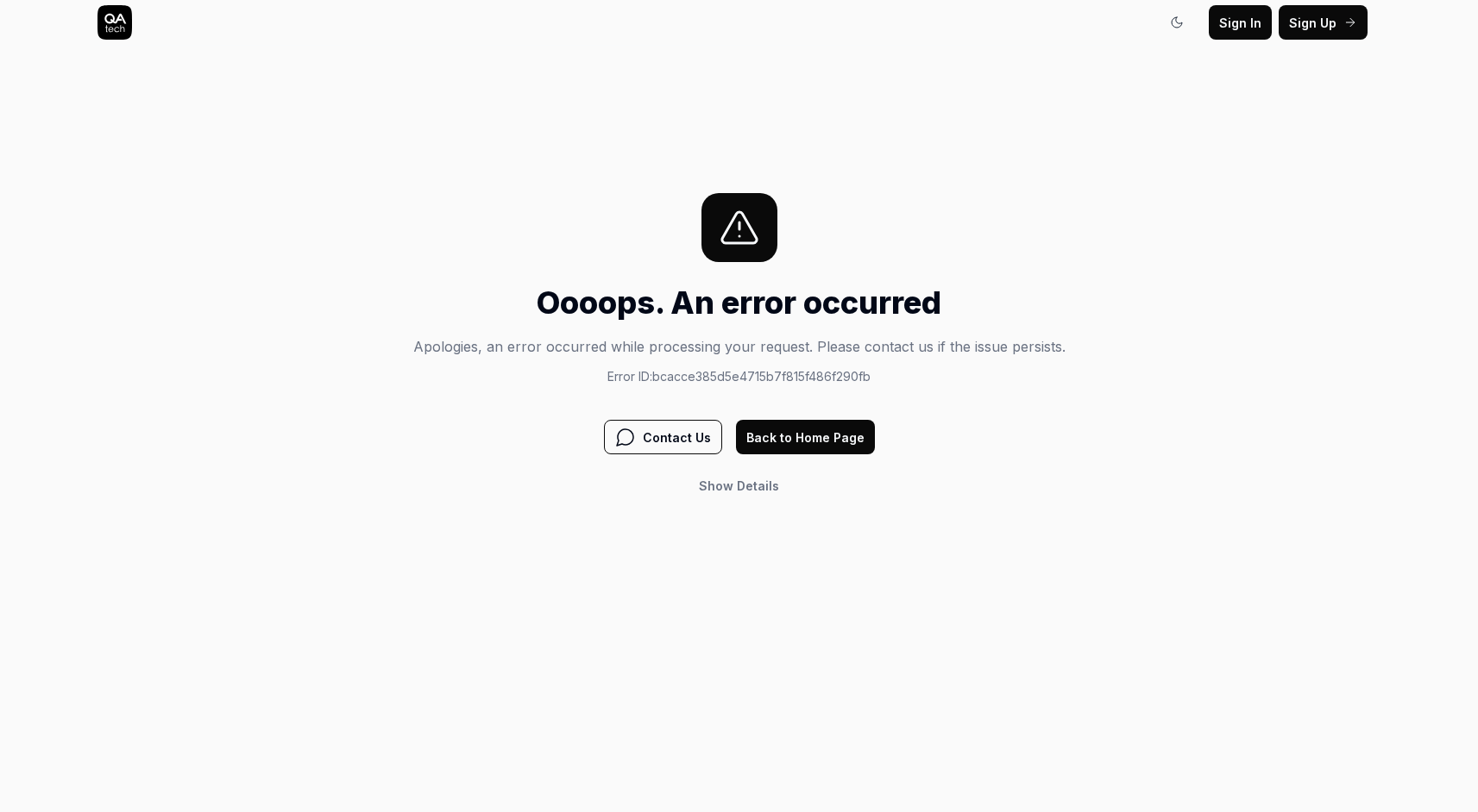
click at [827, 442] on button "Back to Home Page" at bounding box center [805, 437] width 139 height 35
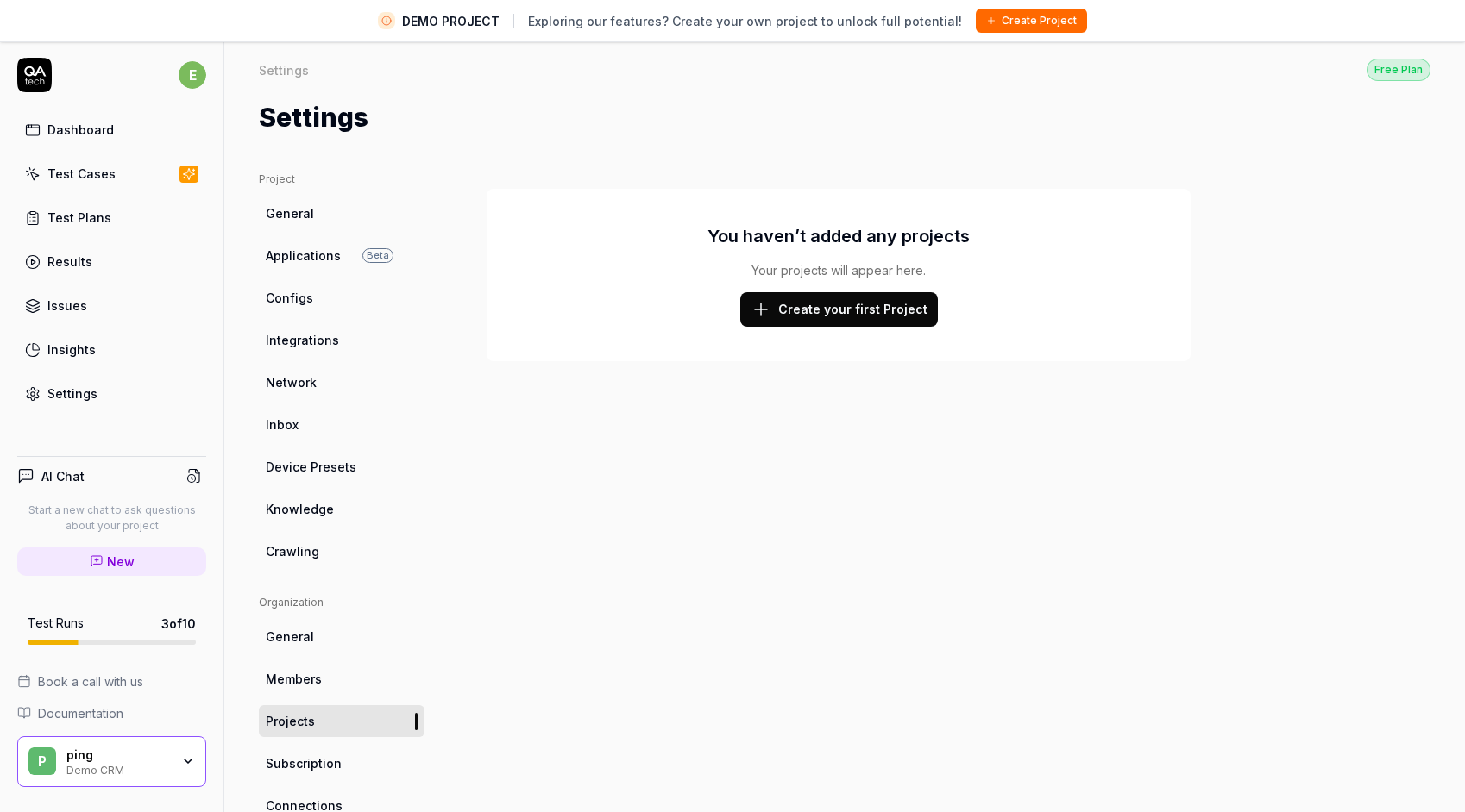
click at [85, 178] on div "Test Cases" at bounding box center [82, 174] width 68 height 18
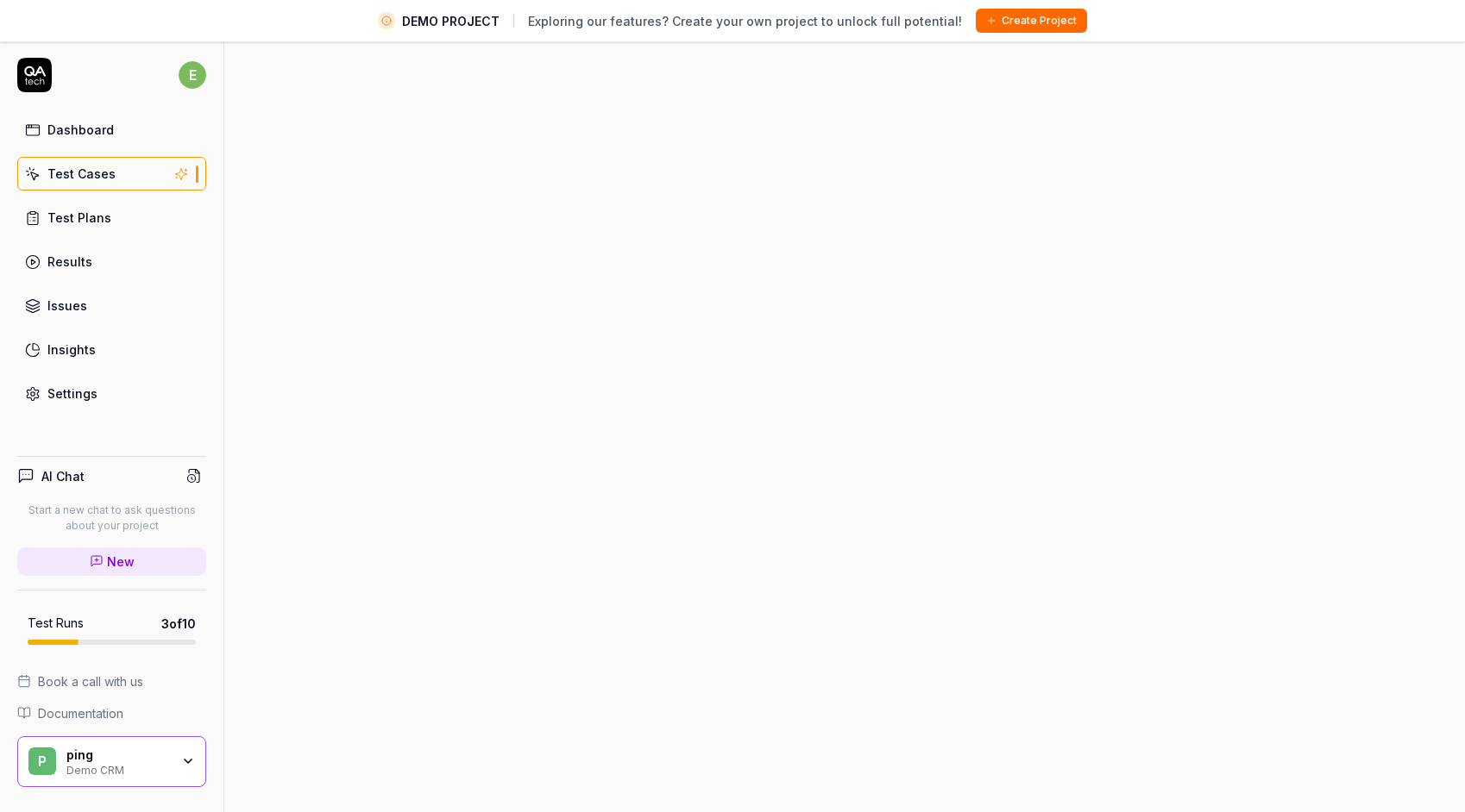
click at [90, 142] on link "Dashboard" at bounding box center [111, 129] width 189 height 34
click at [100, 225] on div "Test Plans" at bounding box center [79, 217] width 63 height 18
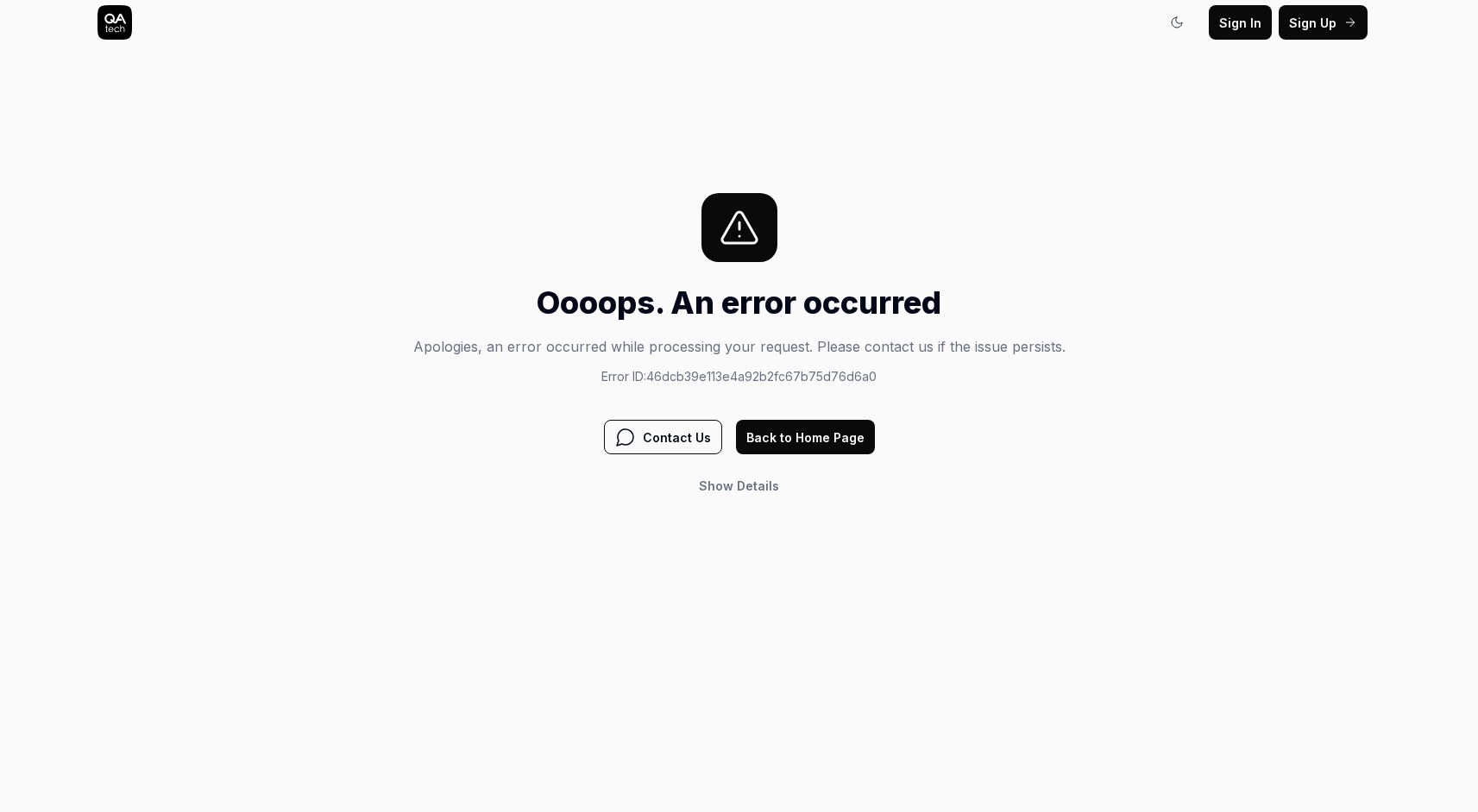
click at [834, 442] on button "Back to Home Page" at bounding box center [805, 437] width 139 height 35
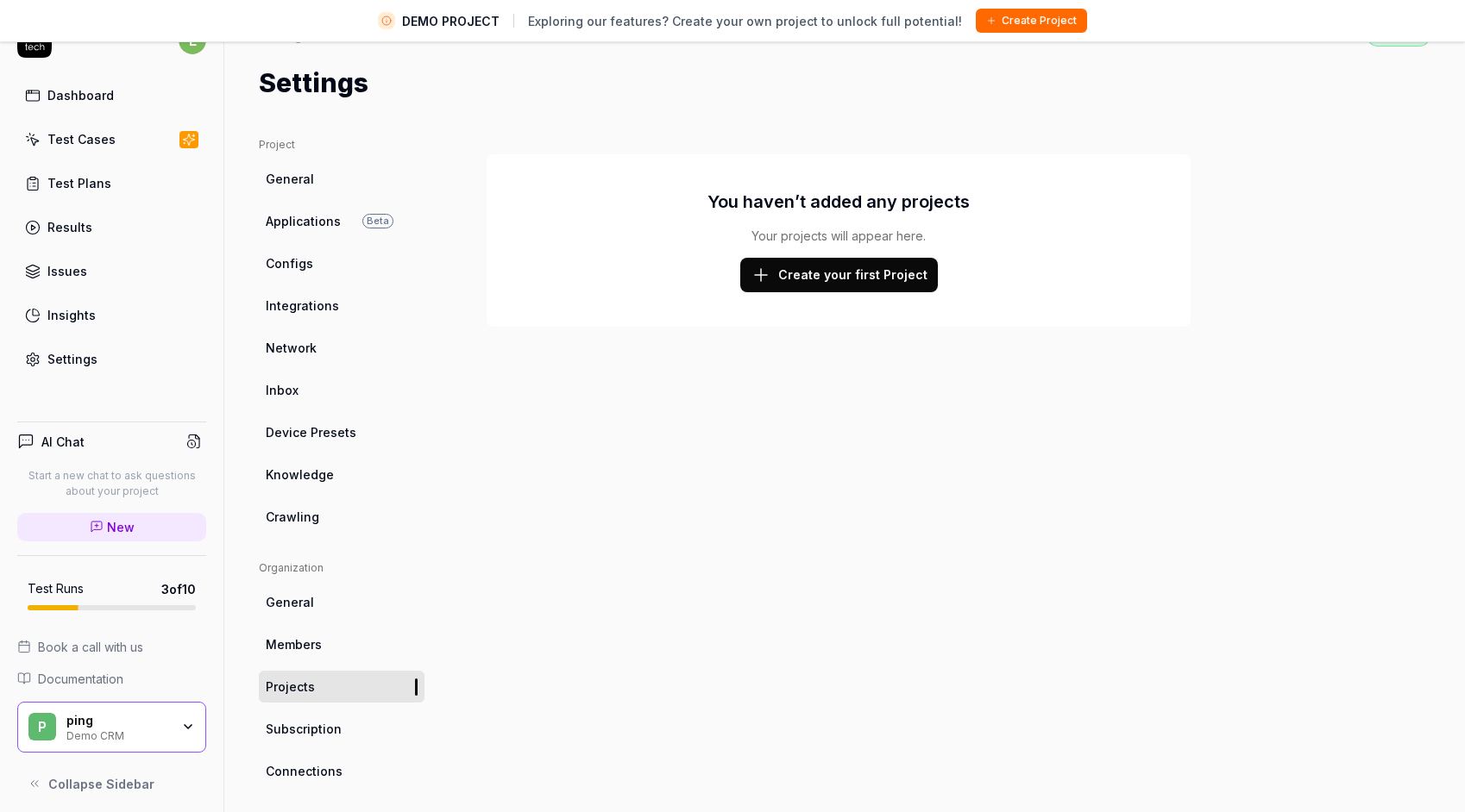
scroll to position [41, 0]
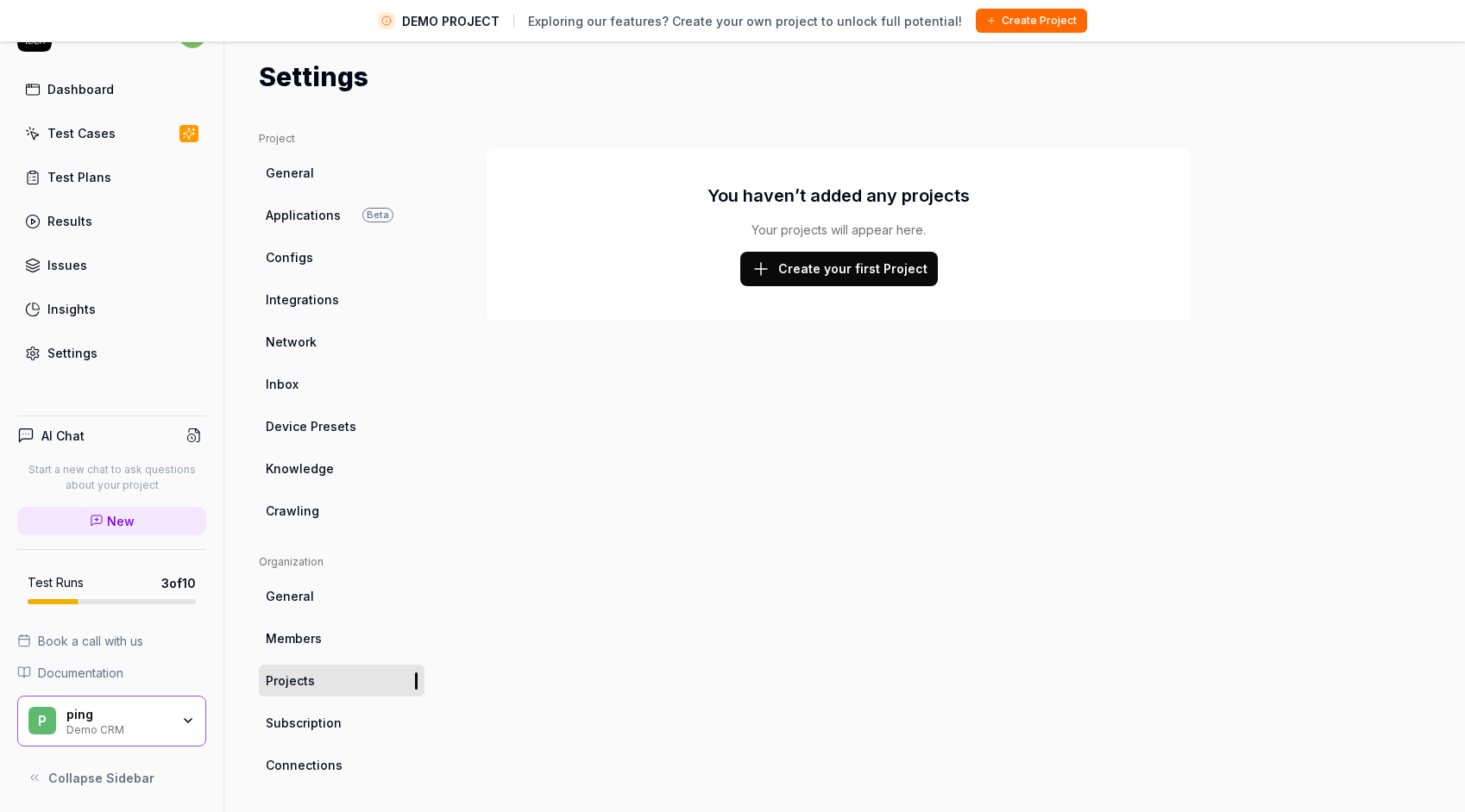
click at [189, 728] on div "p ping Demo CRM" at bounding box center [111, 722] width 189 height 52
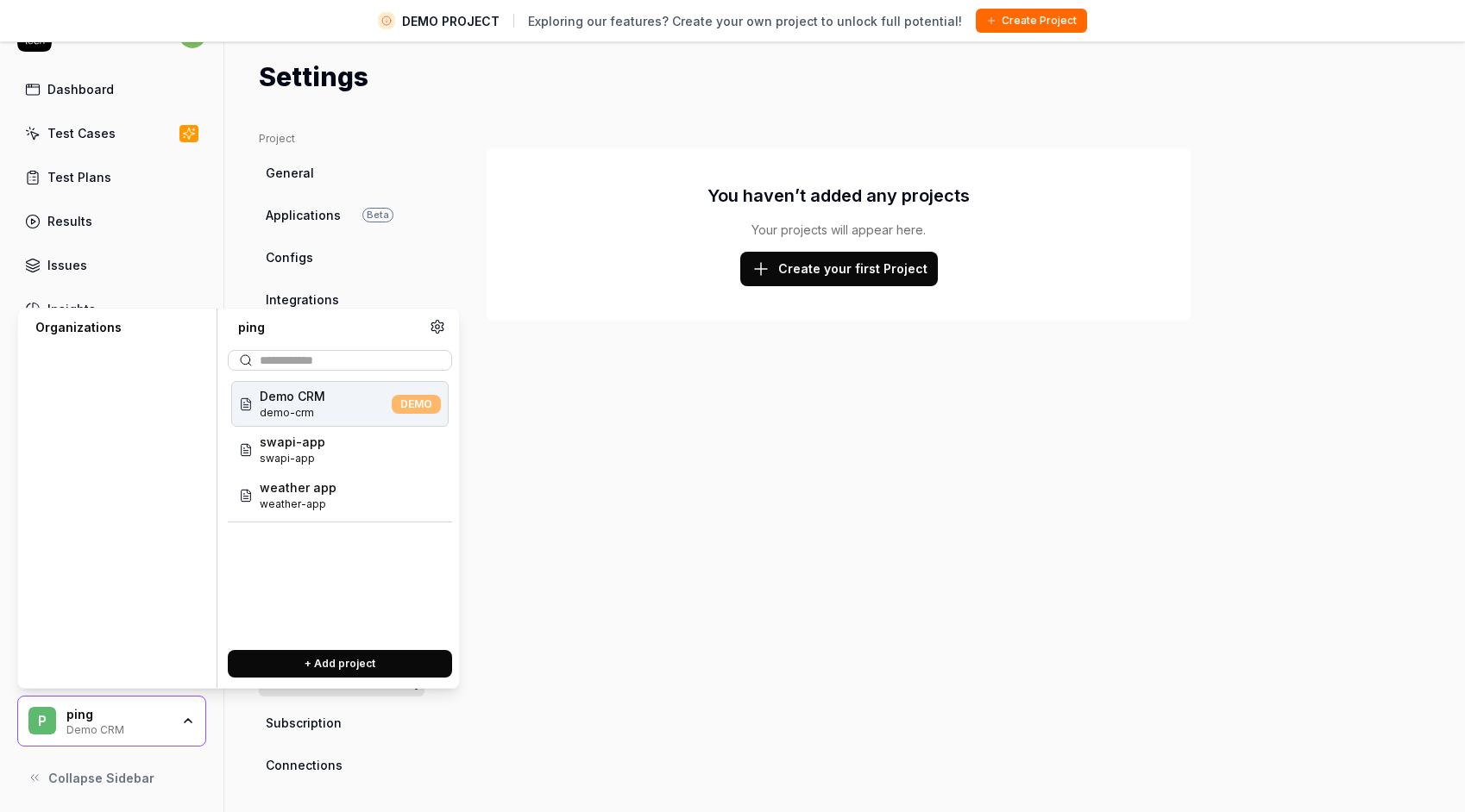
click at [443, 323] on icon at bounding box center [437, 327] width 16 height 16
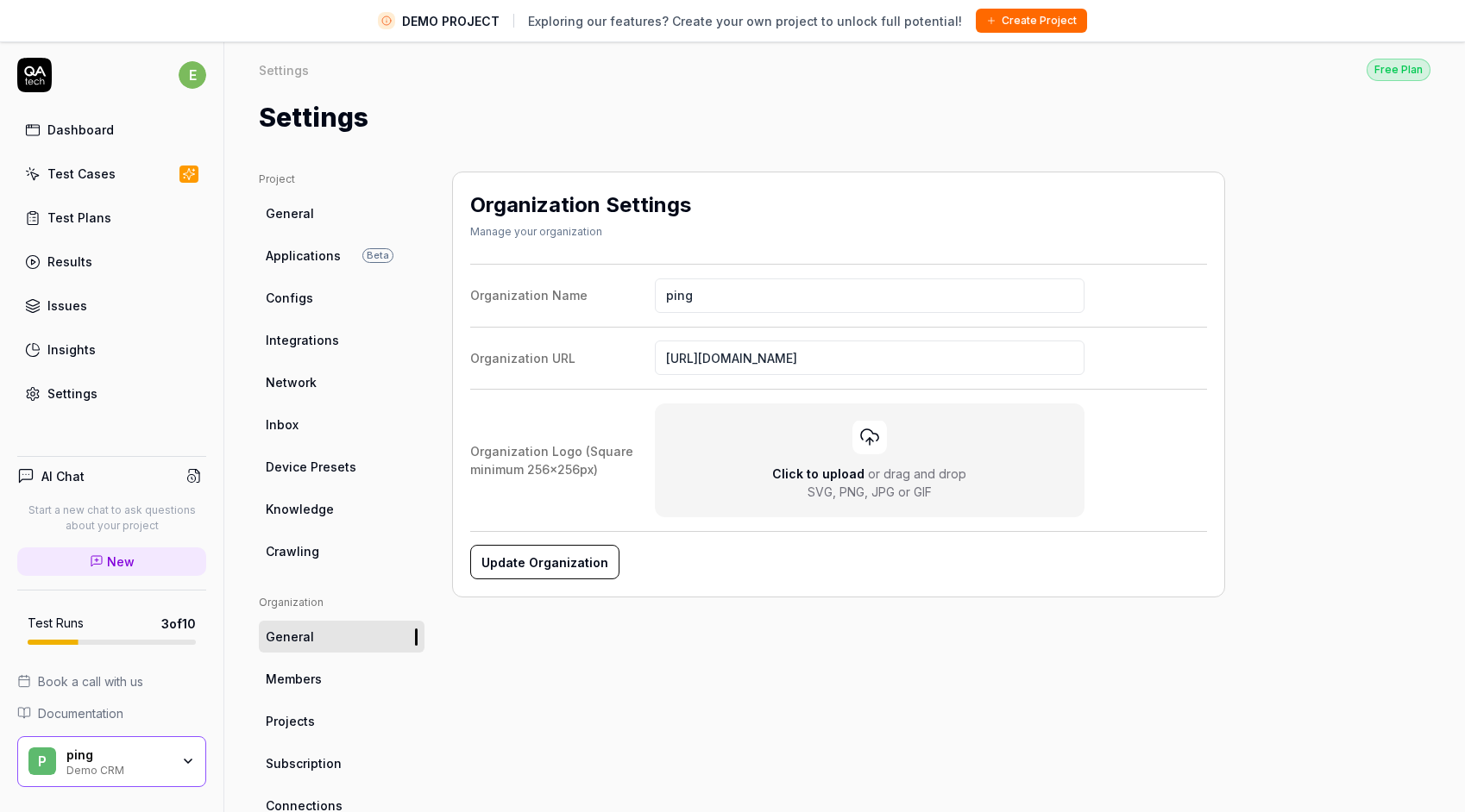
click at [191, 81] on html "DEMO PROJECT Exploring our features? Create your own project to unlock full pot…" at bounding box center [732, 426] width 1465 height 853
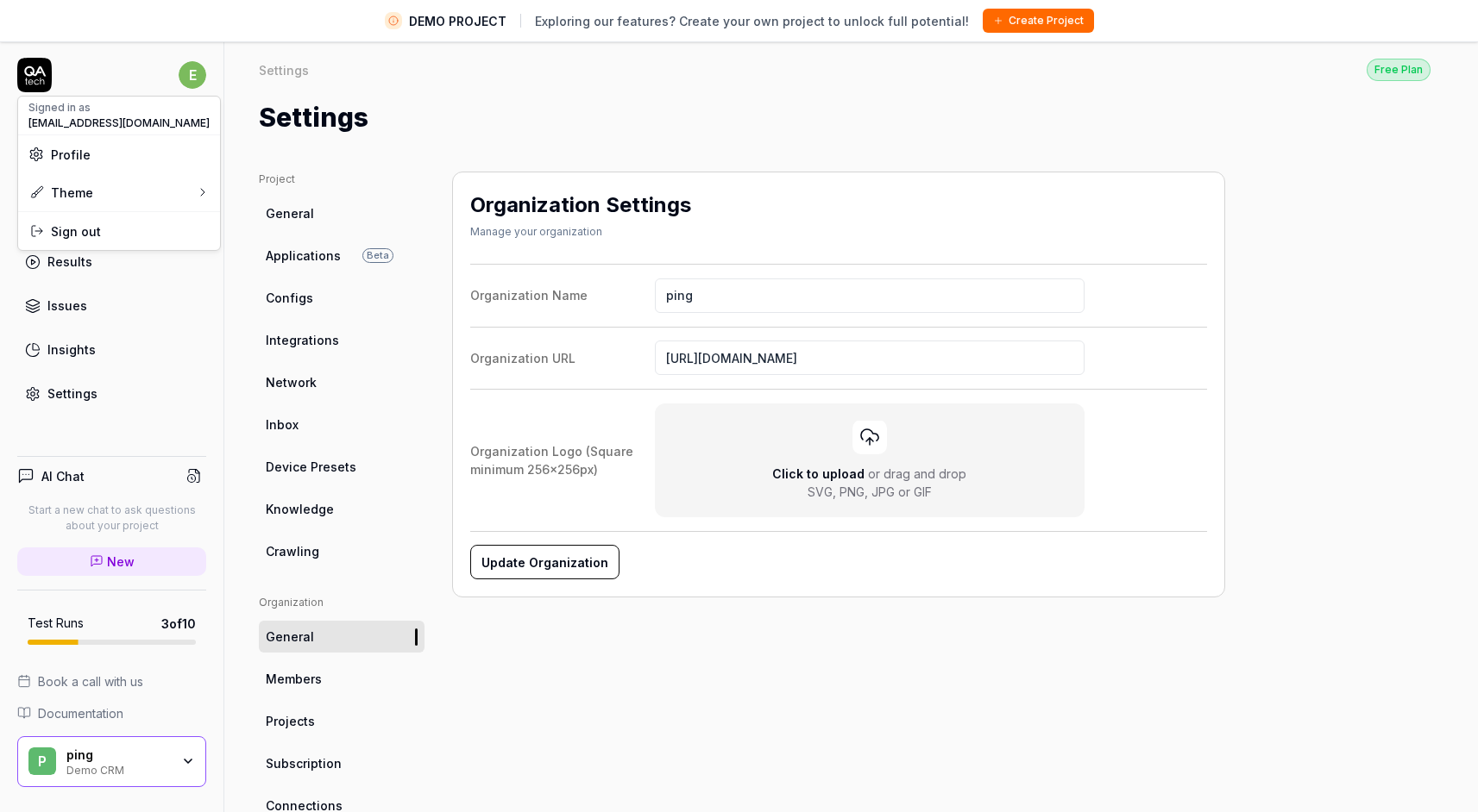
click at [105, 111] on div "Signed in as" at bounding box center [119, 108] width 181 height 16
